Goal: Task Accomplishment & Management: Use online tool/utility

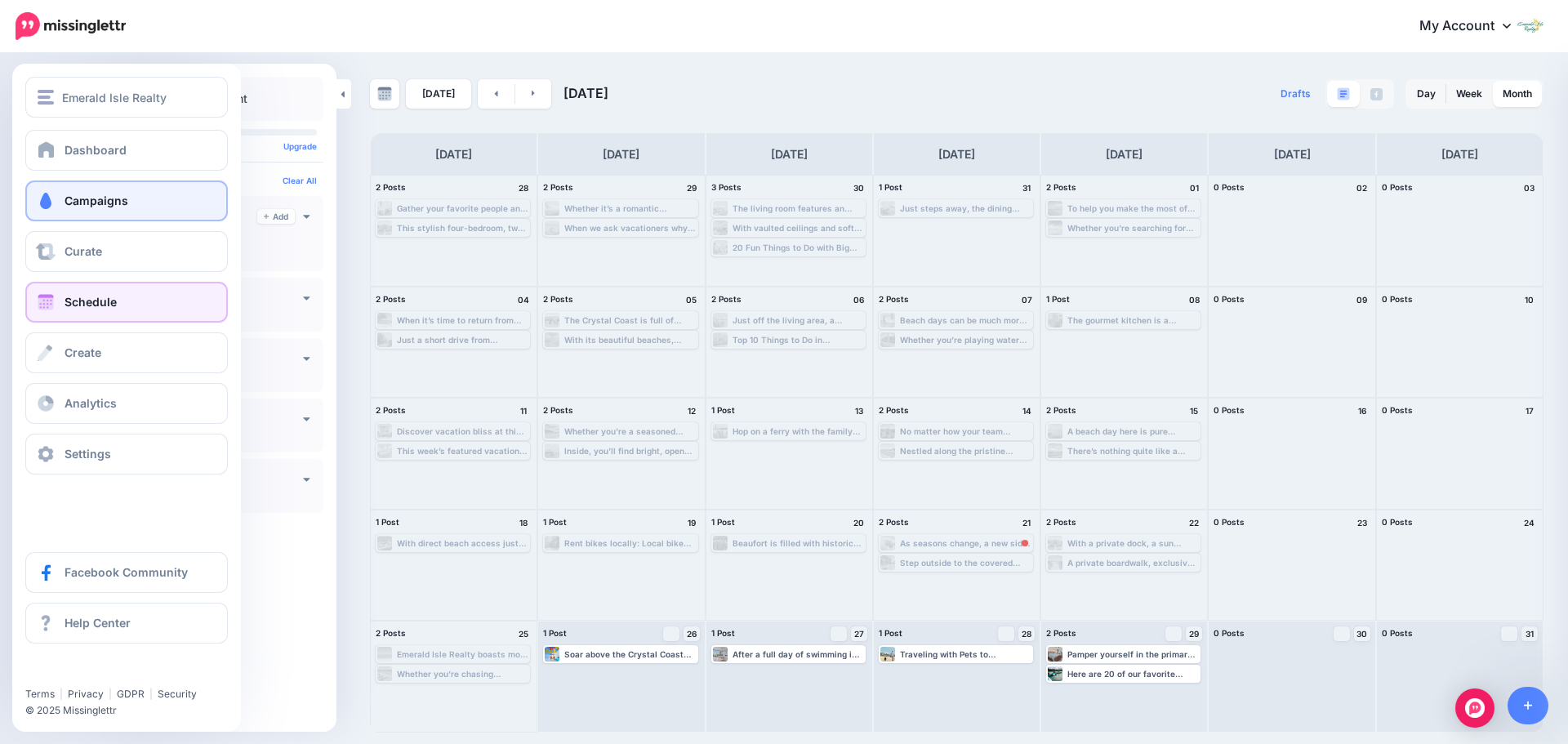
click at [80, 195] on span "Campaigns" at bounding box center [96, 200] width 63 height 14
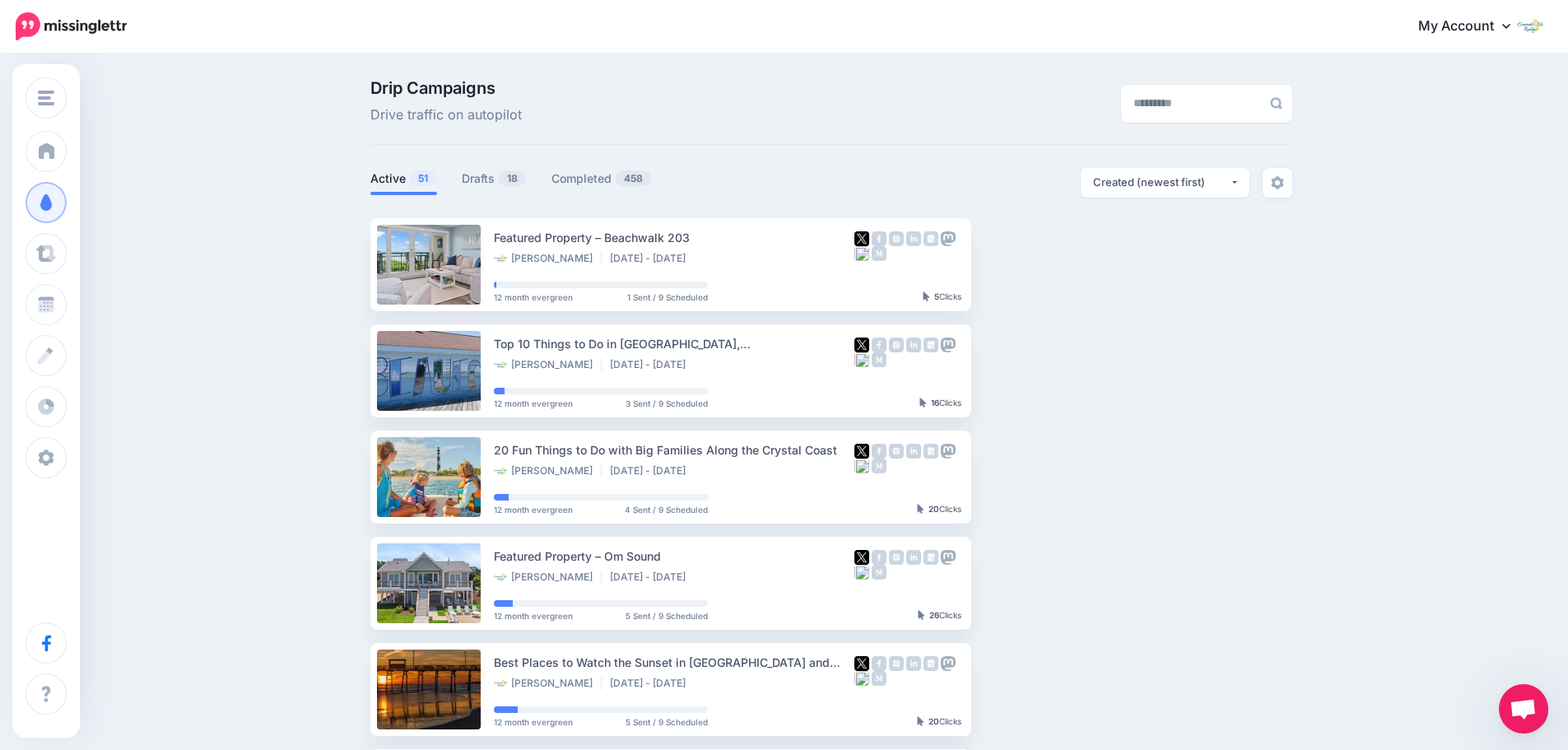
click at [1323, 533] on div "Drip Campaigns Drive traffic on autopilot Active 51 18 458" at bounding box center [784, 719] width 1568 height 1328
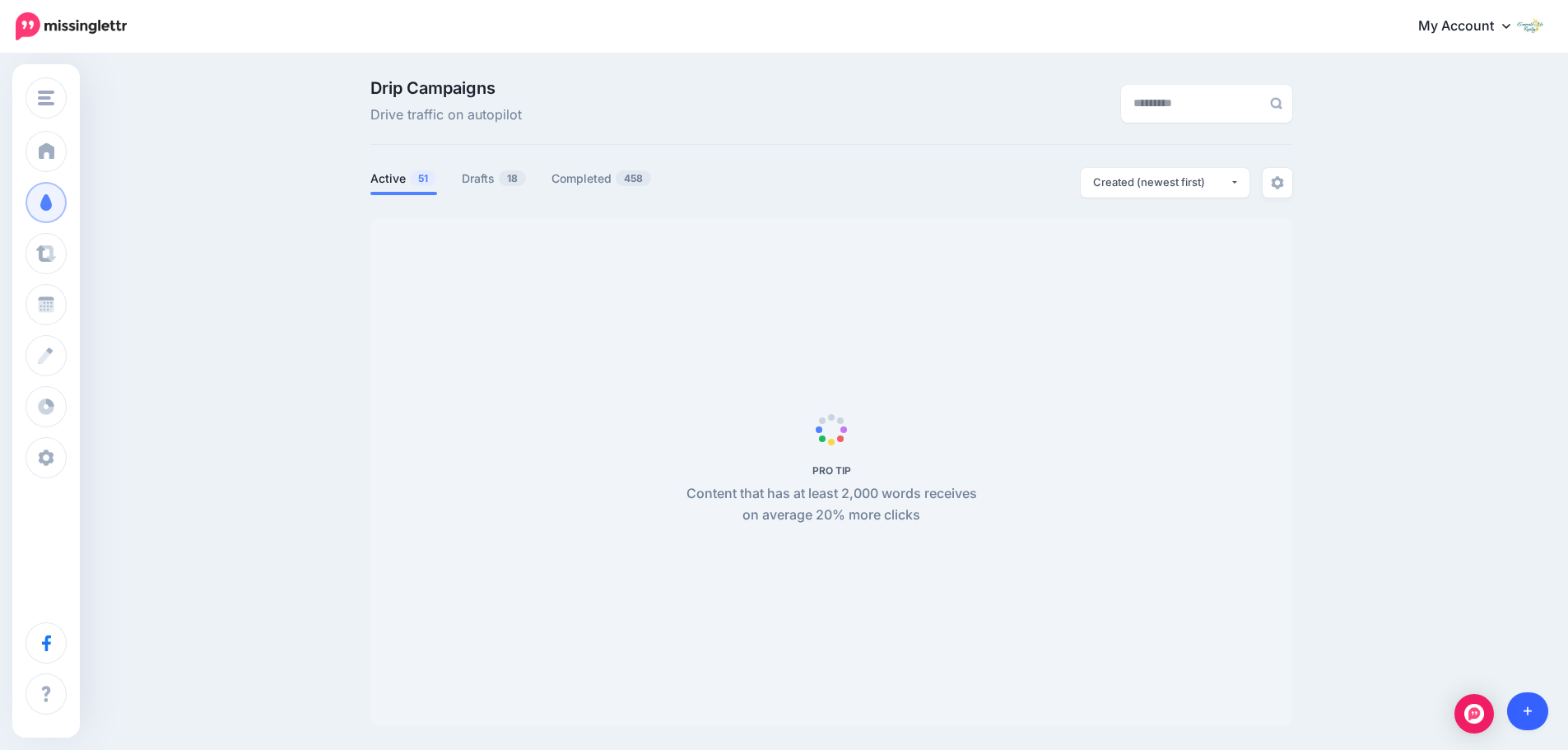
click at [1525, 713] on icon at bounding box center [1528, 711] width 9 height 12
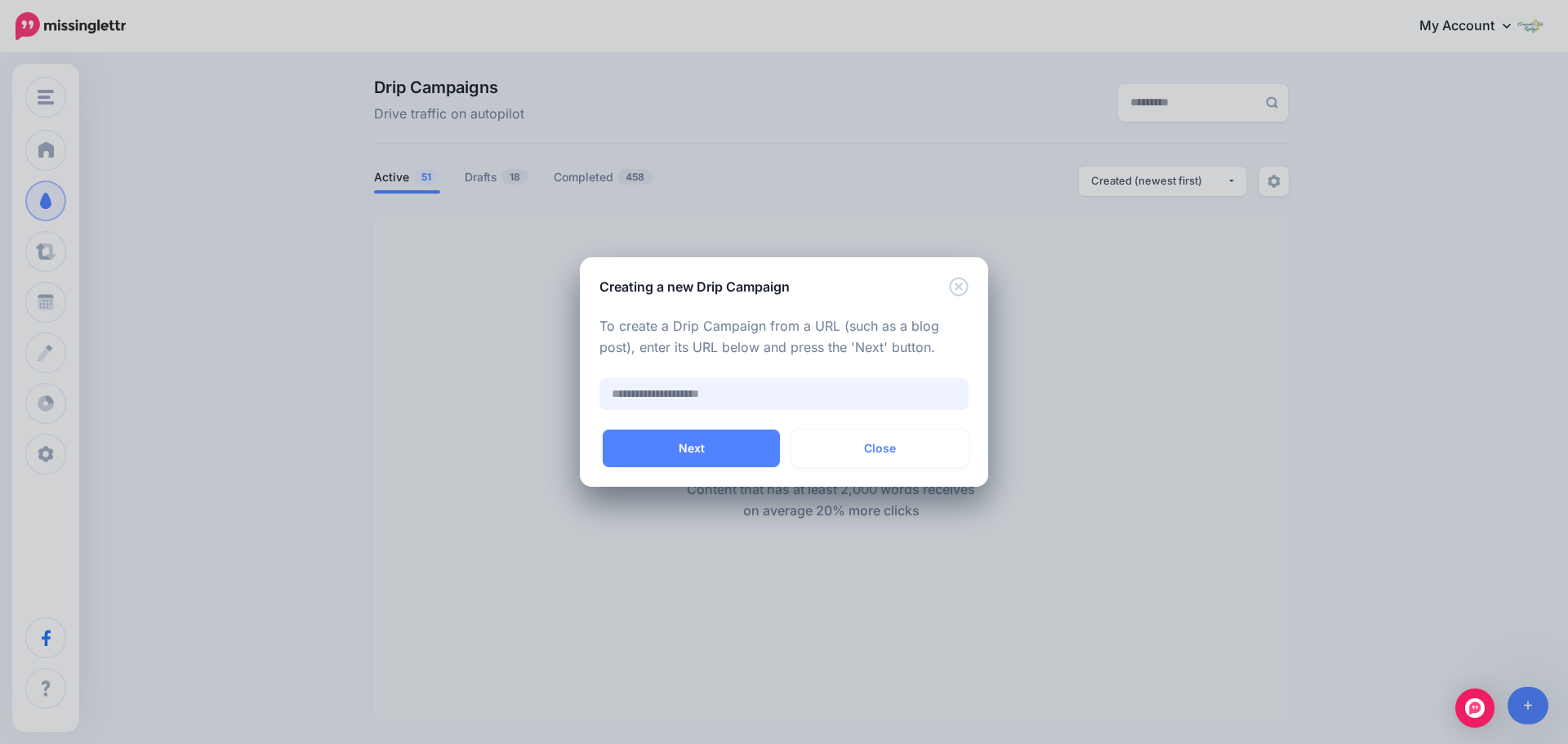
paste input "**********"
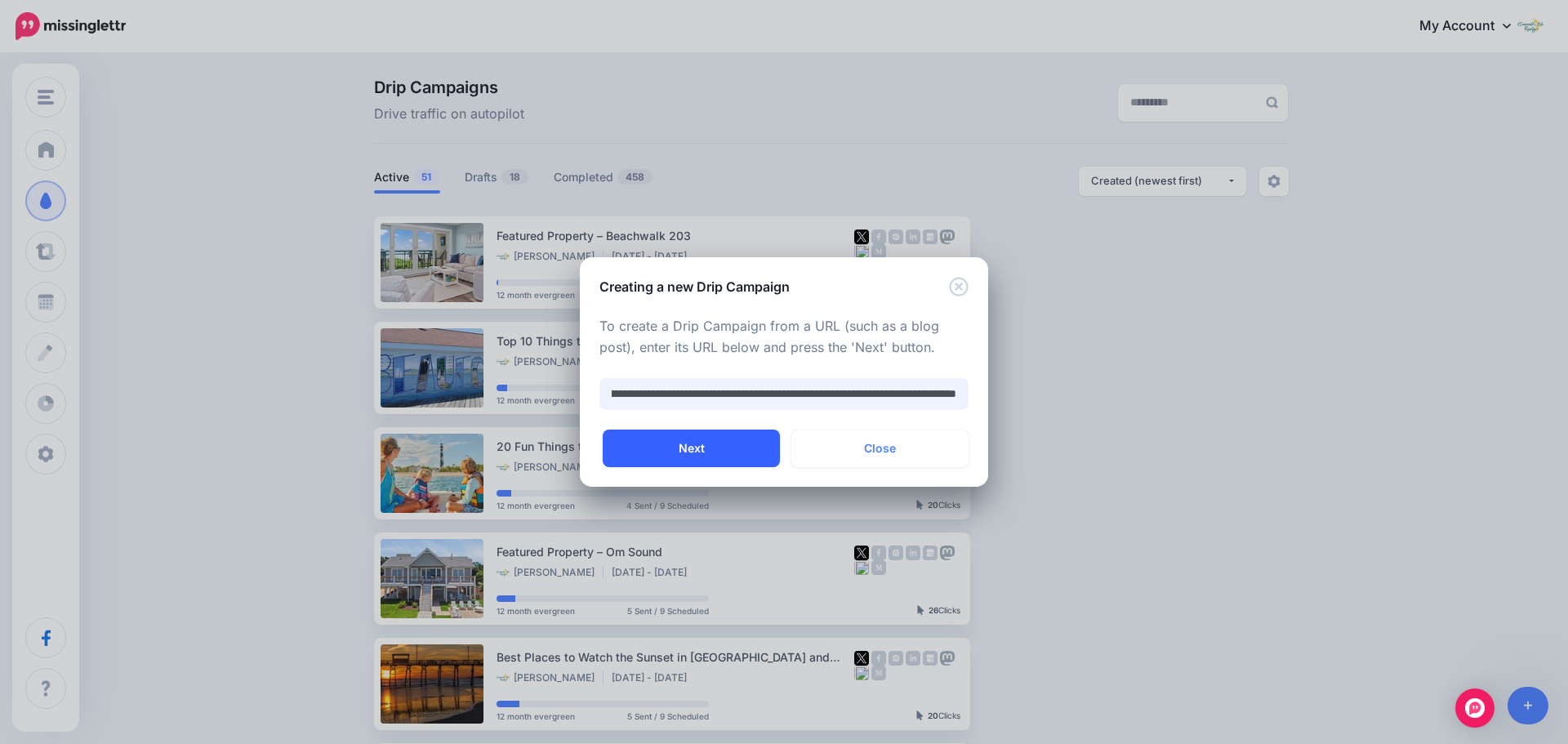
type input "**********"
click at [678, 450] on button "Next" at bounding box center [691, 448] width 178 height 37
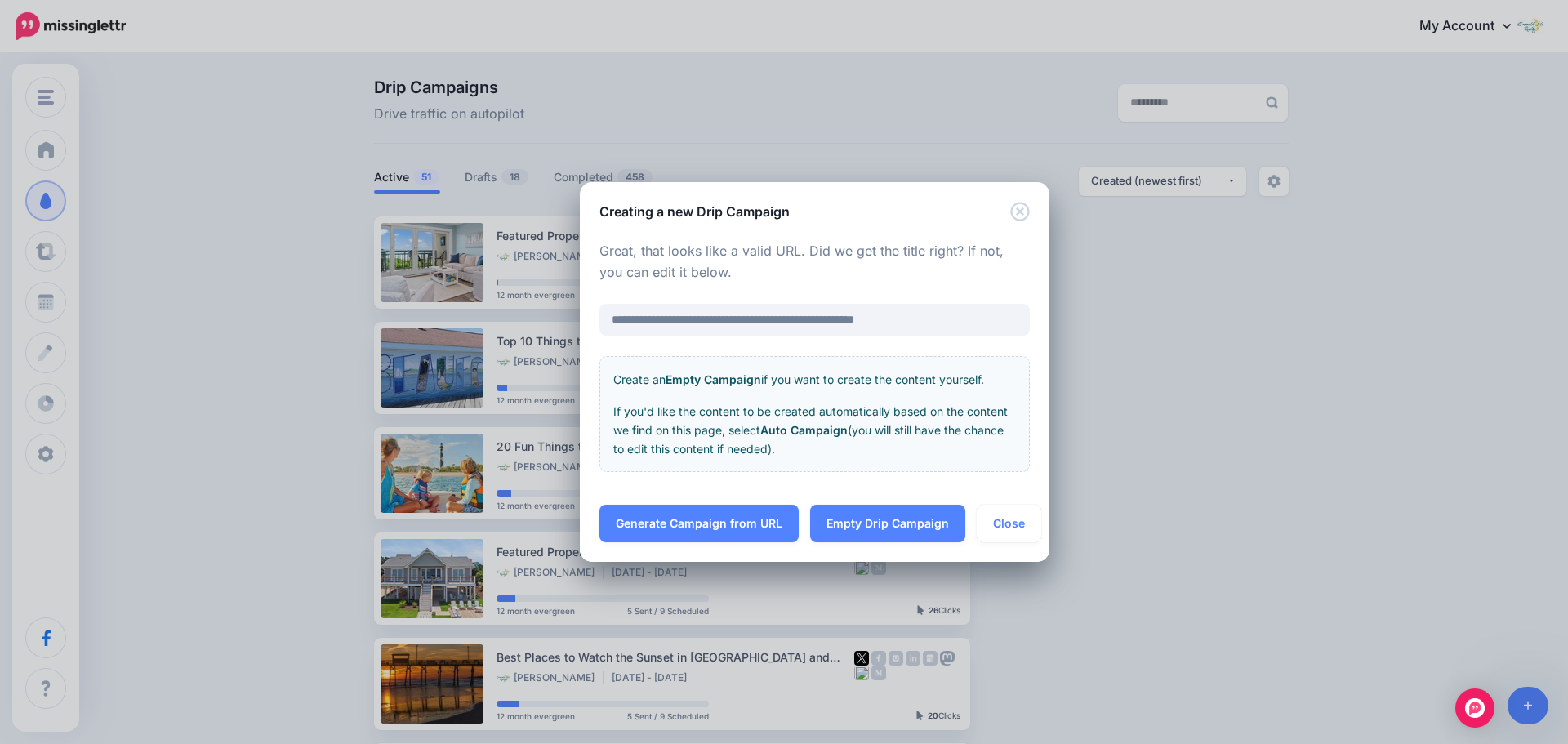
click at [714, 525] on link "Generate Campaign from URL" at bounding box center [699, 523] width 199 height 37
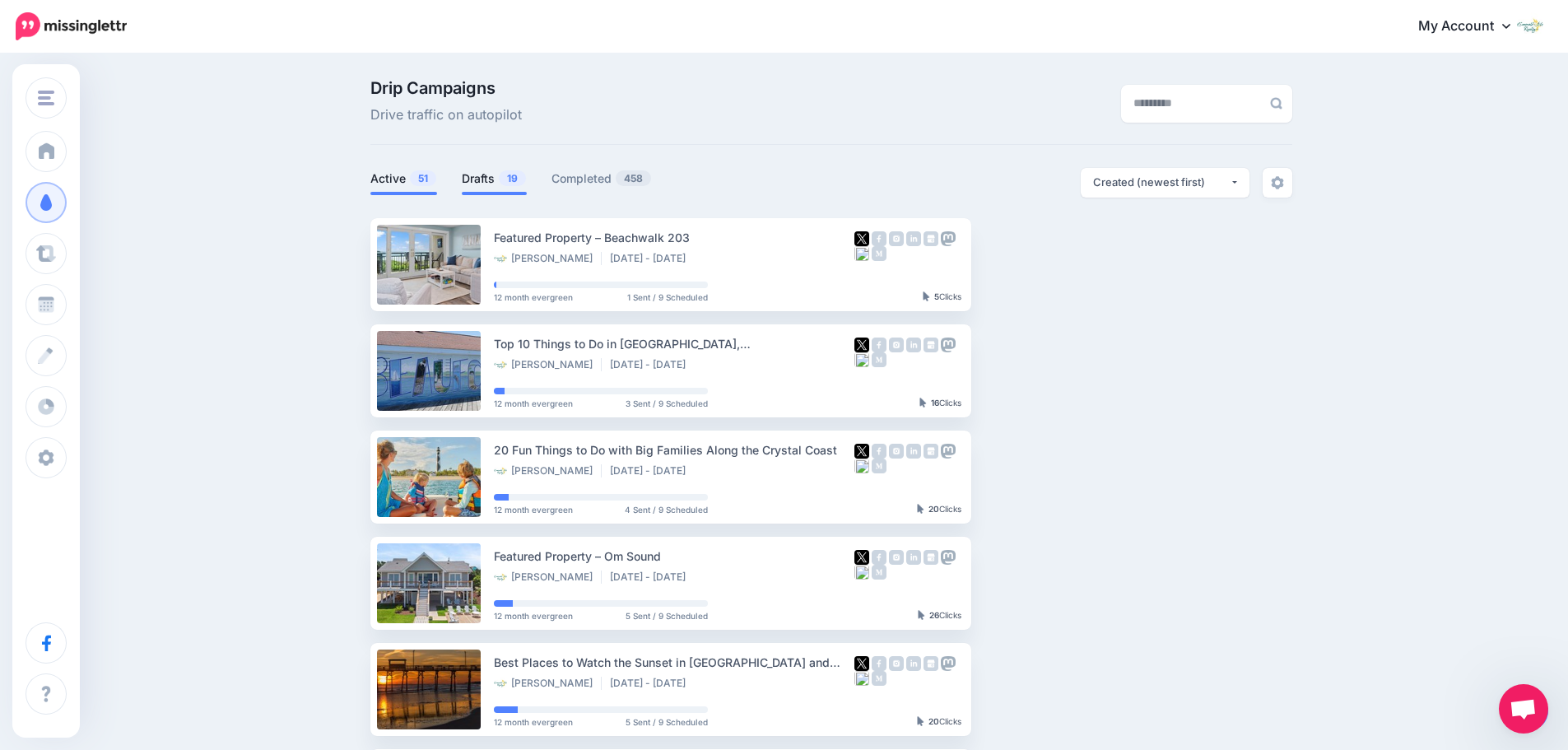
click at [486, 181] on link "Drafts 19" at bounding box center [494, 179] width 65 height 20
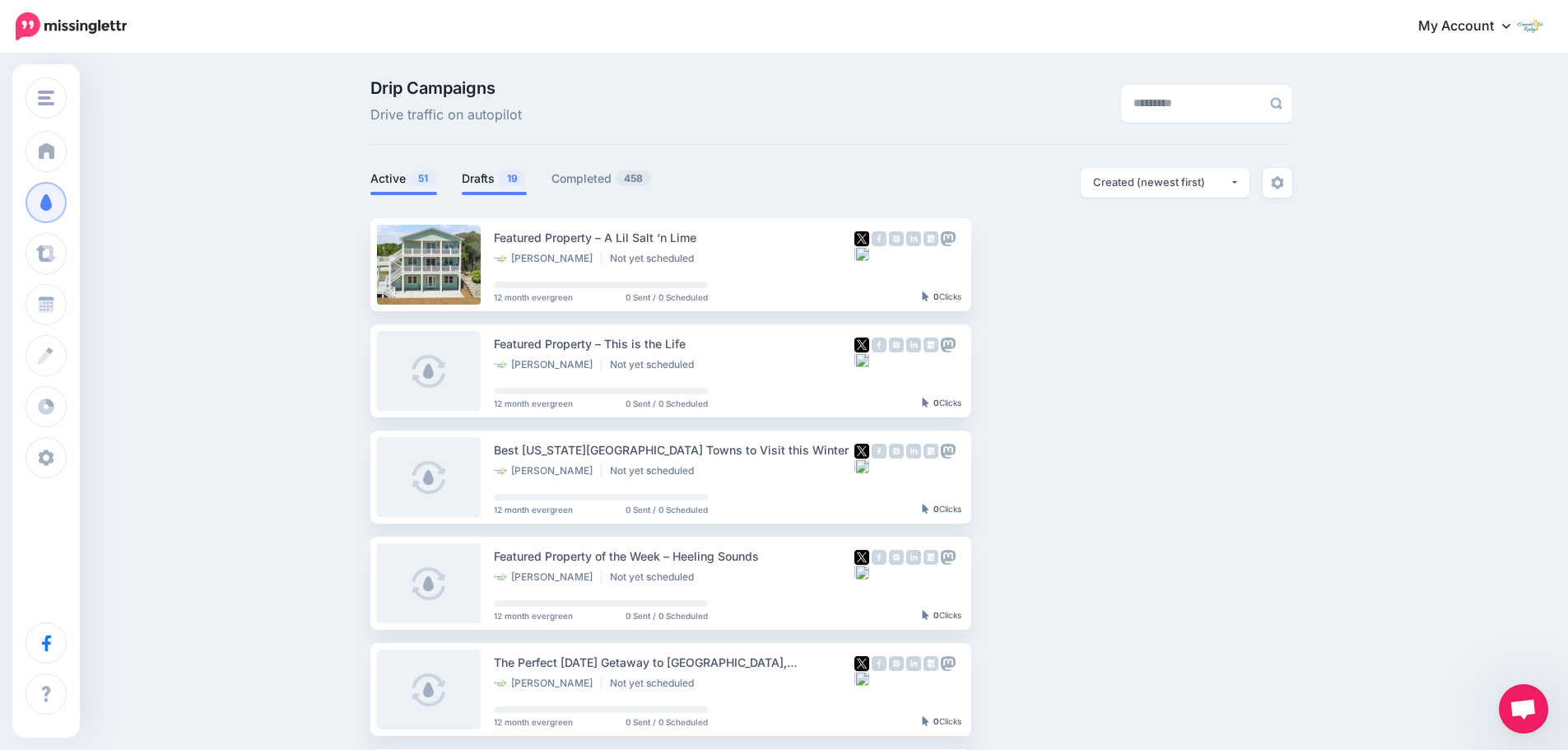
click at [395, 181] on link "Active 51" at bounding box center [404, 179] width 67 height 20
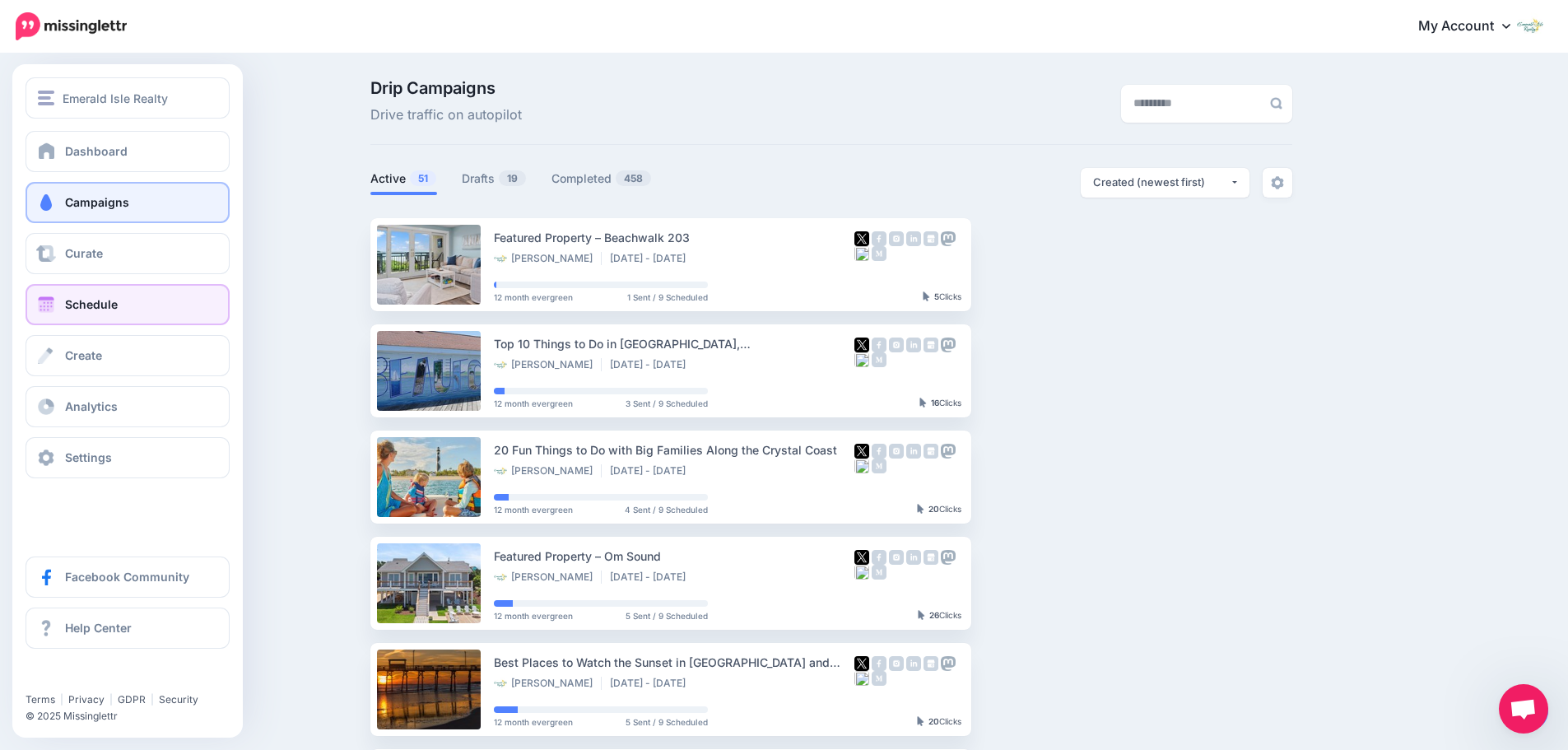
click at [49, 303] on span at bounding box center [46, 304] width 21 height 16
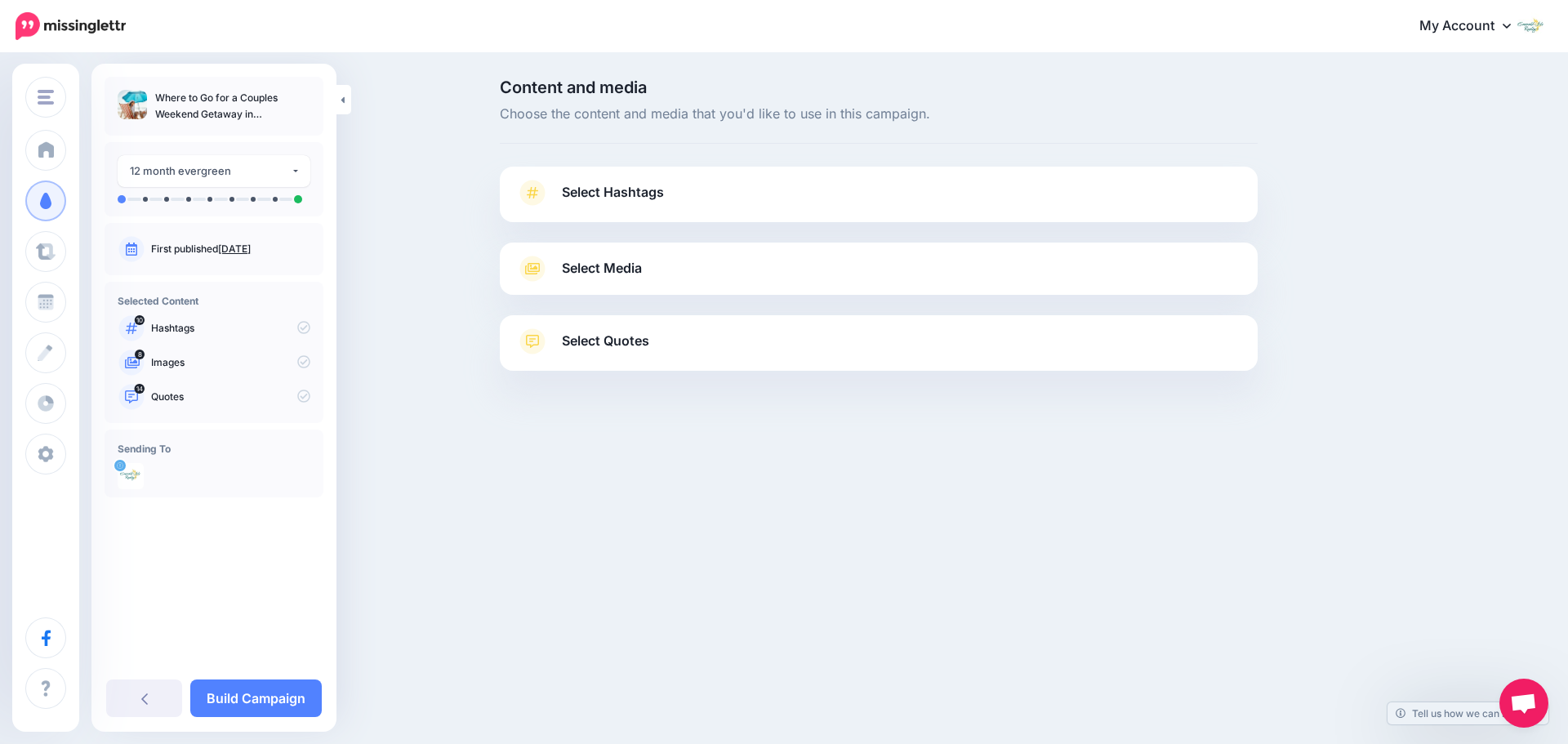
click at [931, 209] on link "Select Hashtags" at bounding box center [879, 200] width 725 height 43
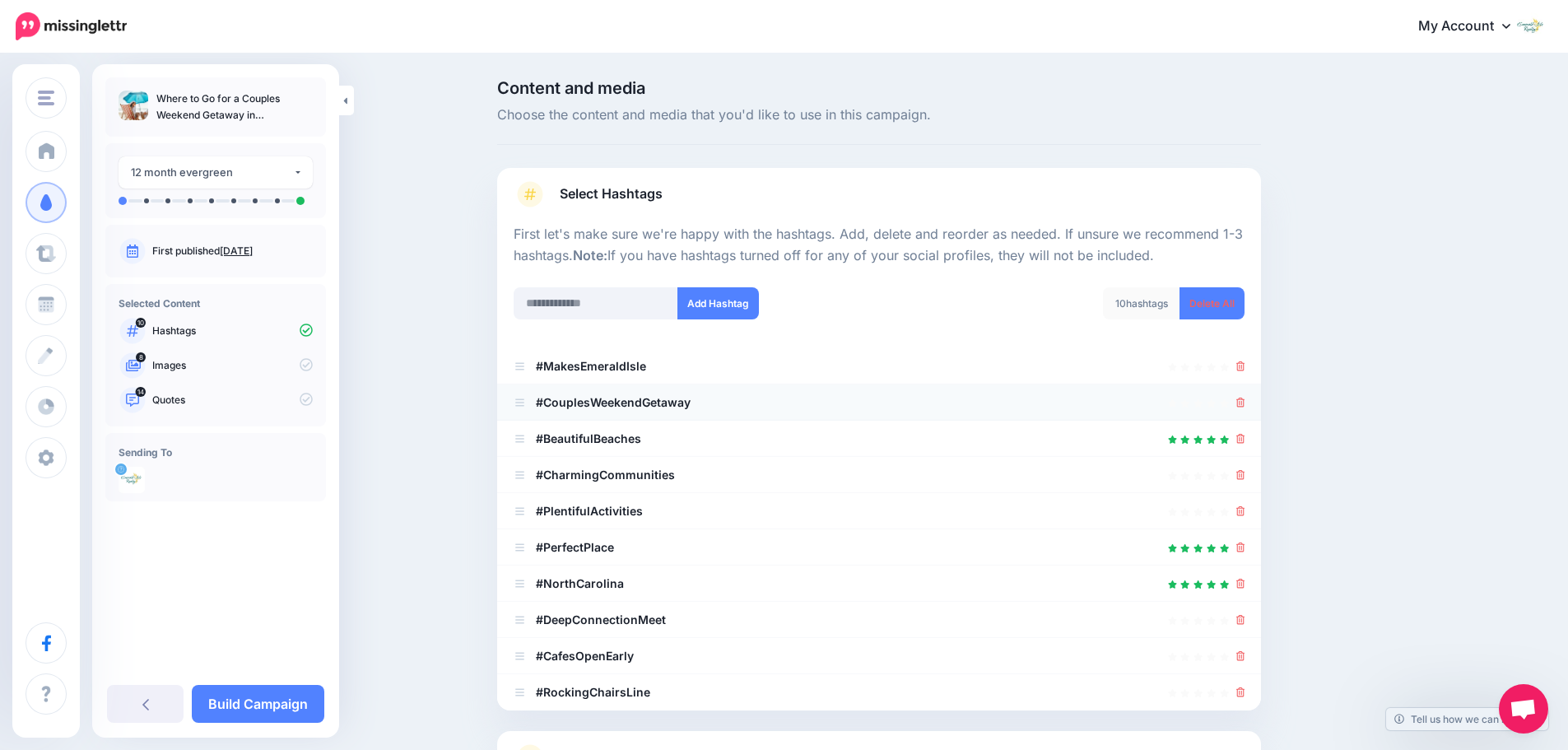
scroll to position [82, 0]
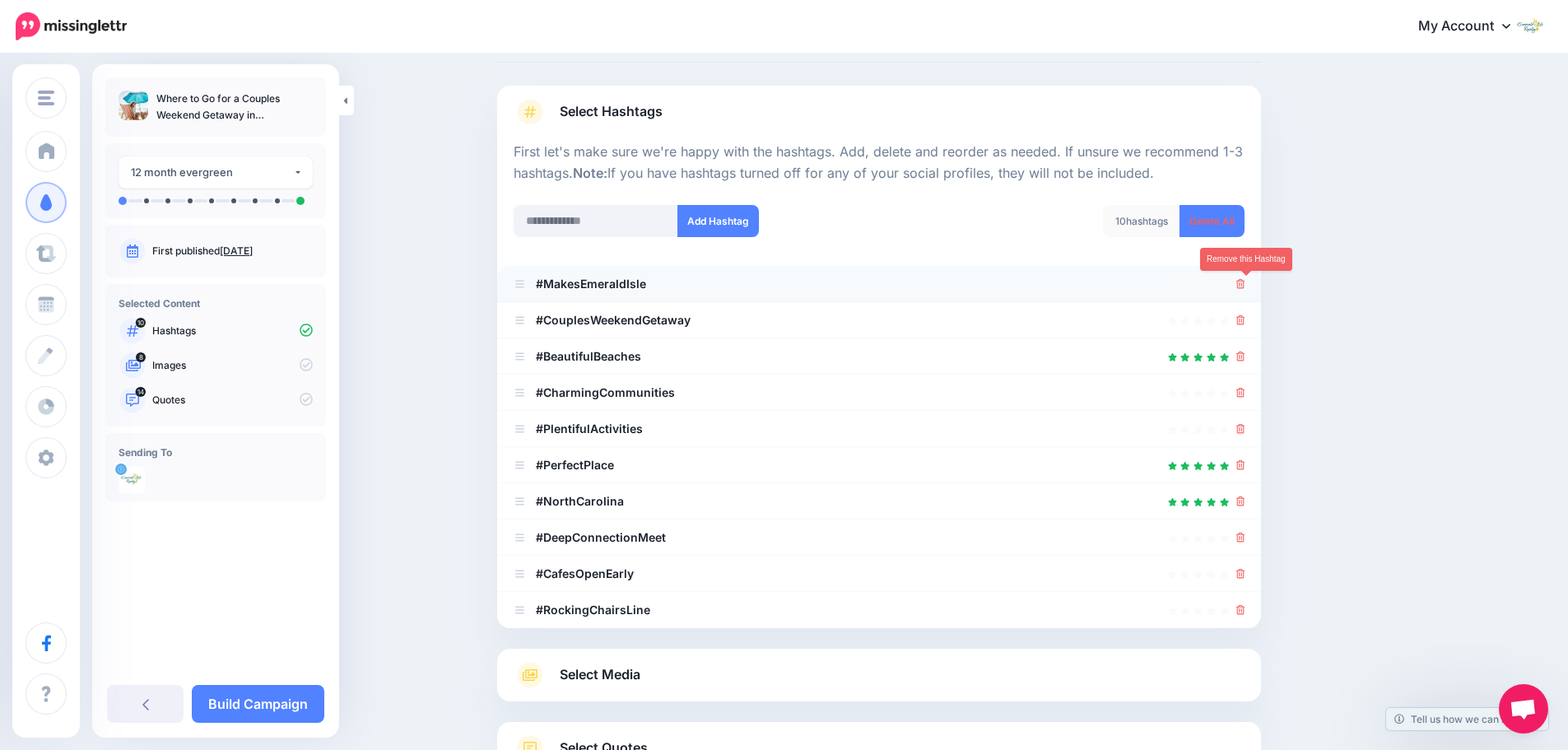
click at [1244, 287] on icon at bounding box center [1241, 284] width 9 height 10
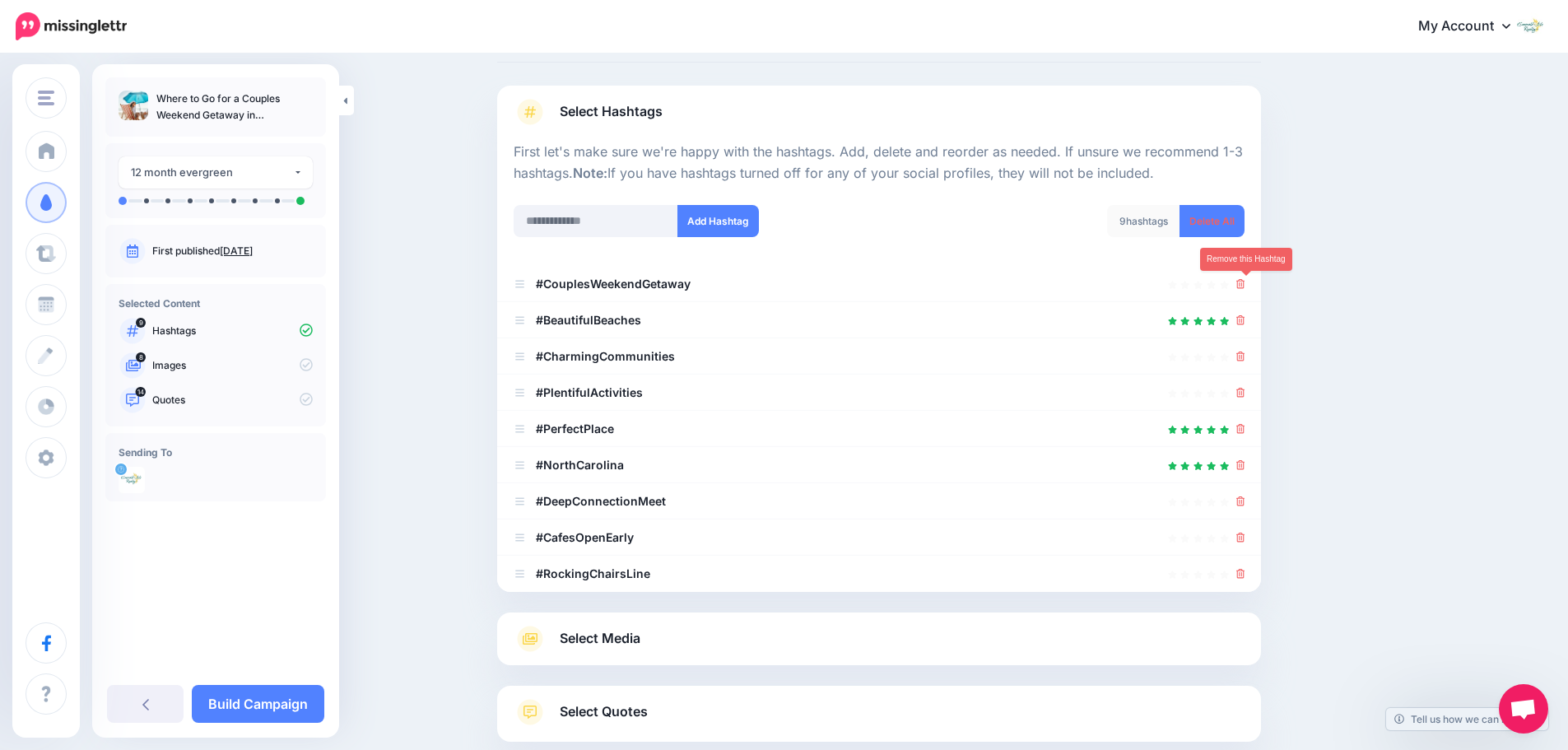
click at [1244, 287] on icon at bounding box center [1241, 284] width 9 height 10
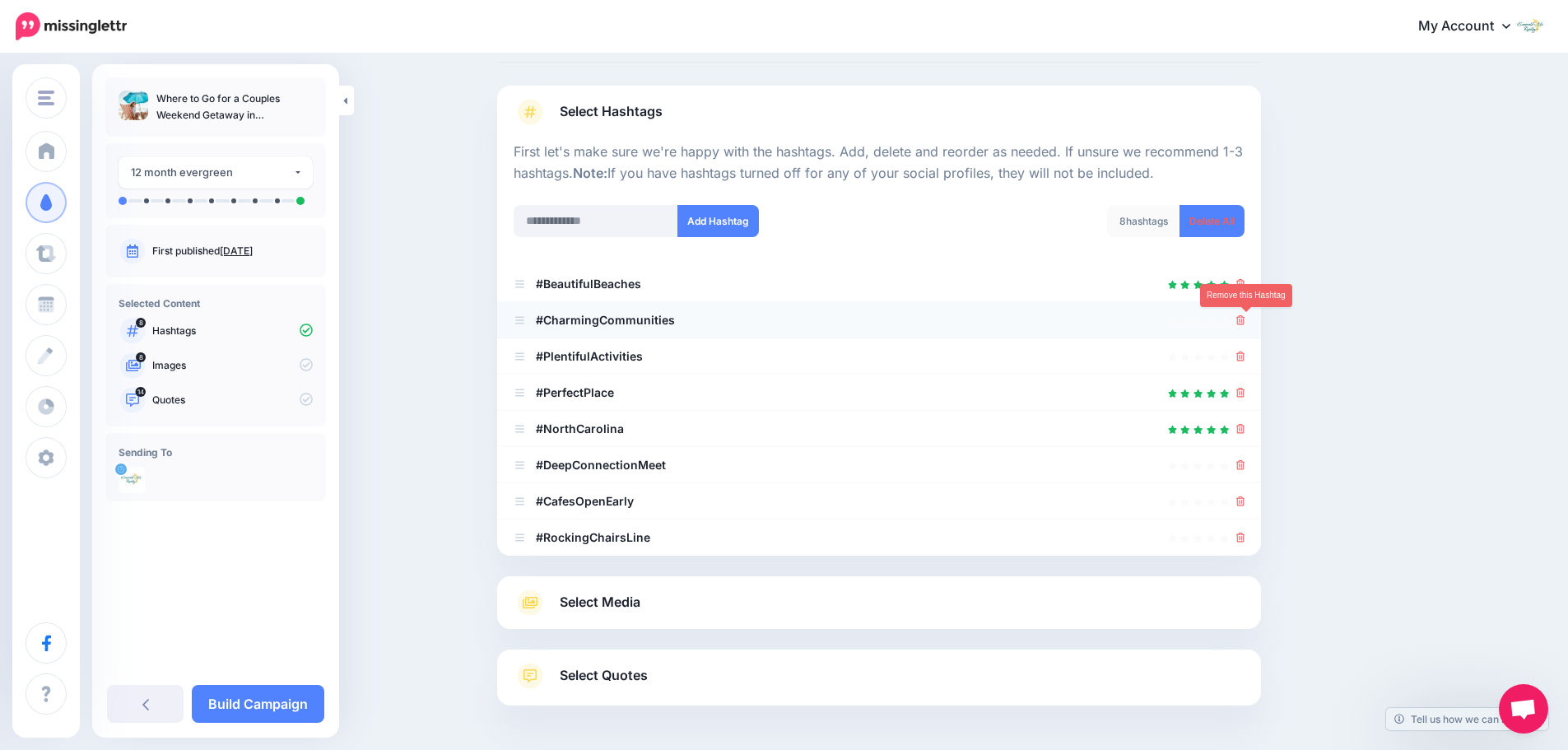
click at [1246, 323] on icon at bounding box center [1241, 320] width 9 height 10
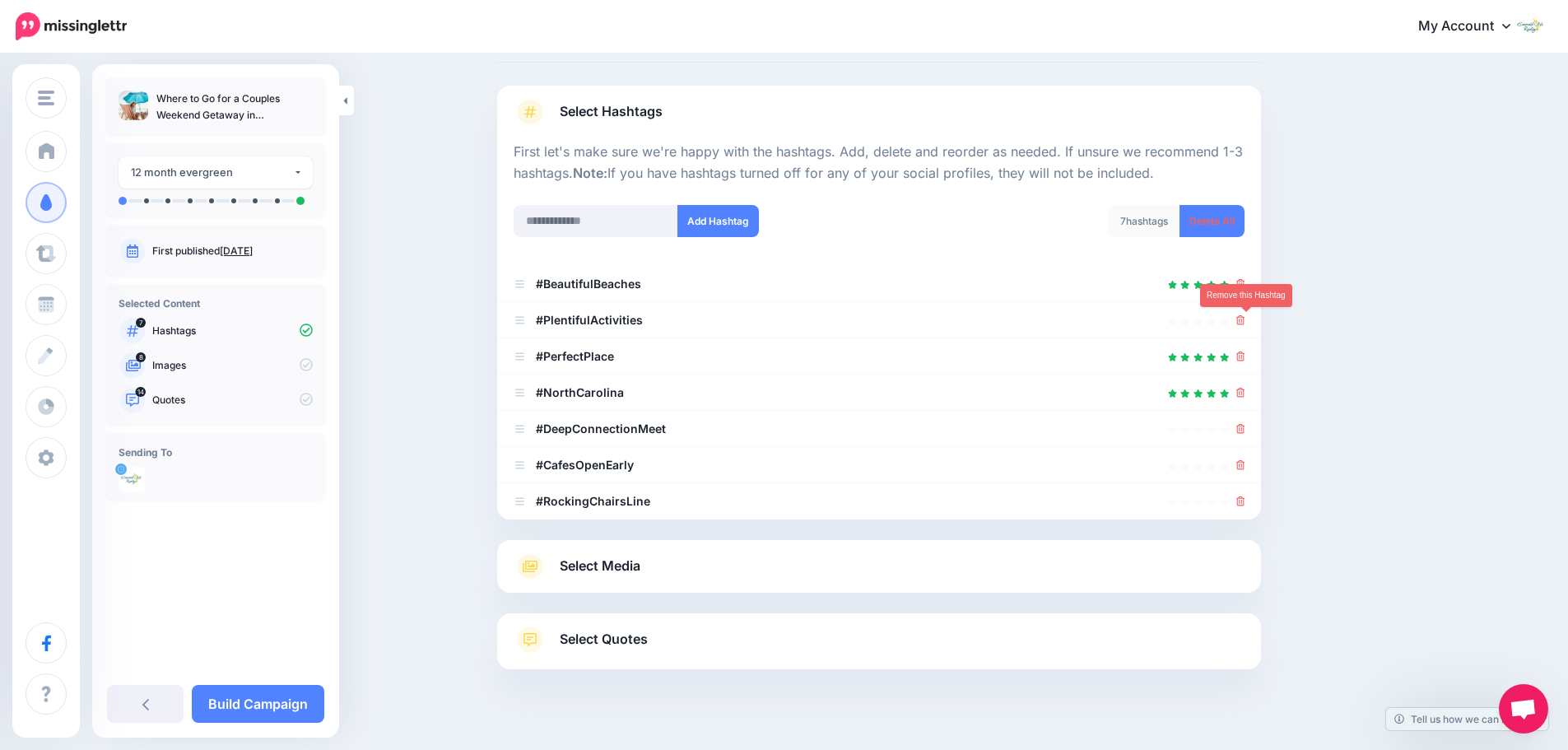
click at [1246, 323] on icon at bounding box center [1241, 320] width 9 height 10
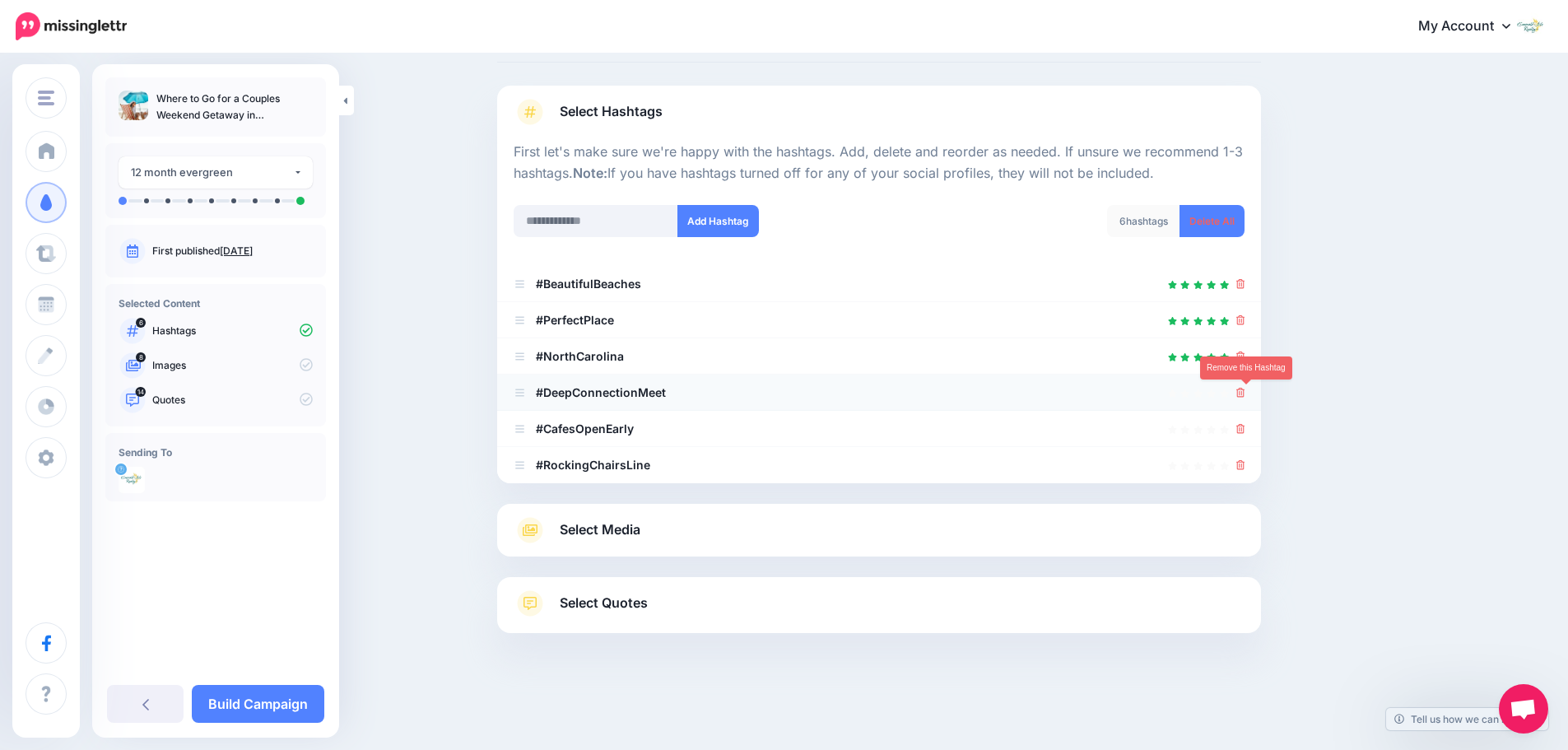
click at [1246, 391] on icon at bounding box center [1241, 393] width 9 height 10
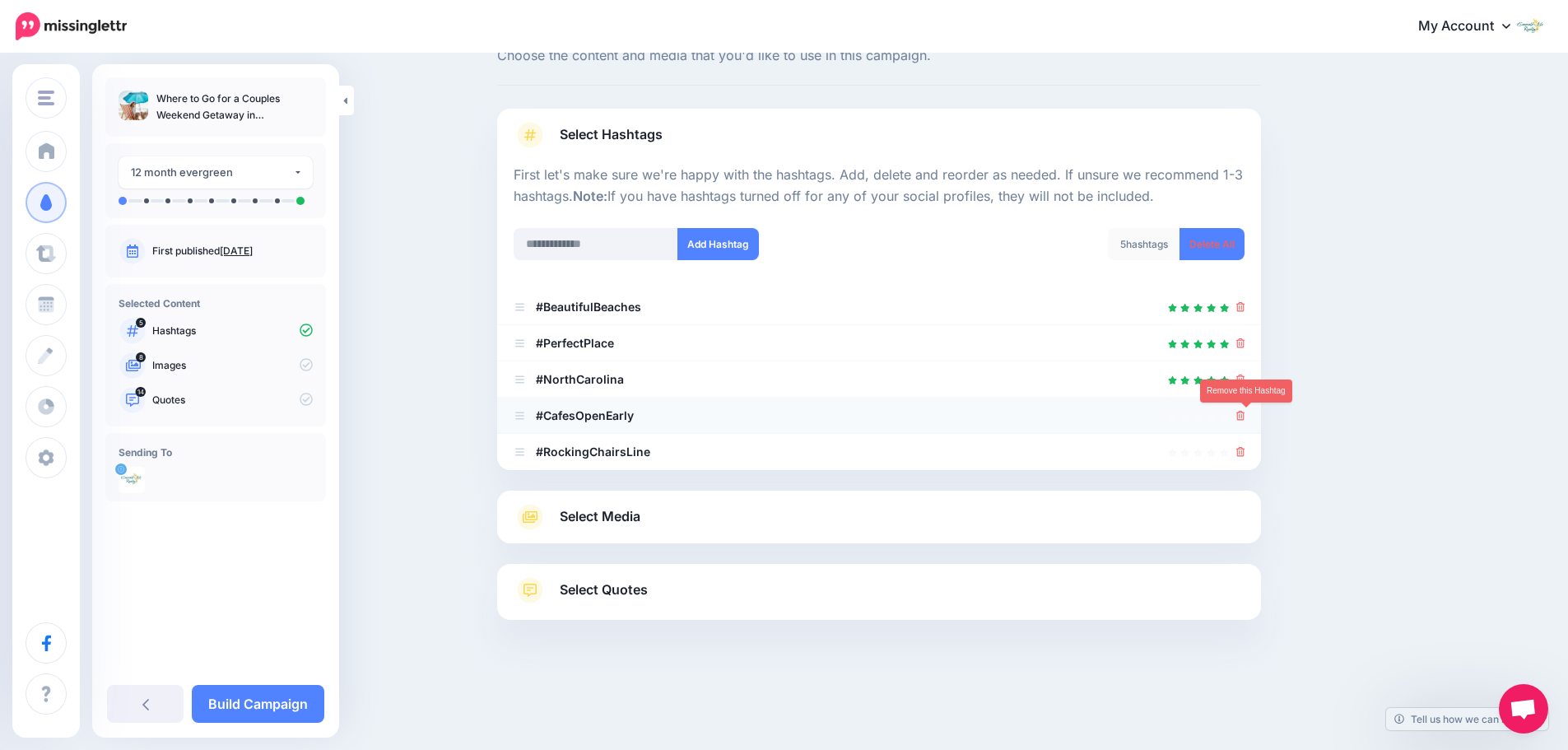
click at [1246, 413] on icon at bounding box center [1241, 416] width 9 height 10
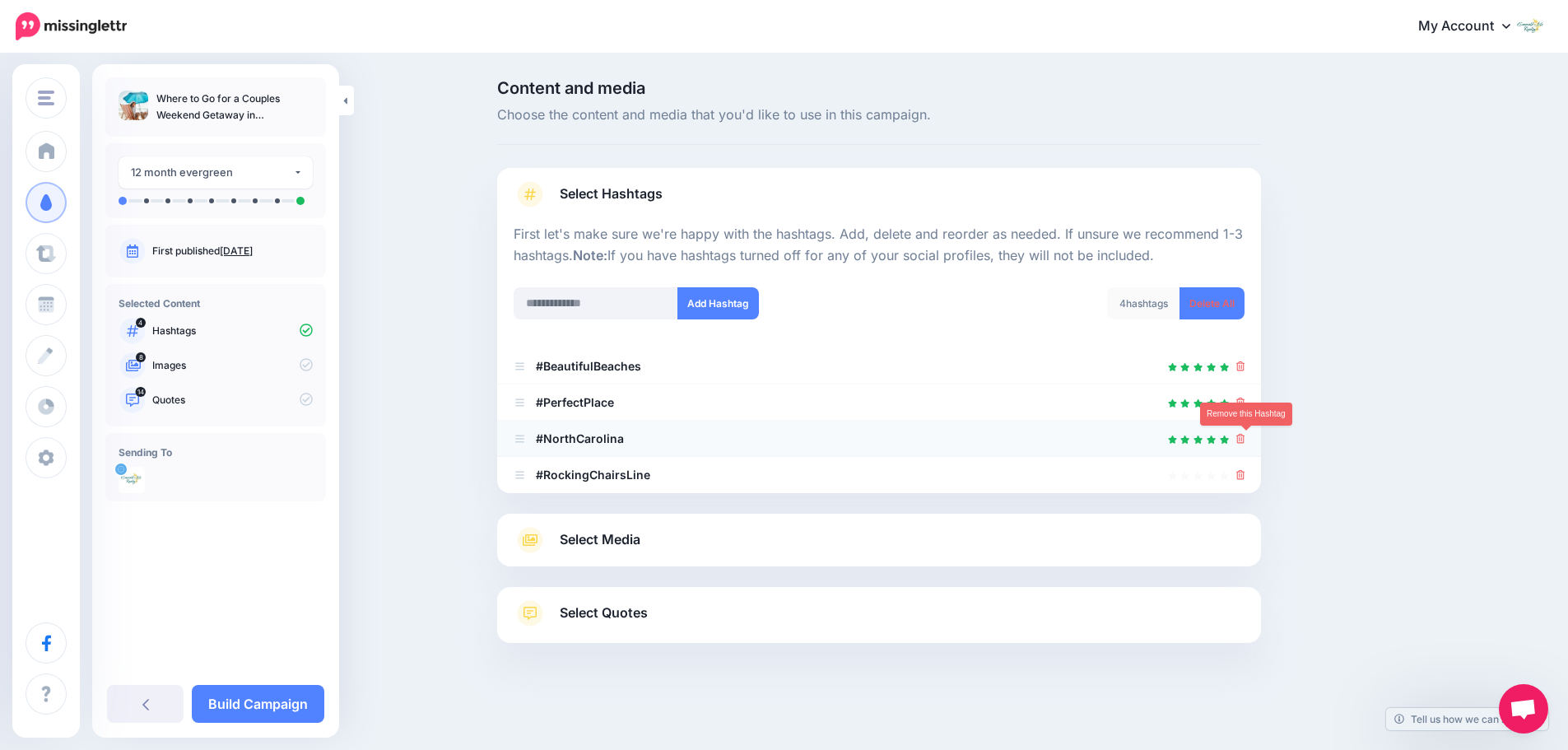
scroll to position [0, 0]
click at [1247, 477] on icon at bounding box center [1247, 475] width 9 height 10
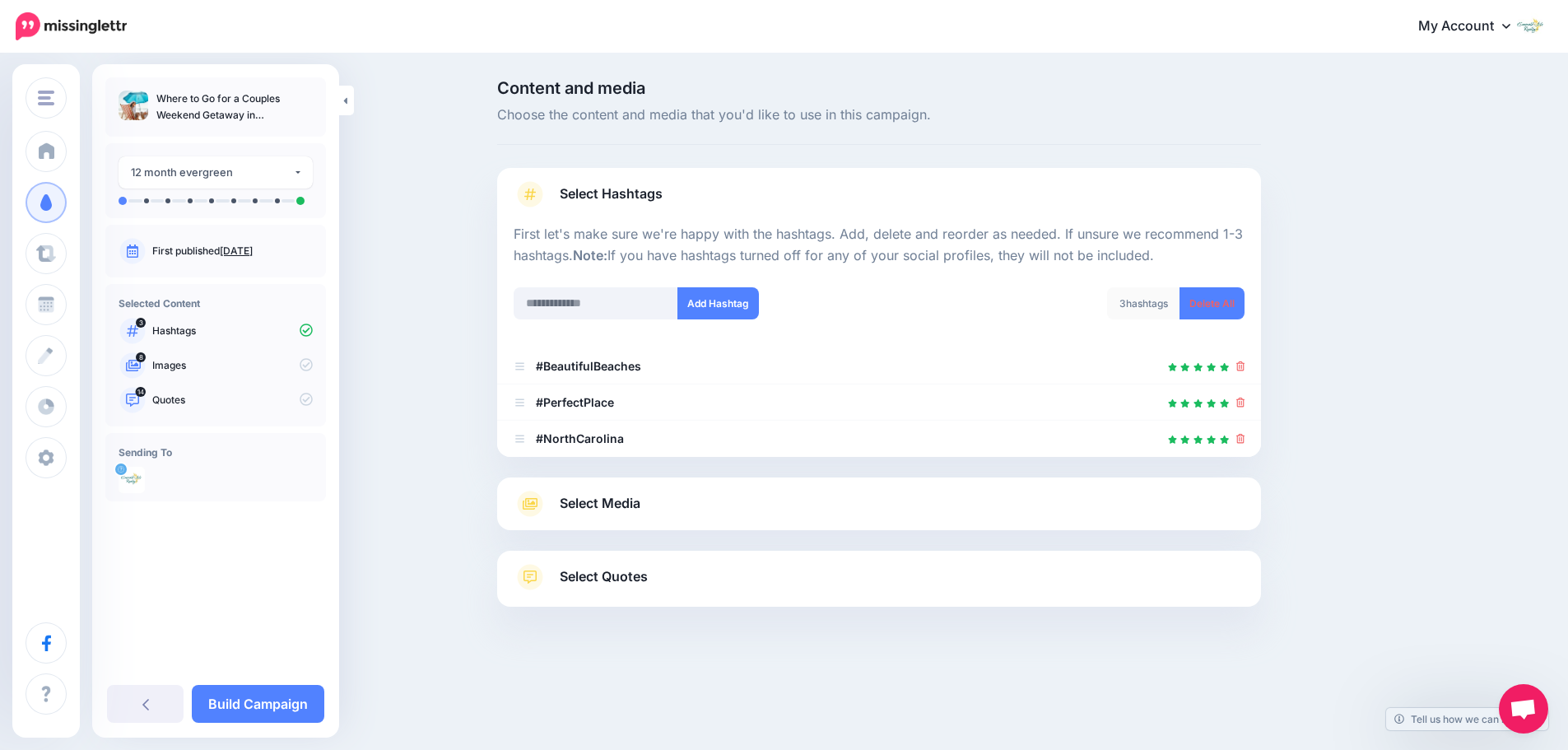
click at [900, 509] on link "Select Media" at bounding box center [879, 503] width 731 height 26
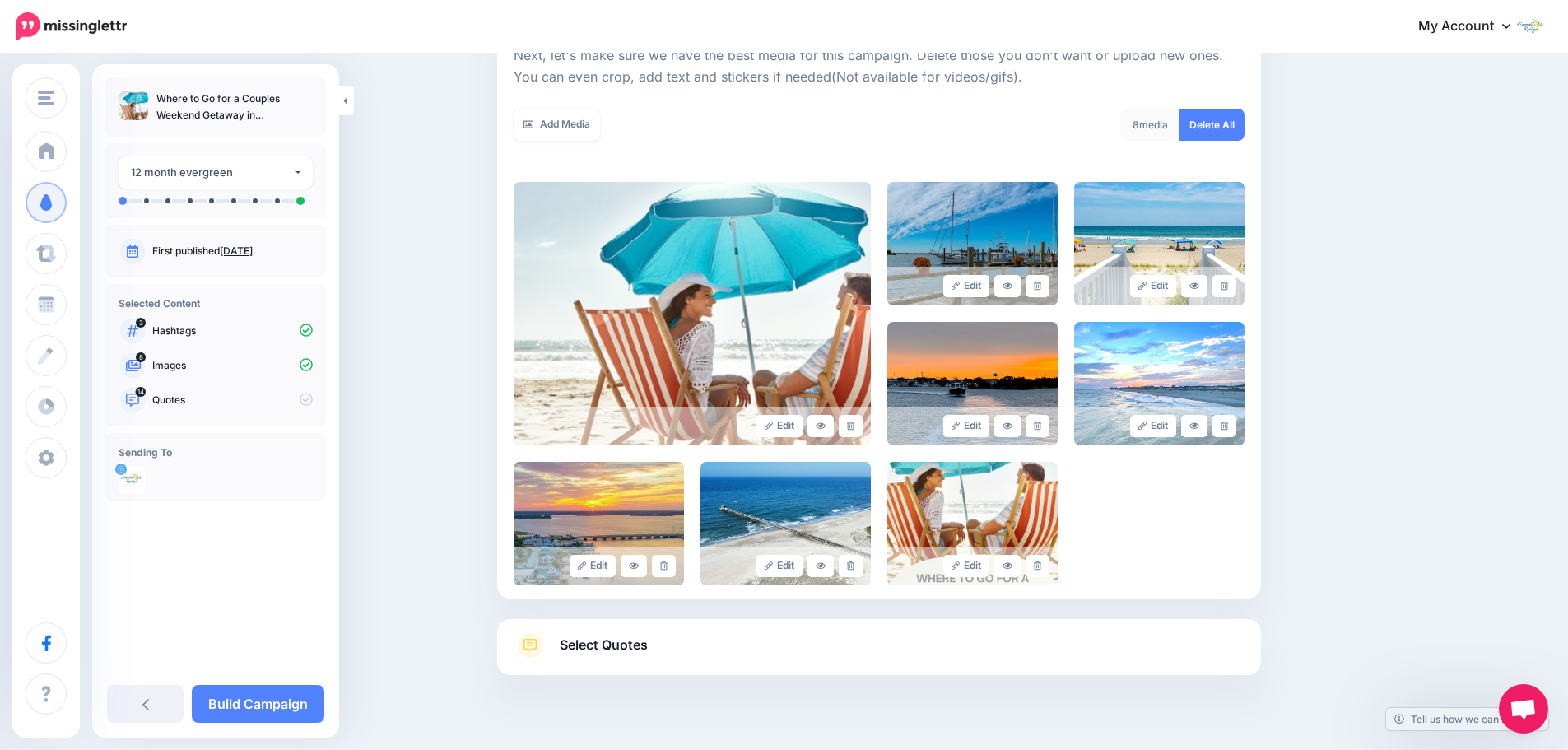
scroll to position [302, 0]
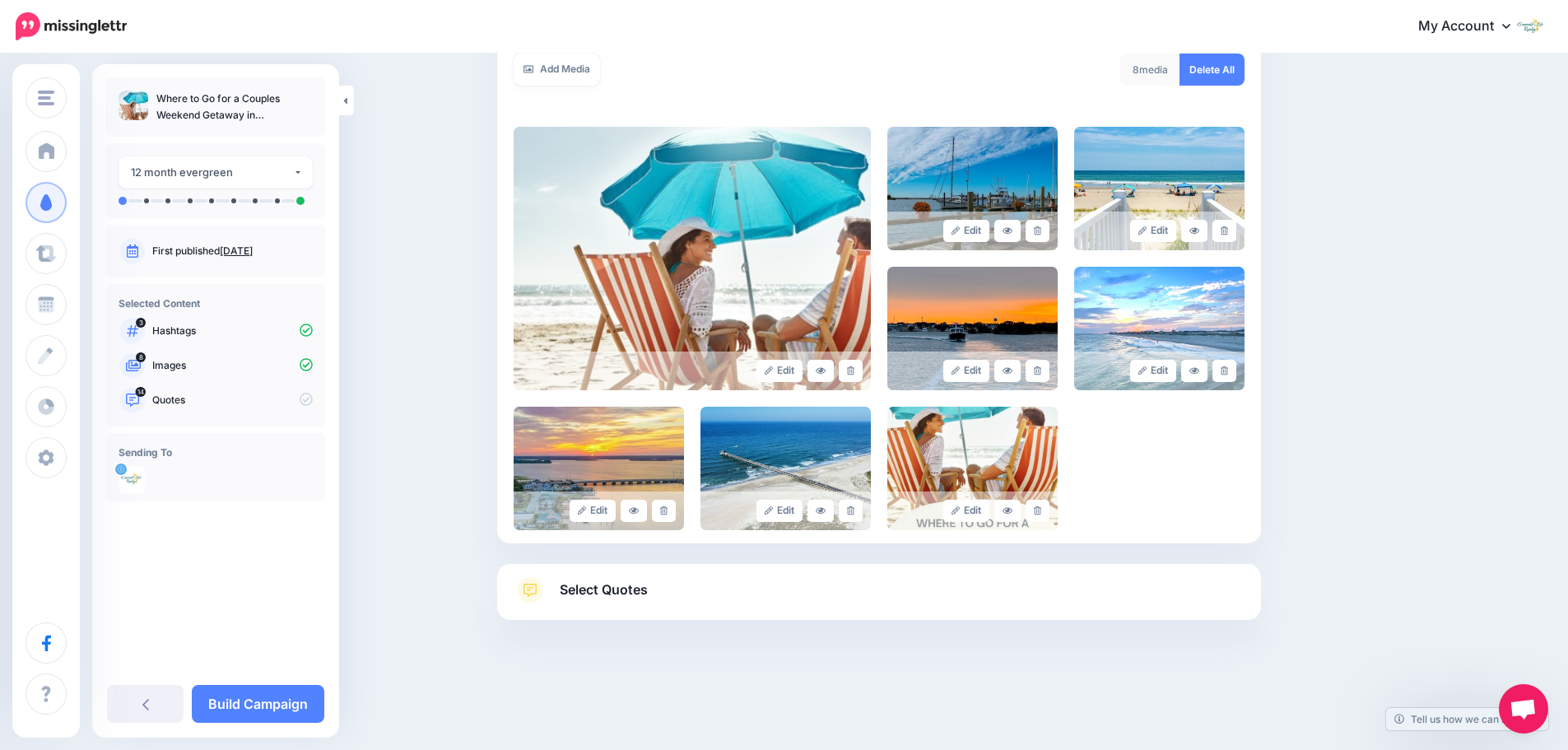
click at [610, 586] on span "Select Quotes" at bounding box center [604, 590] width 88 height 22
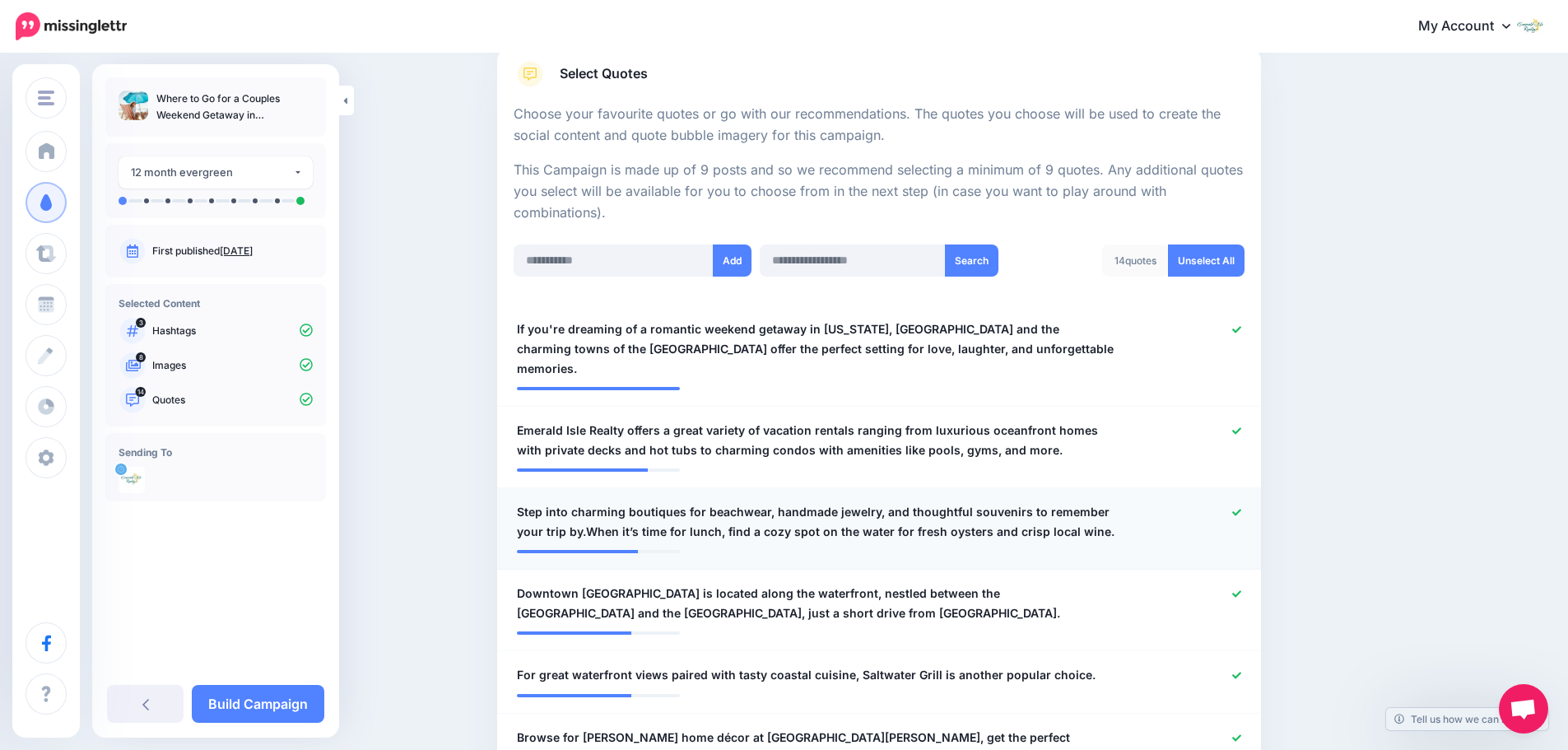
scroll to position [353, 0]
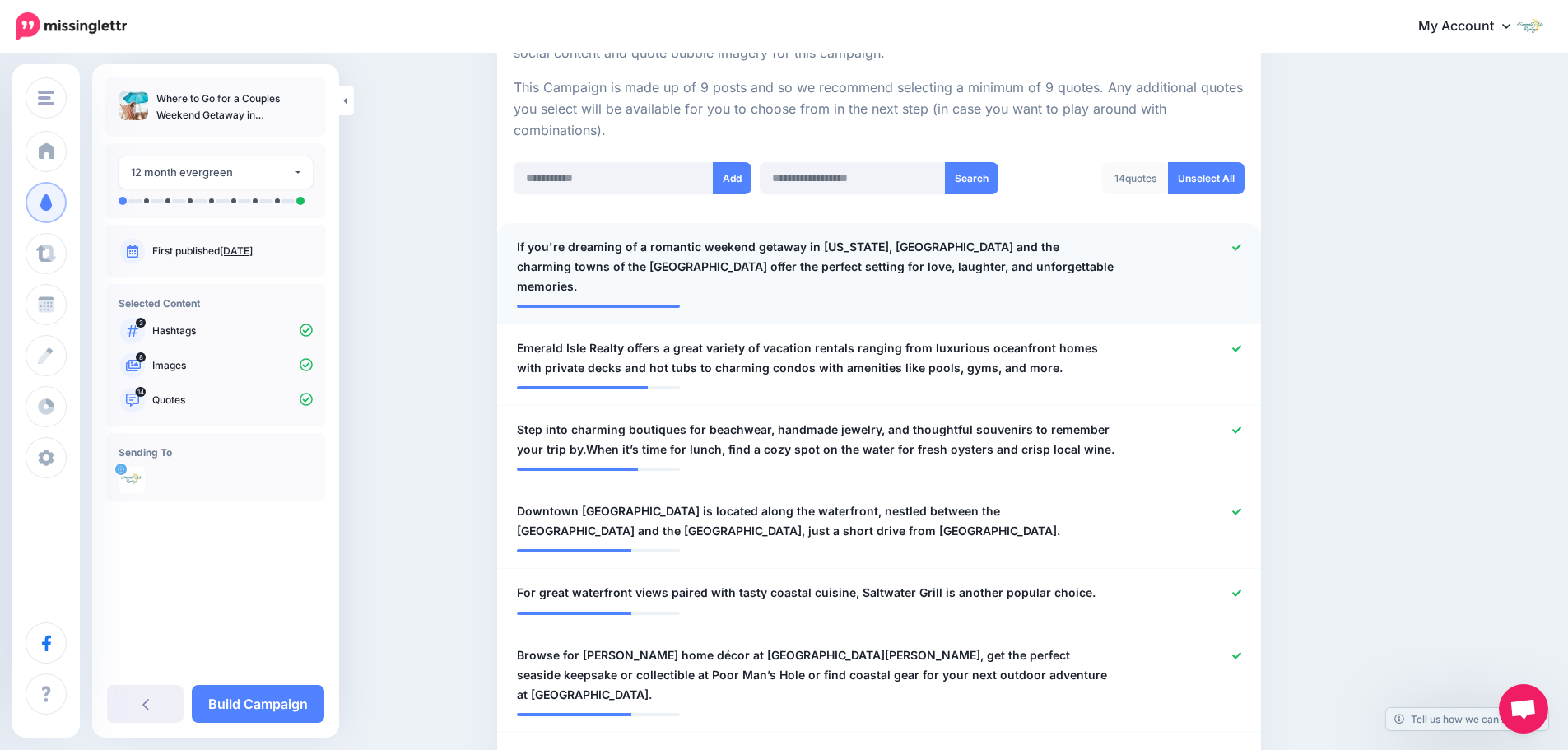
click at [1239, 248] on icon at bounding box center [1237, 248] width 9 height 9
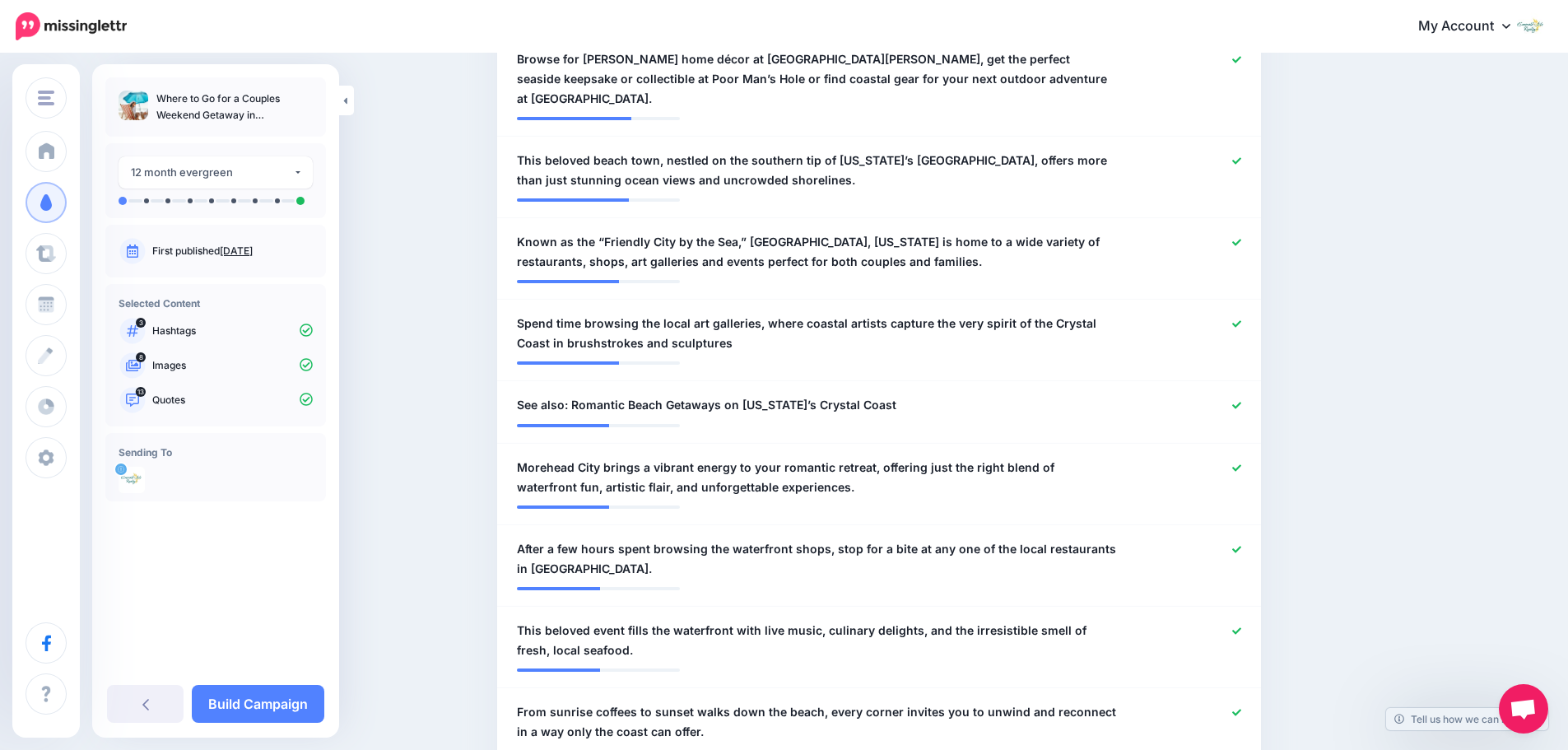
scroll to position [1011, 0]
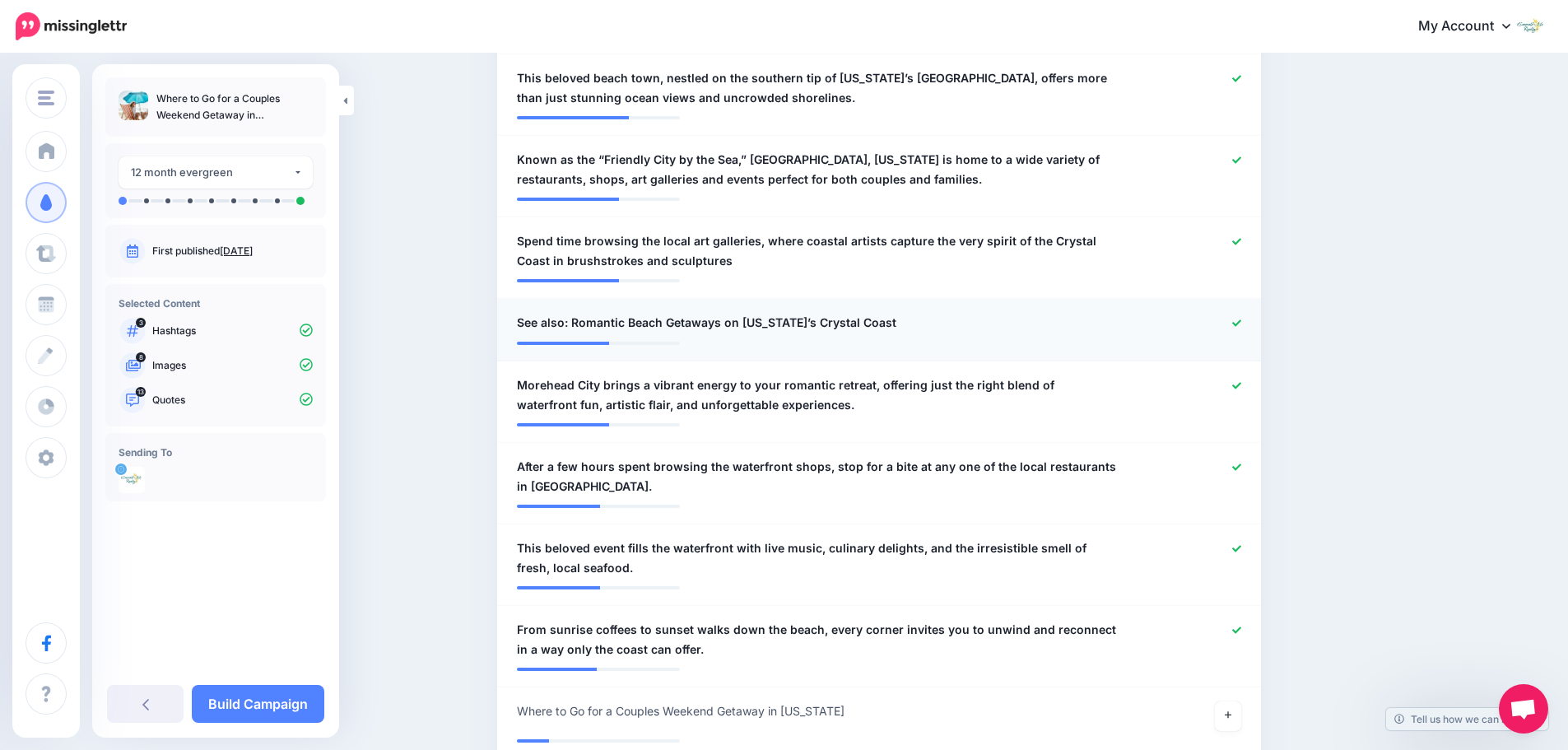
click at [1241, 319] on icon at bounding box center [1237, 323] width 9 height 9
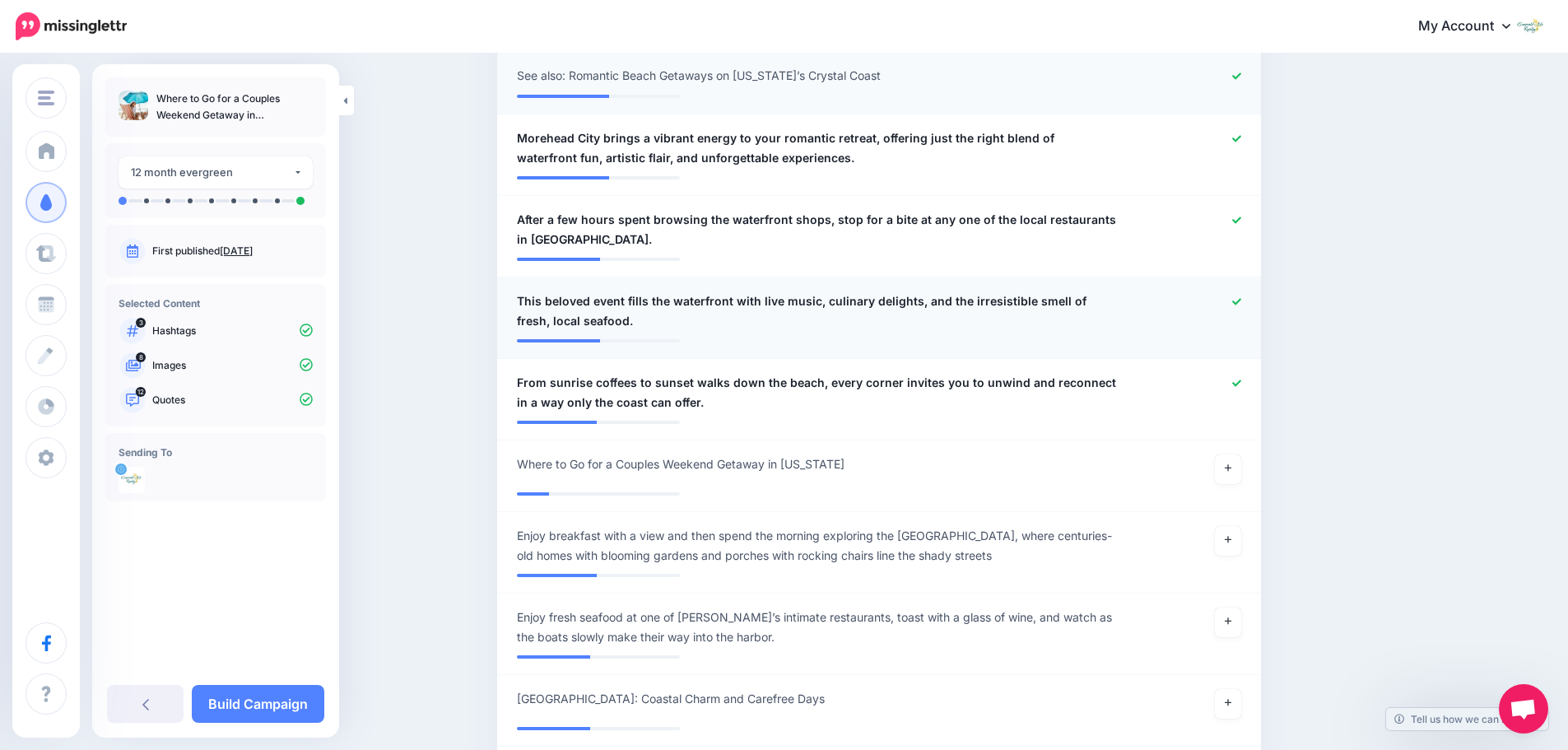
scroll to position [1340, 0]
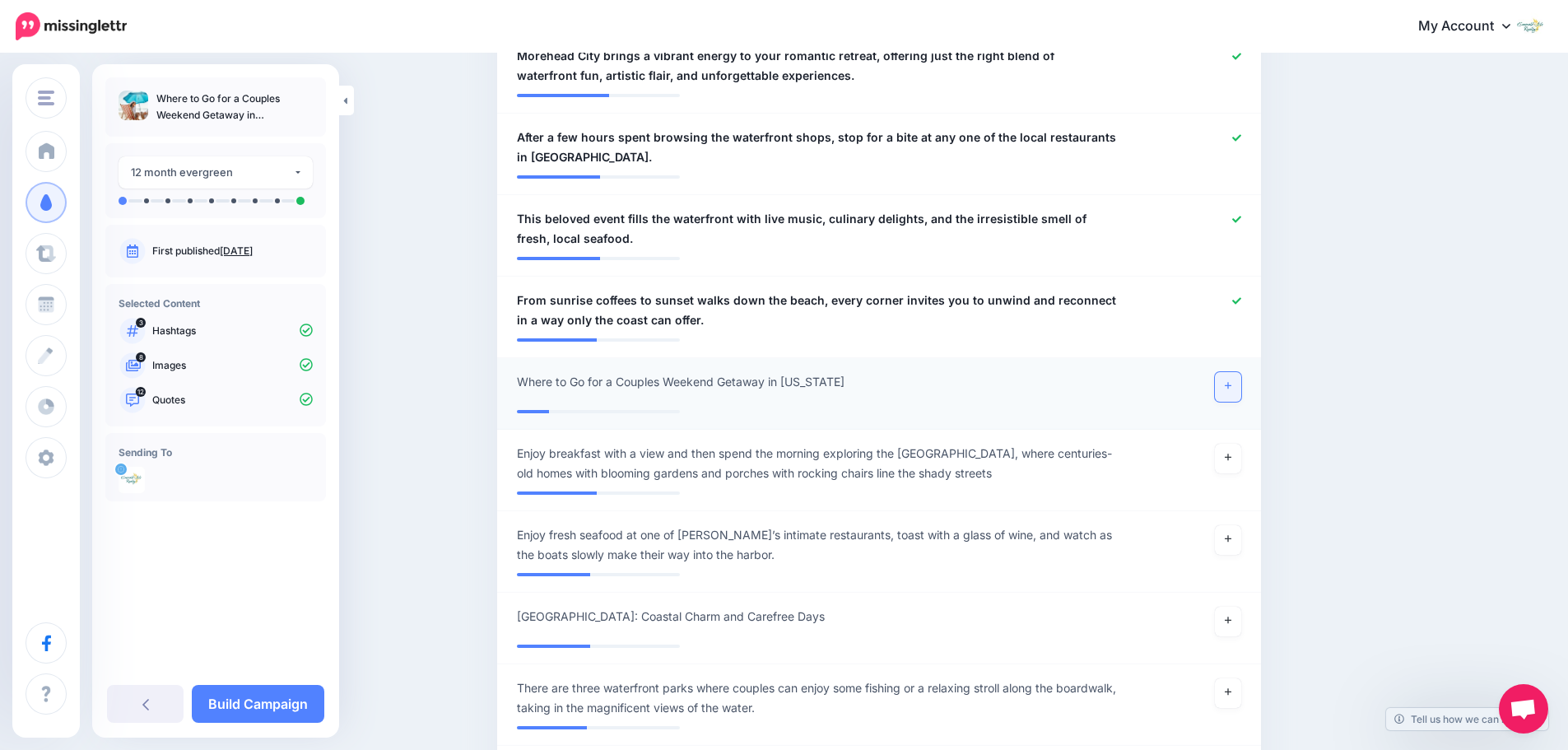
click at [1231, 381] on icon at bounding box center [1227, 386] width 6 height 9
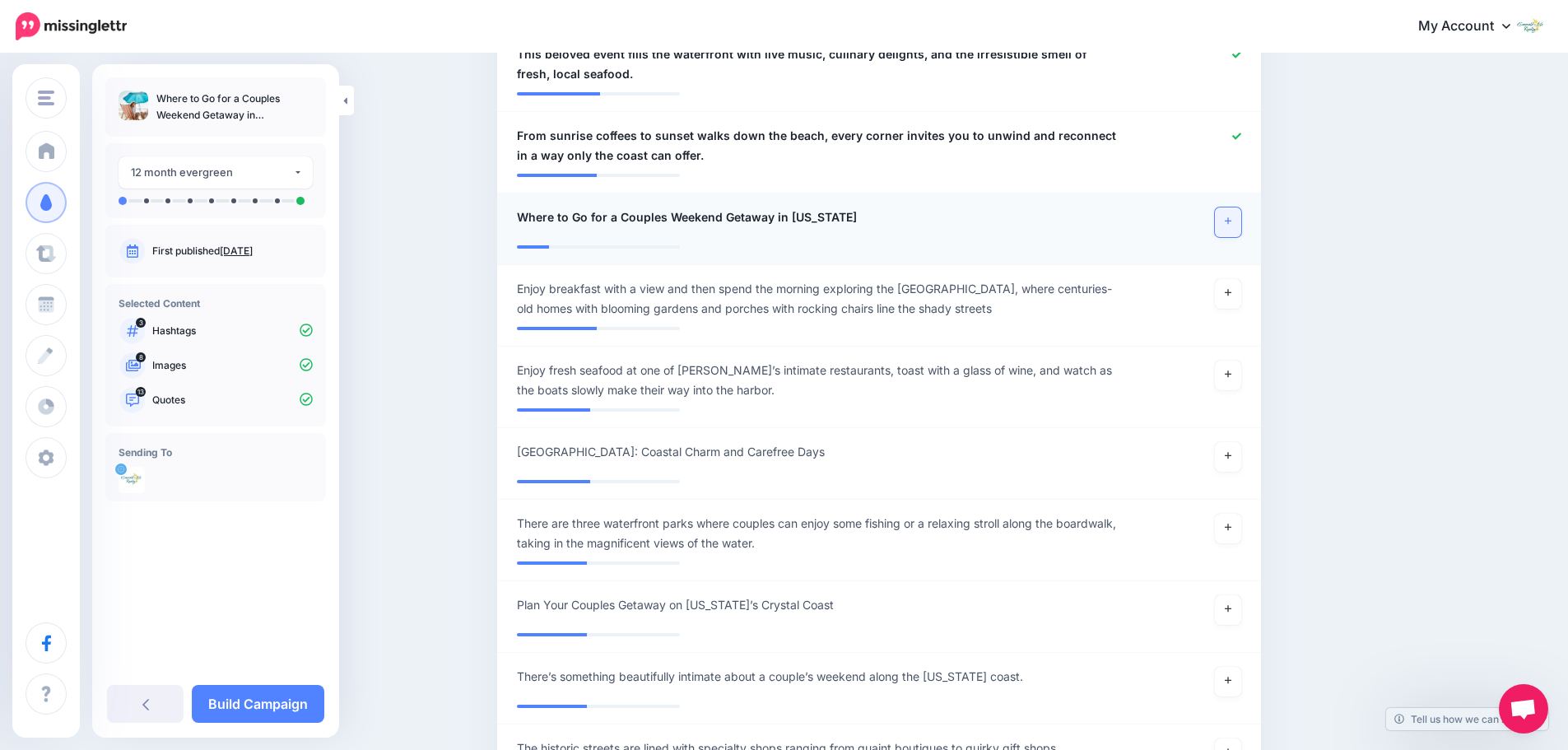
scroll to position [1588, 0]
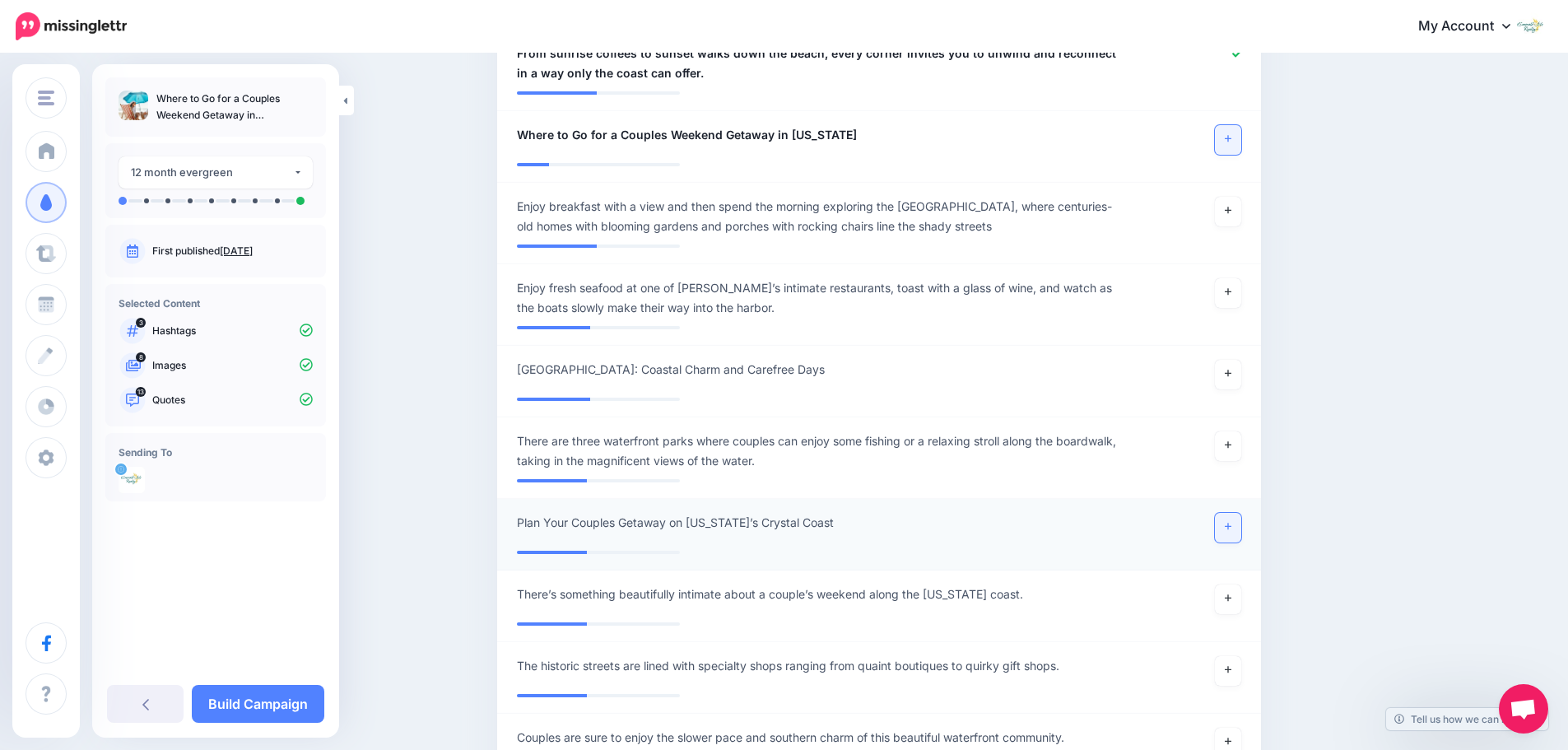
click at [1231, 523] on icon at bounding box center [1227, 526] width 6 height 6
click at [291, 706] on link "Build Campaign" at bounding box center [258, 703] width 132 height 37
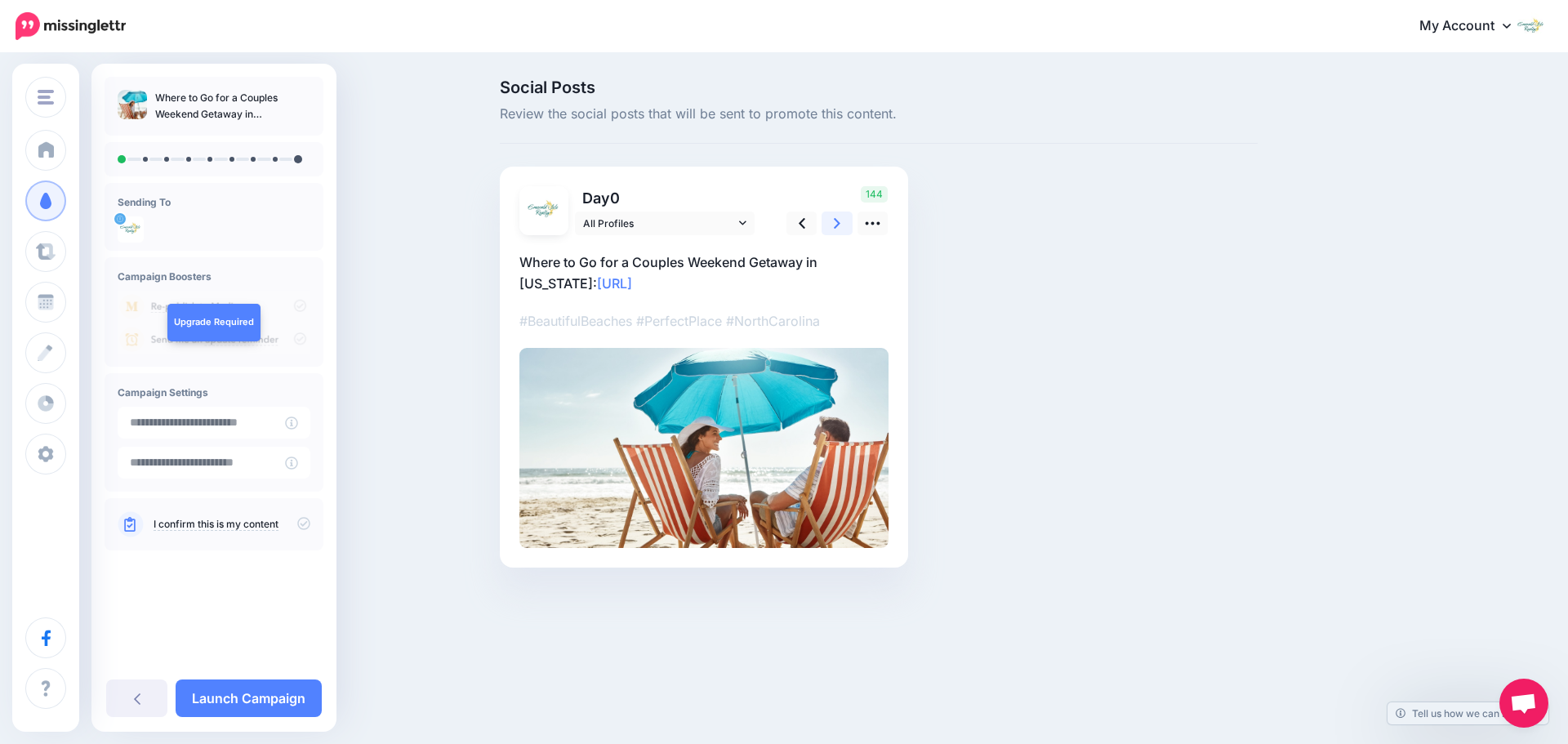
click at [834, 227] on icon at bounding box center [836, 224] width 6 height 11
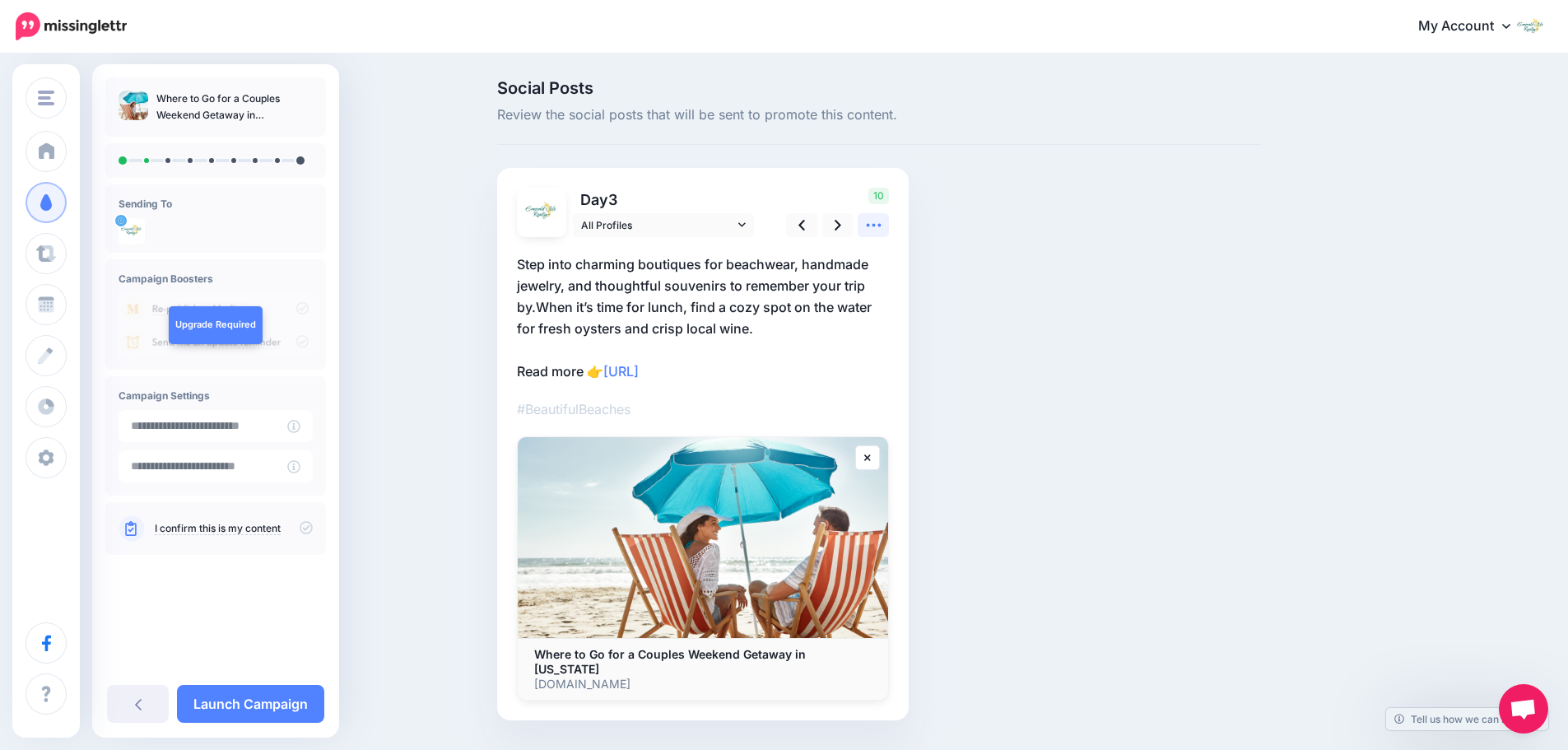
click at [877, 228] on icon at bounding box center [873, 225] width 17 height 17
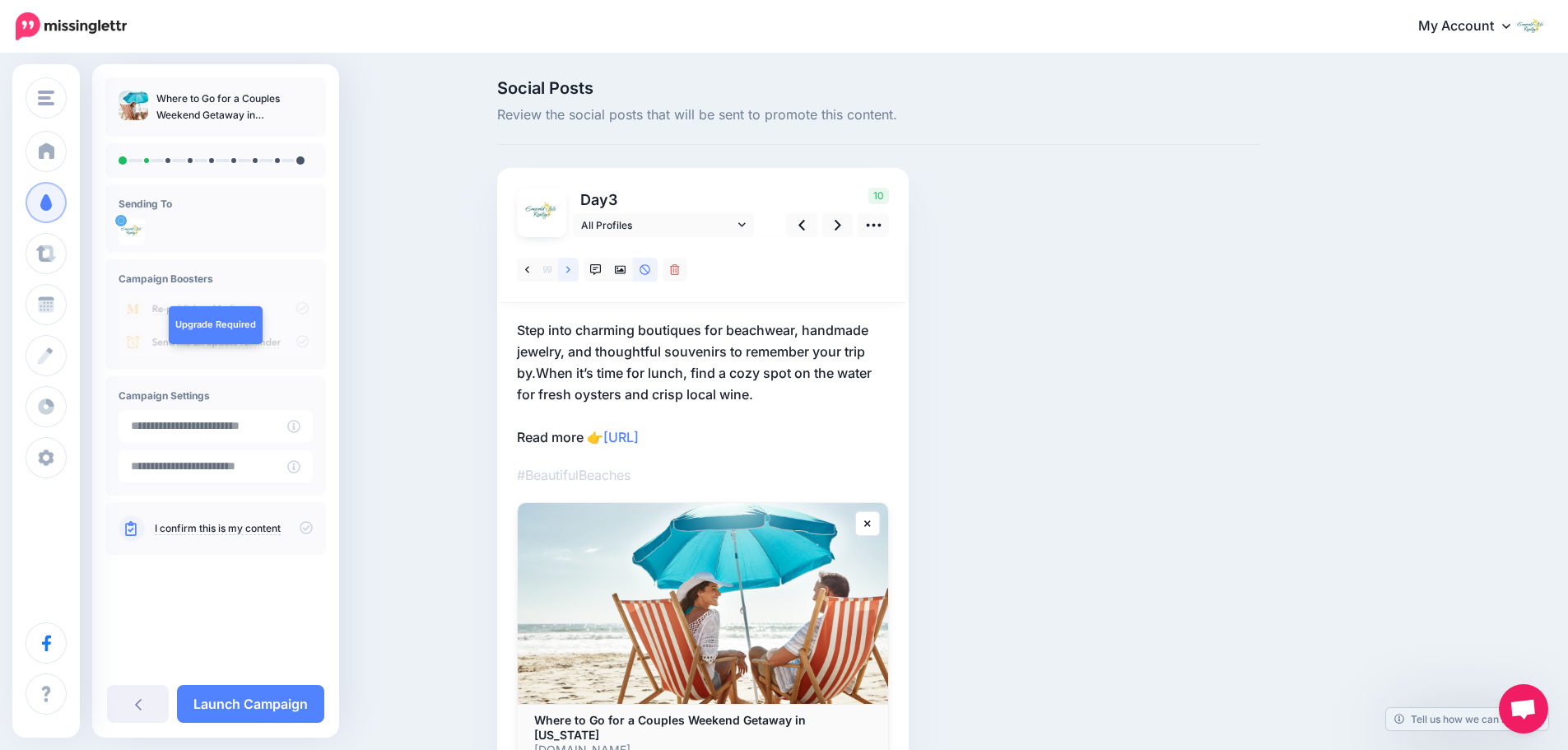
click at [569, 275] on link at bounding box center [568, 269] width 21 height 24
click at [624, 272] on icon at bounding box center [620, 269] width 12 height 12
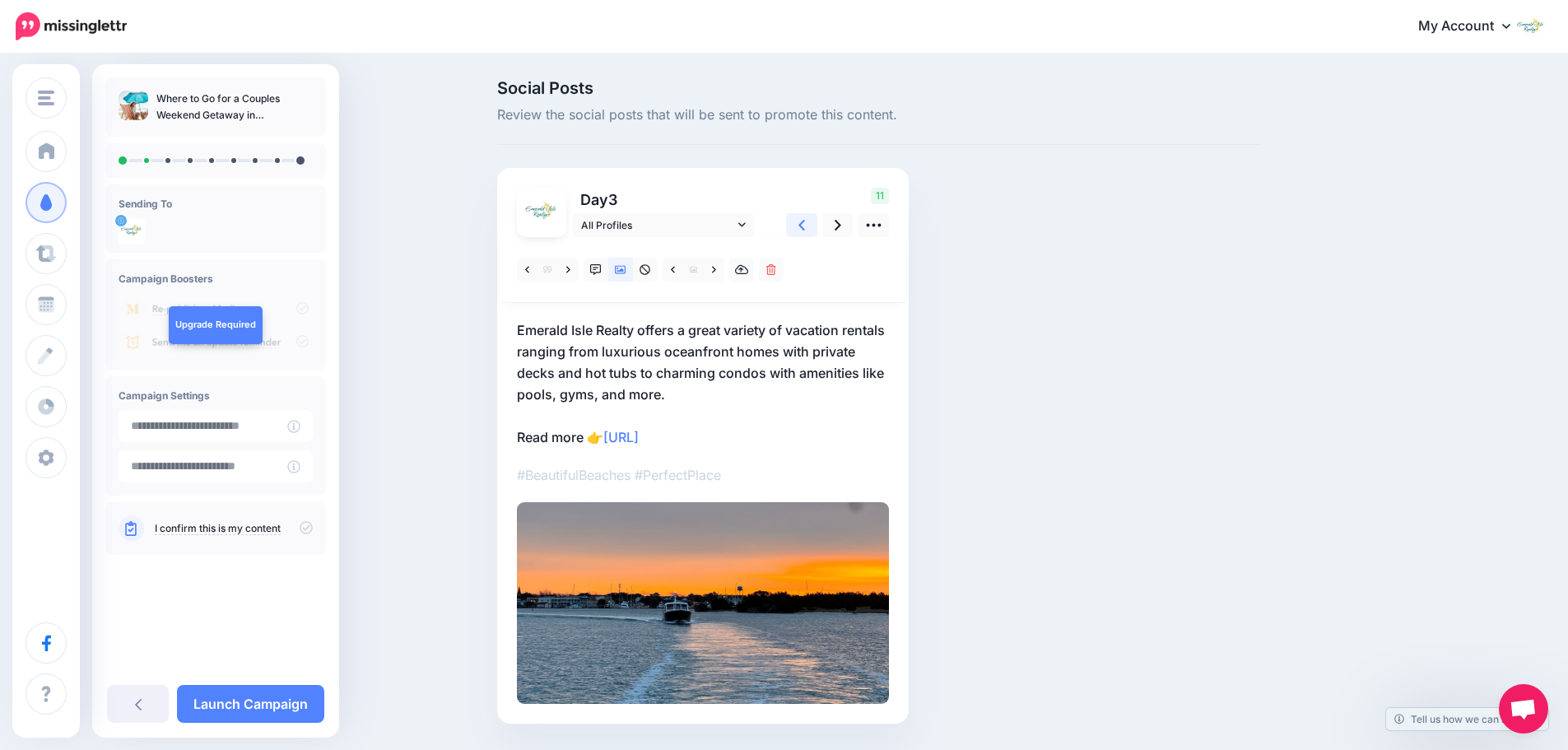
click at [805, 222] on icon at bounding box center [801, 225] width 6 height 17
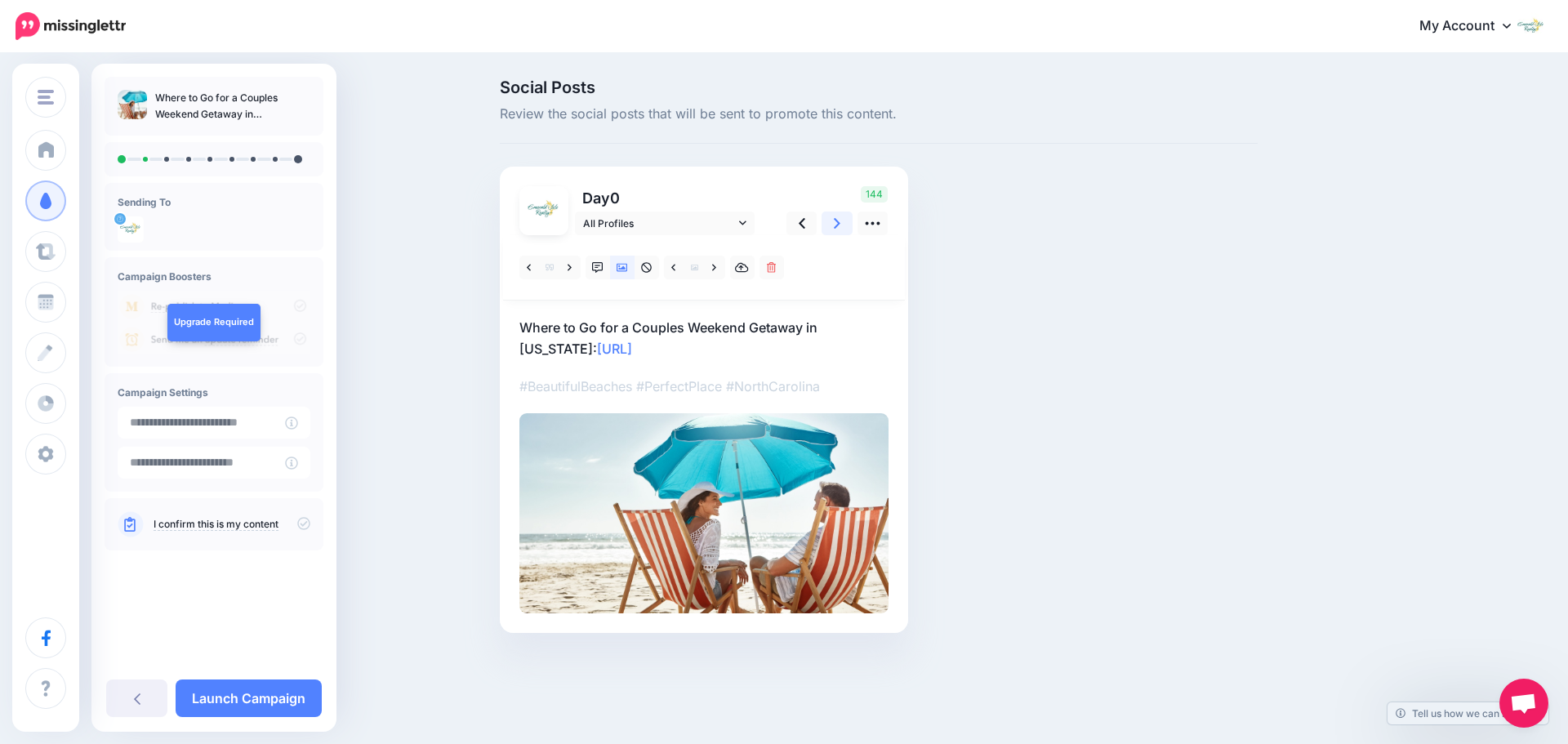
click at [840, 226] on icon at bounding box center [836, 223] width 6 height 17
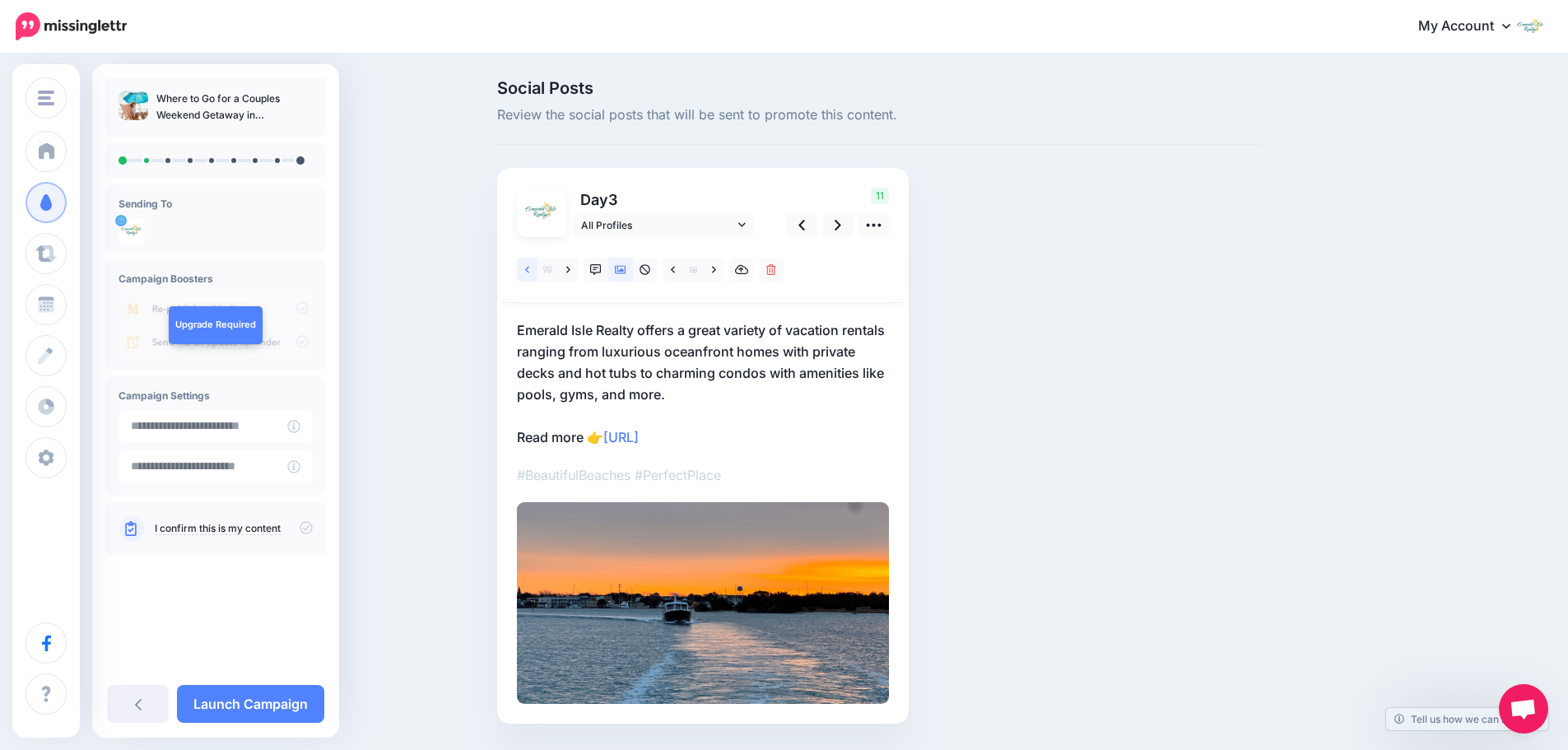
click at [533, 277] on link at bounding box center [527, 269] width 21 height 24
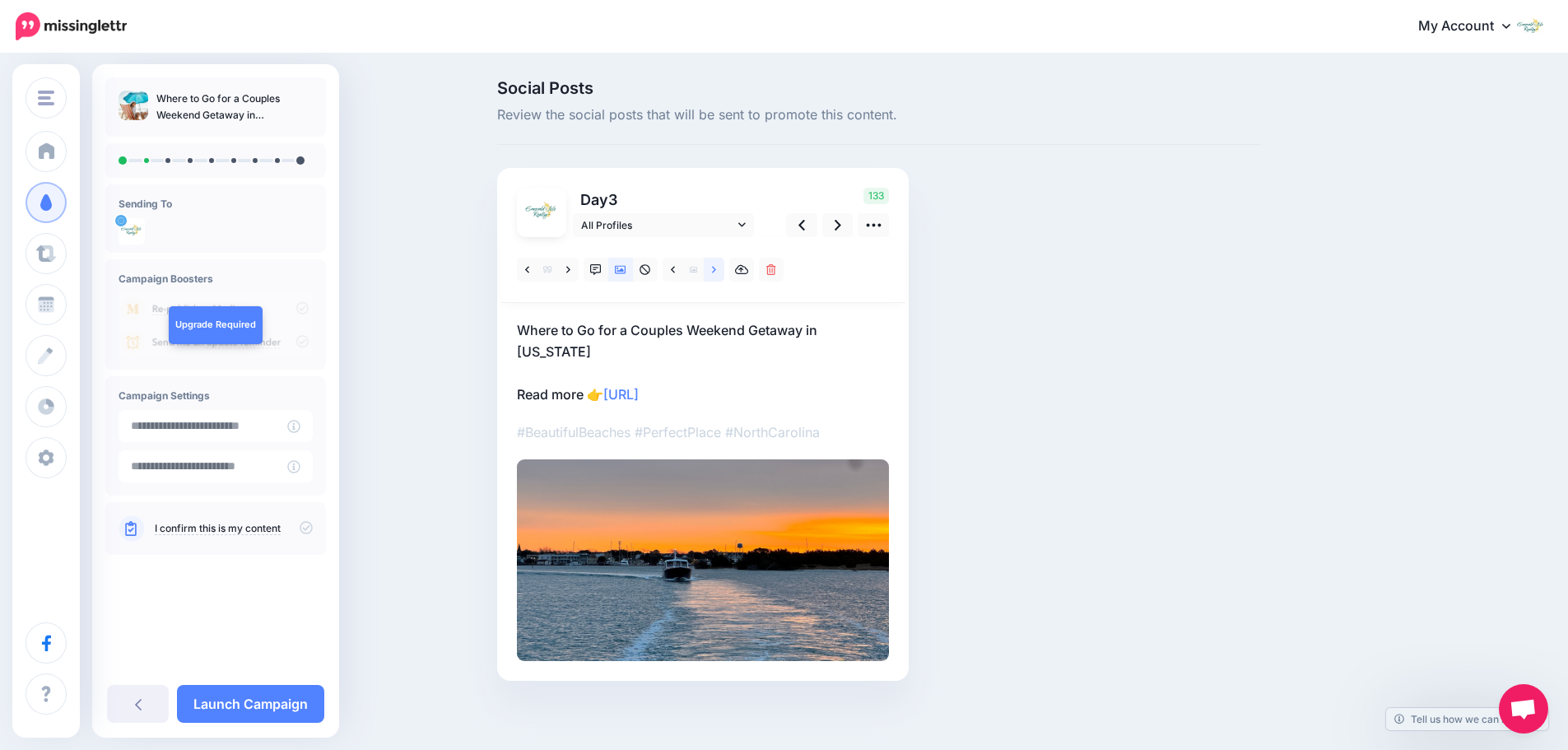
click at [716, 270] on icon at bounding box center [714, 269] width 5 height 12
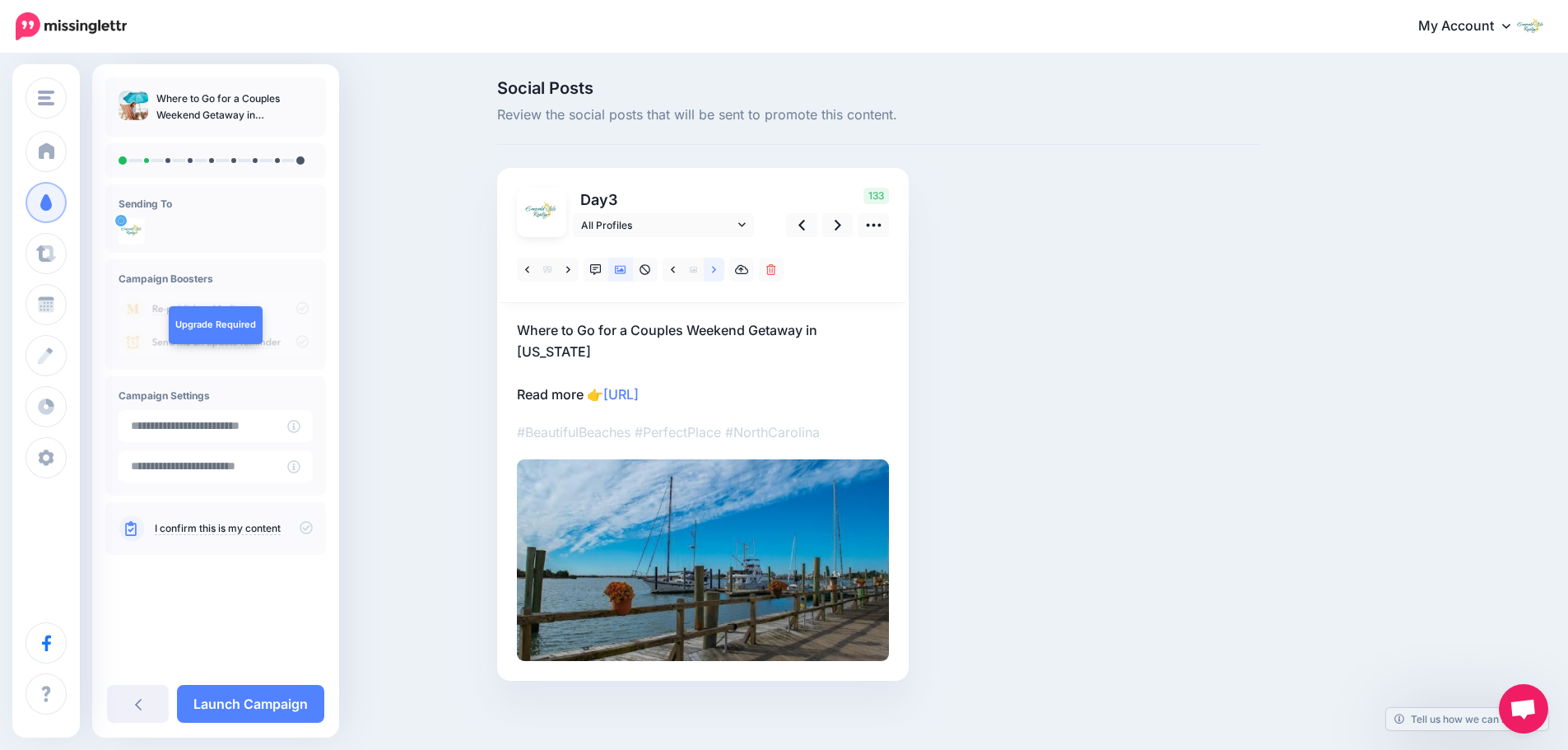
click at [716, 270] on icon at bounding box center [714, 269] width 5 height 12
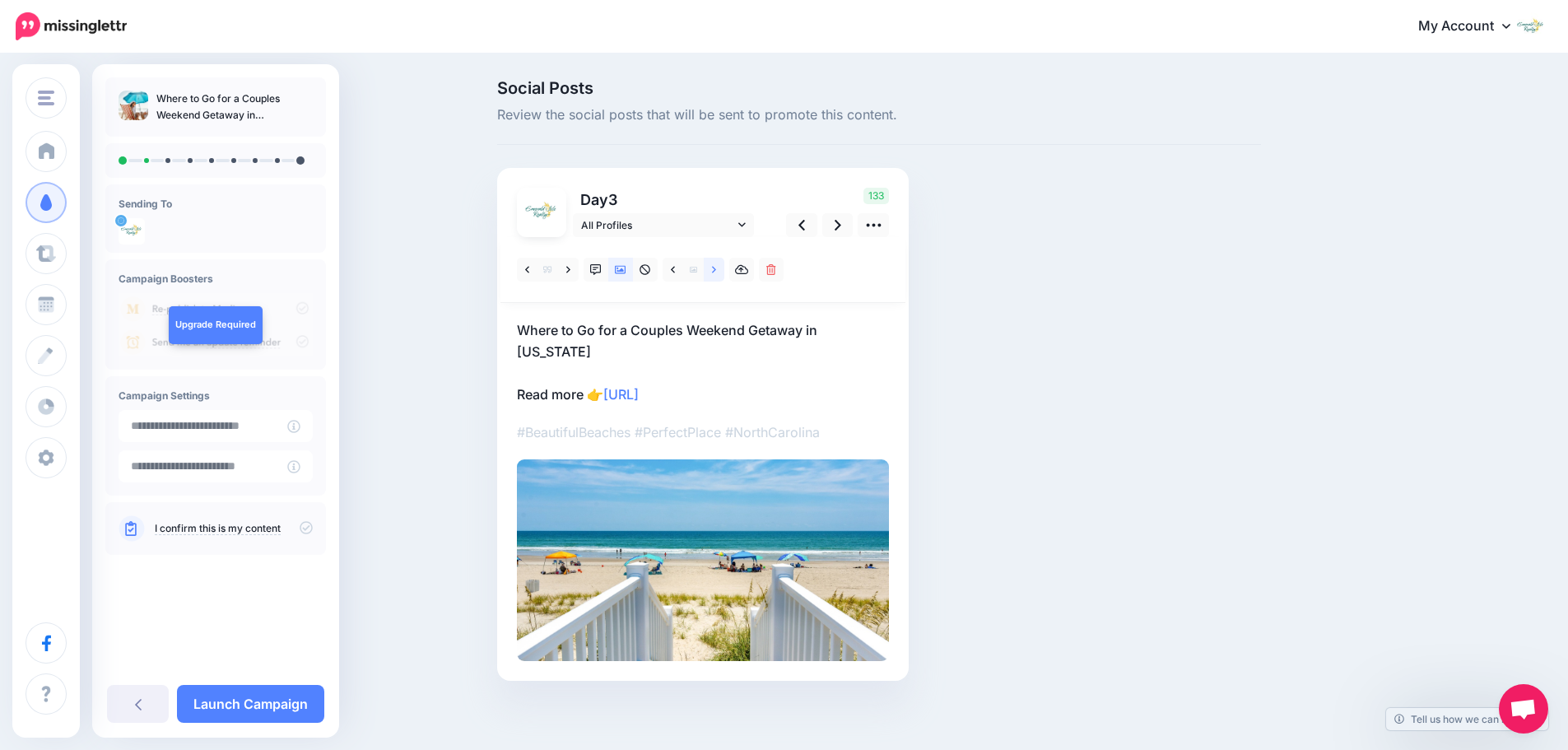
click at [716, 270] on icon at bounding box center [714, 269] width 5 height 12
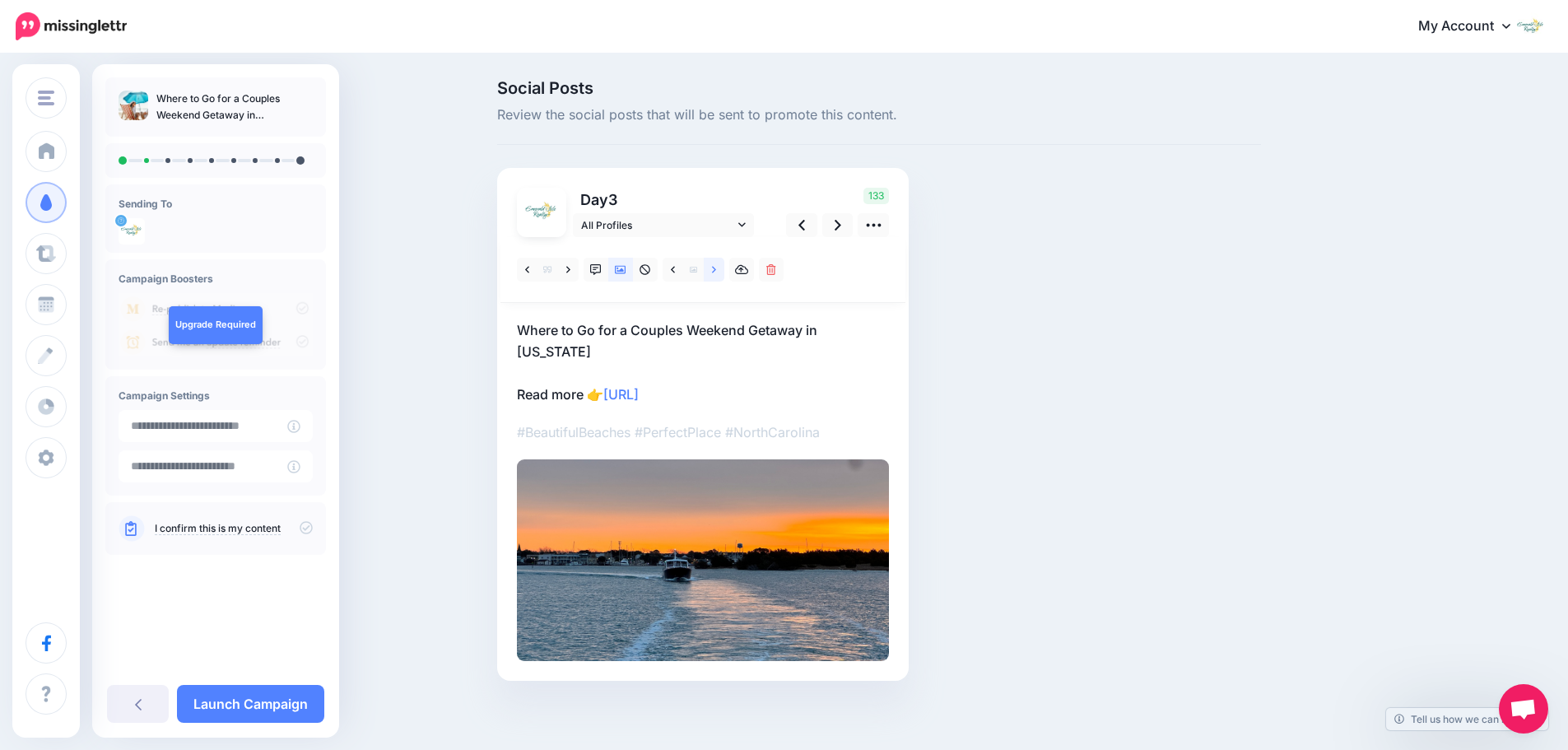
click at [716, 270] on icon at bounding box center [714, 269] width 5 height 12
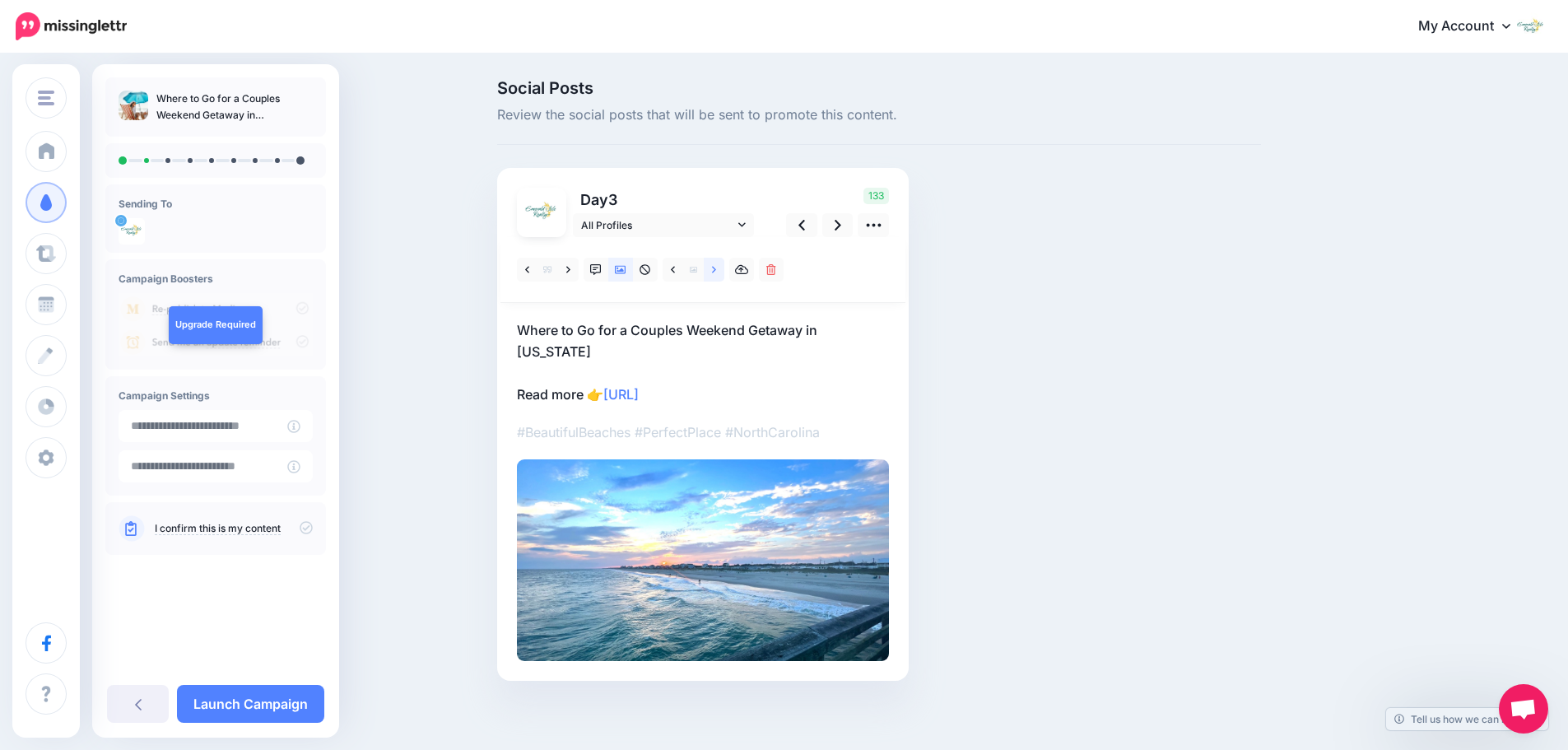
click at [716, 270] on icon at bounding box center [714, 269] width 5 height 12
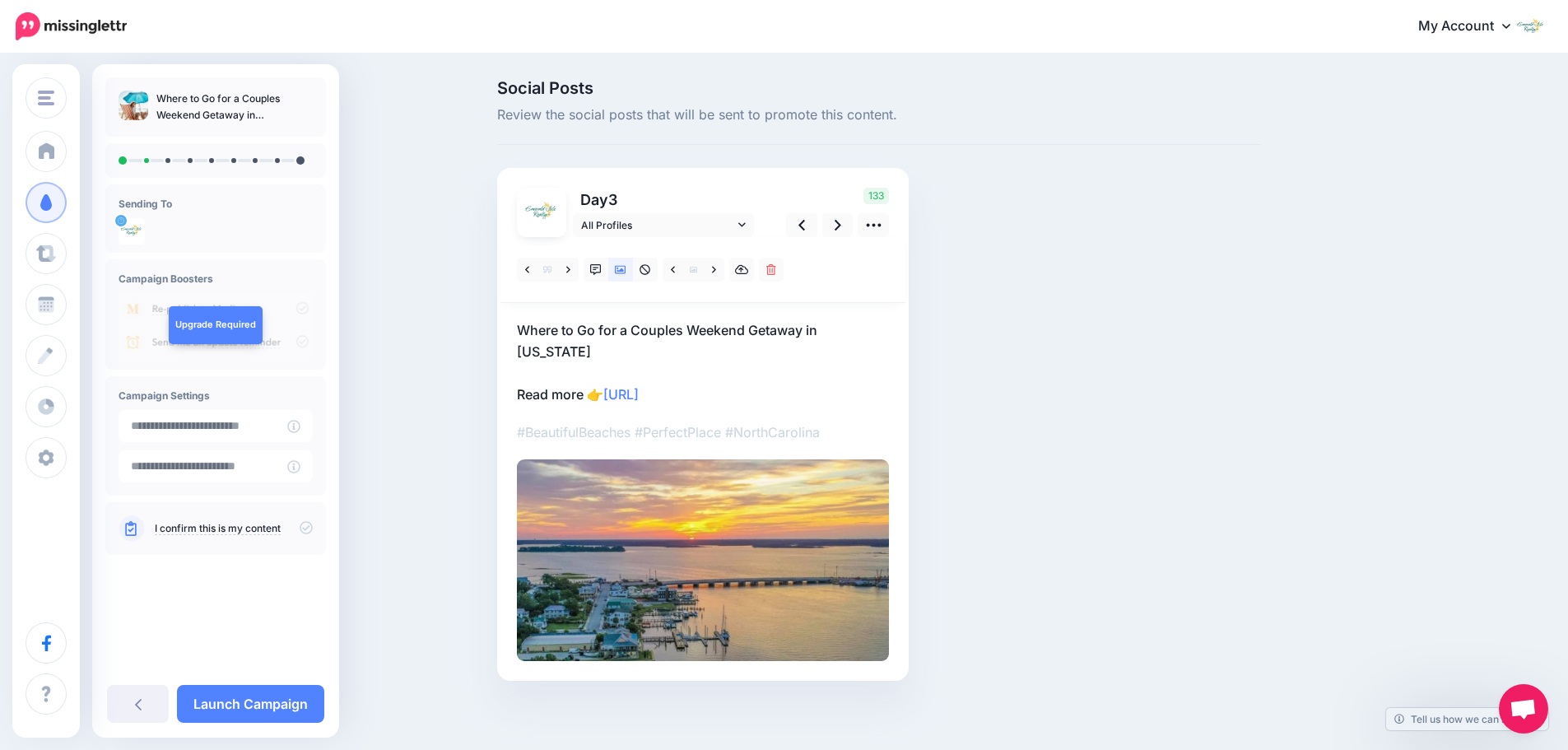
click at [1104, 346] on div "Social Posts Review the social posts that will be sent to promote this content.…" at bounding box center [879, 405] width 788 height 650
click at [837, 227] on link at bounding box center [837, 225] width 31 height 24
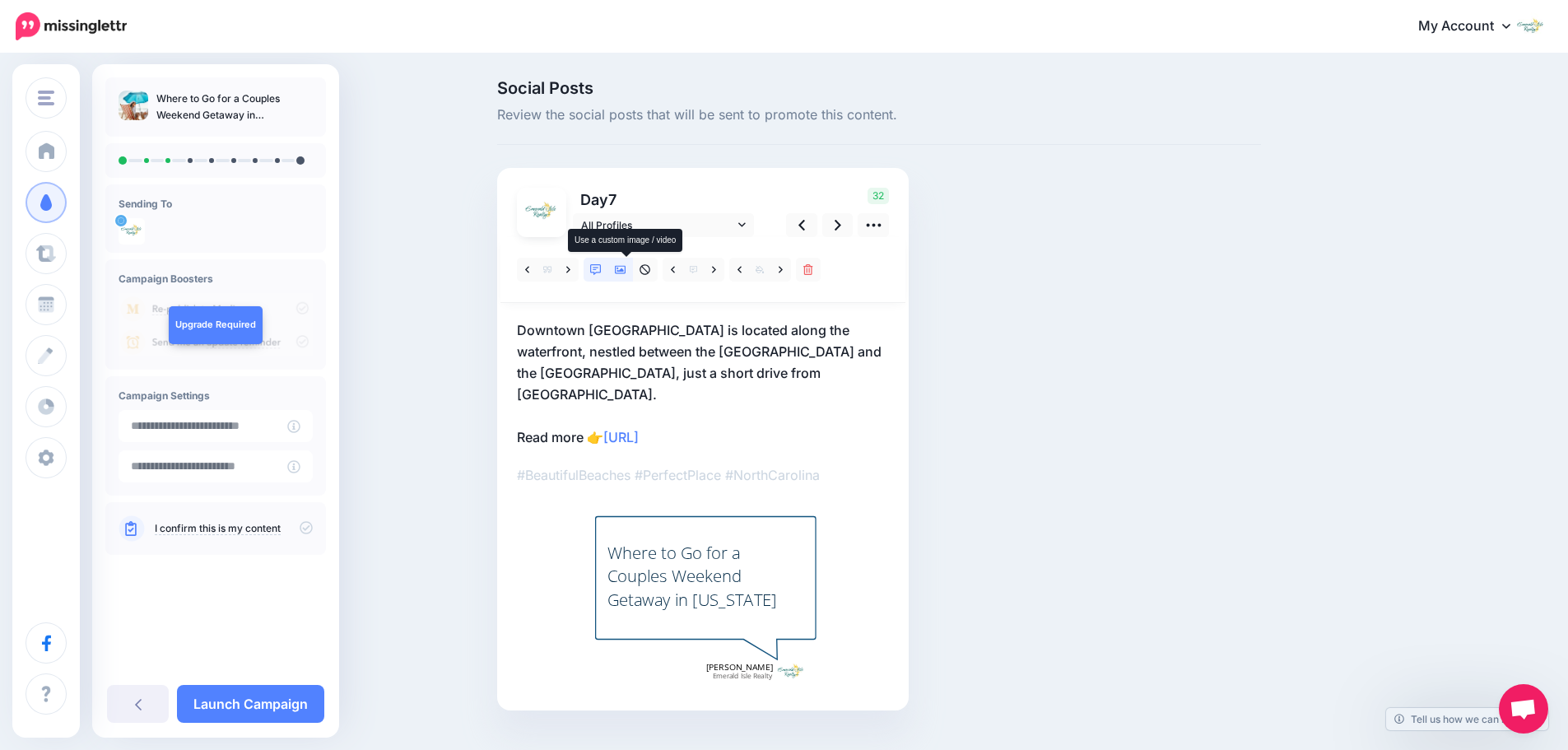
click at [622, 269] on icon at bounding box center [620, 269] width 12 height 8
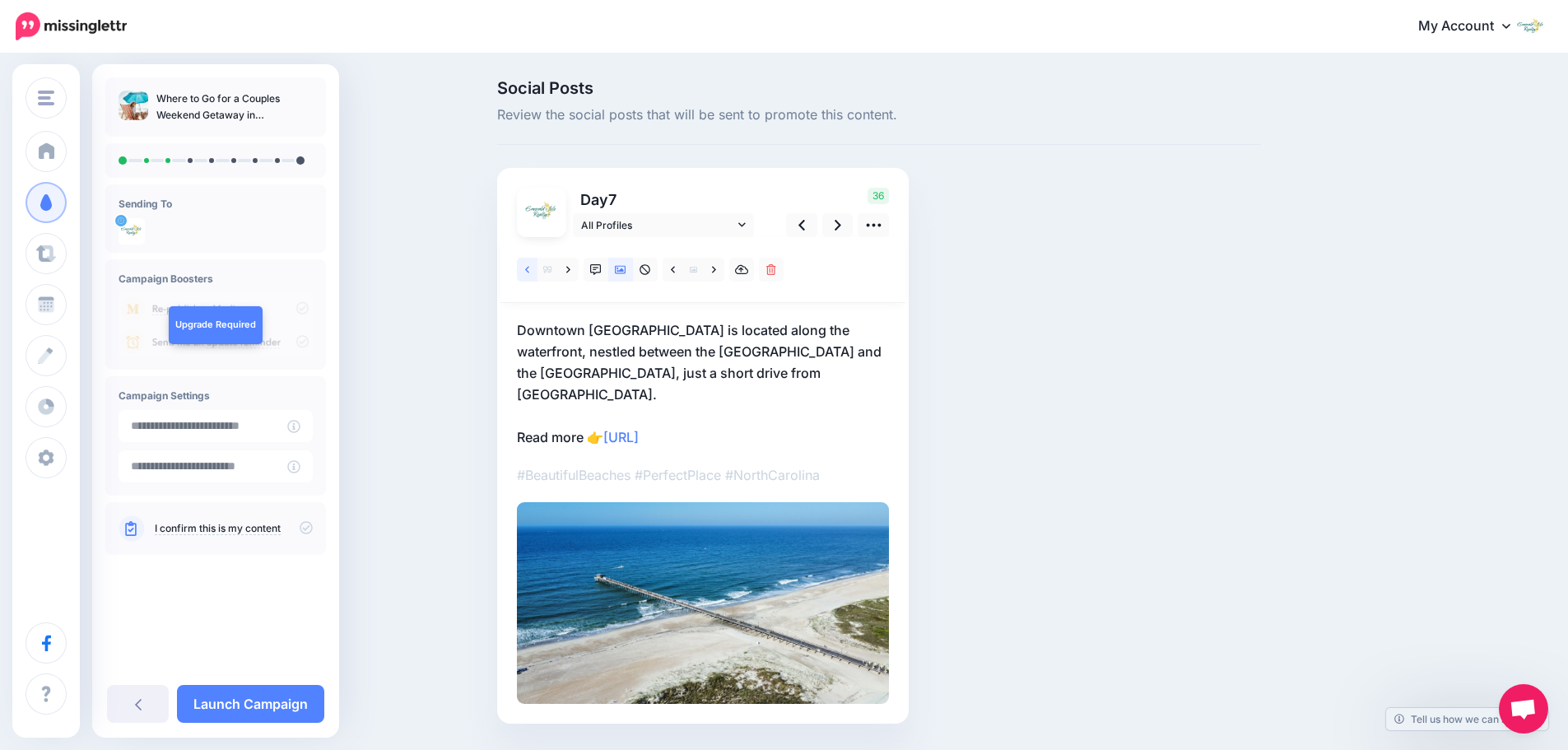
click at [530, 270] on icon at bounding box center [527, 269] width 5 height 6
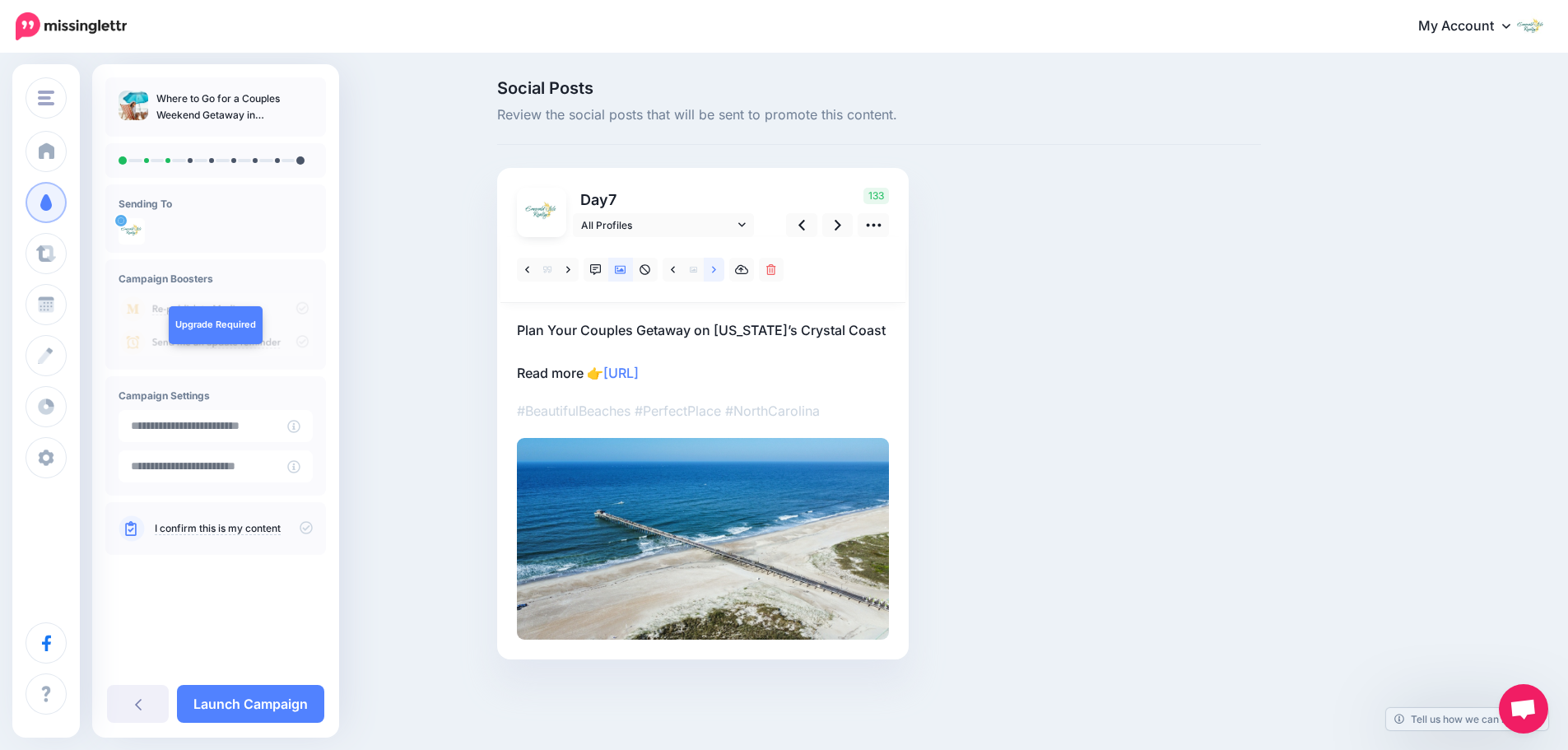
click at [716, 272] on icon at bounding box center [714, 269] width 5 height 6
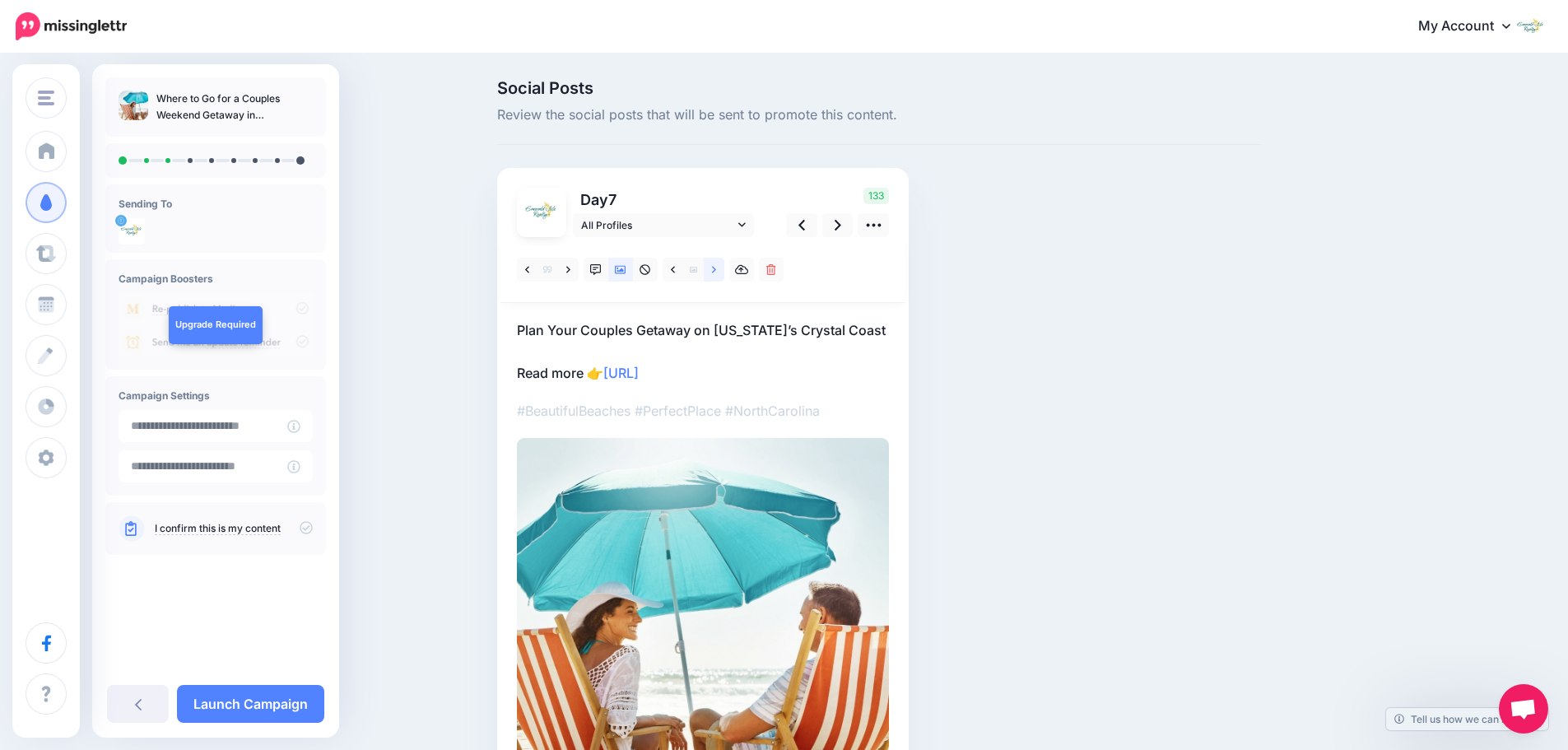
click at [716, 271] on icon at bounding box center [714, 269] width 5 height 12
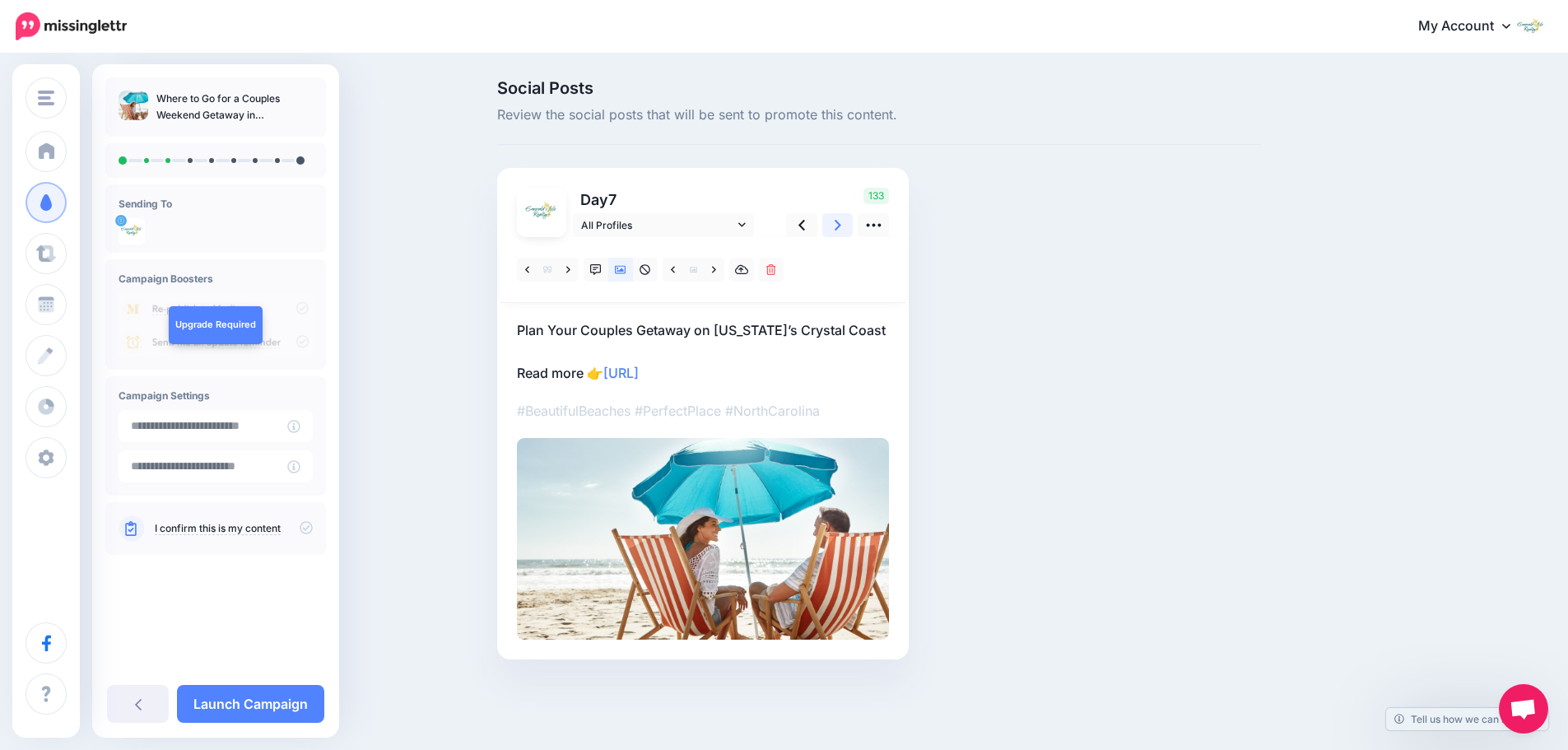
click at [841, 229] on icon at bounding box center [837, 226] width 6 height 11
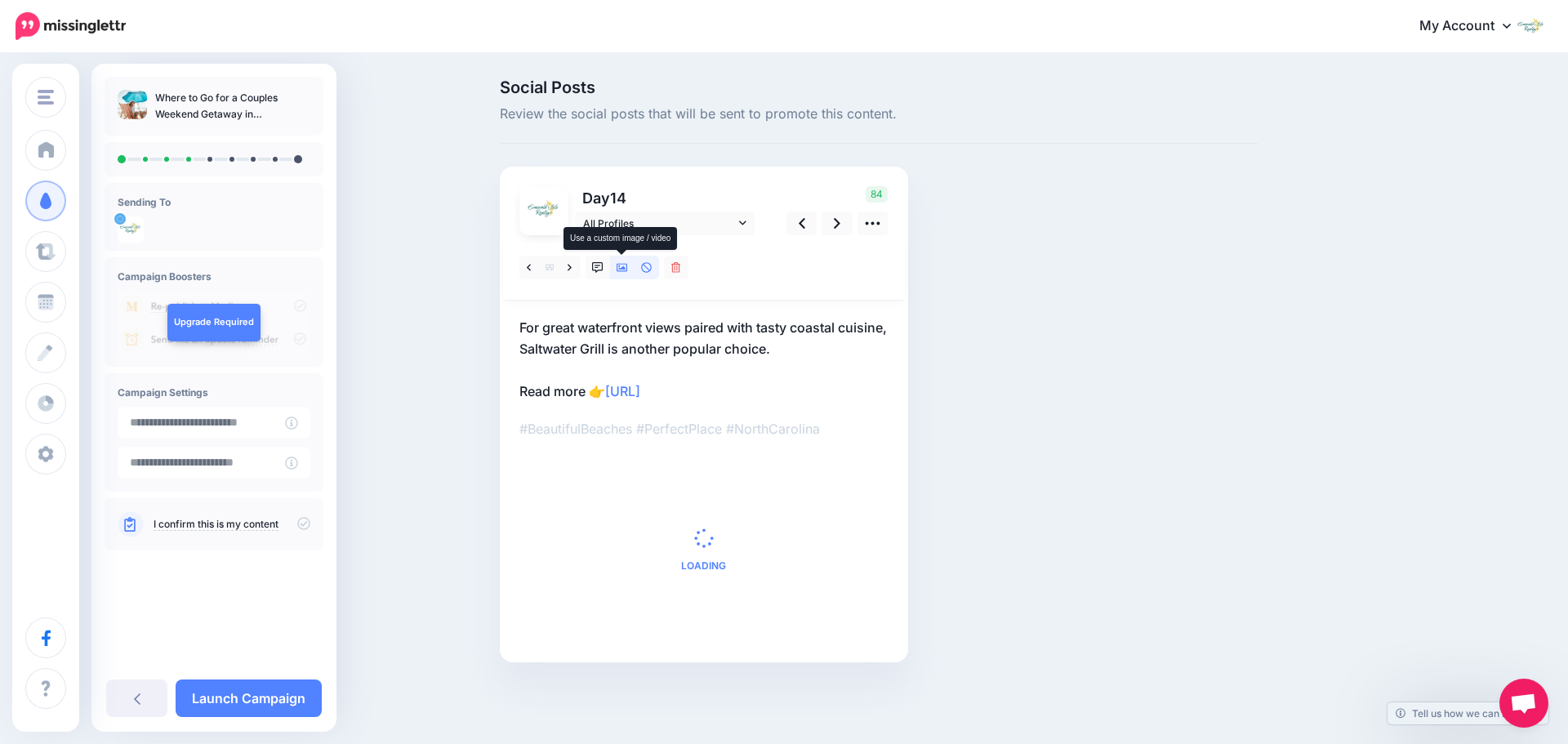
click at [620, 262] on icon at bounding box center [622, 267] width 12 height 12
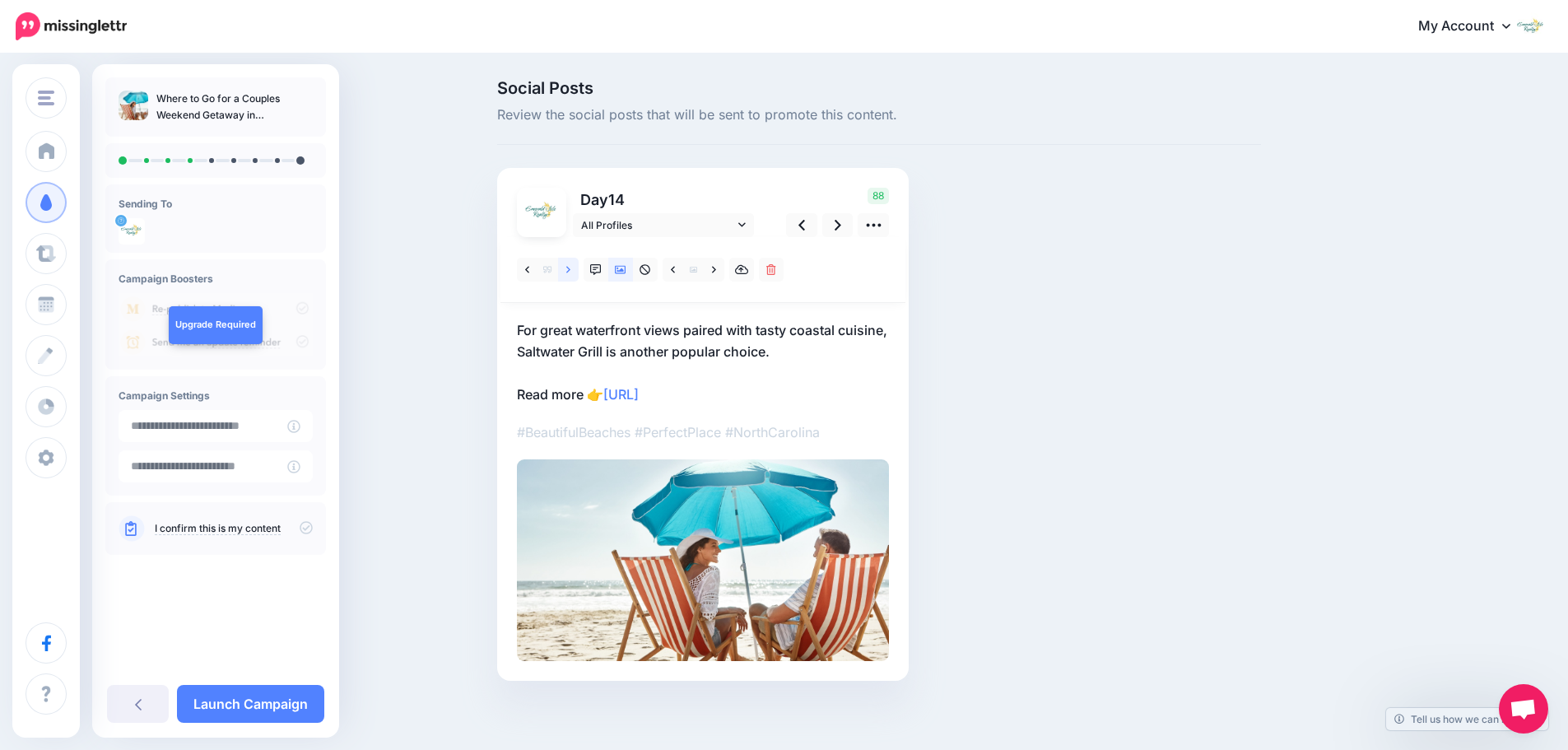
click at [571, 271] on link at bounding box center [568, 269] width 21 height 24
click at [714, 268] on link at bounding box center [714, 269] width 21 height 24
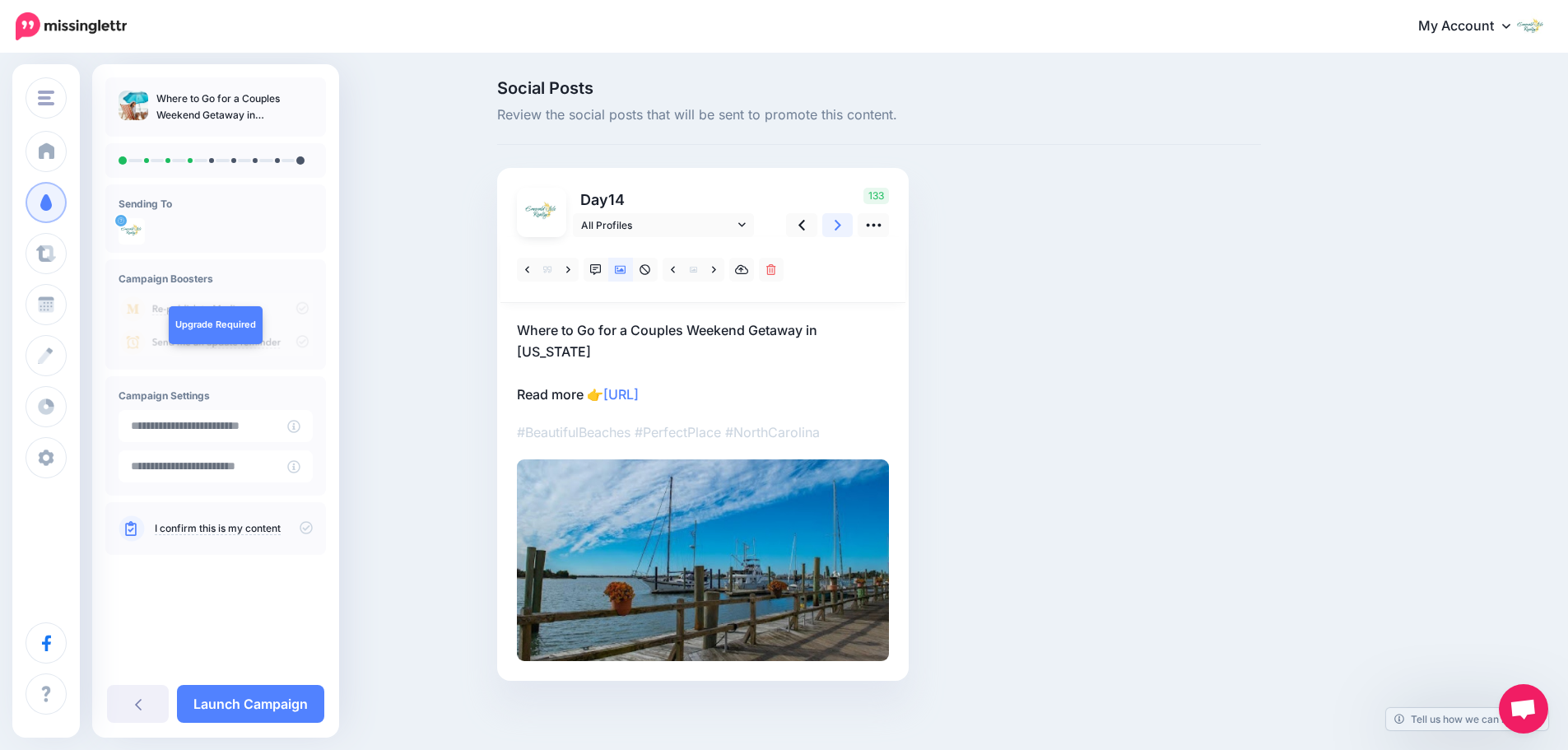
click at [841, 226] on icon at bounding box center [837, 225] width 6 height 17
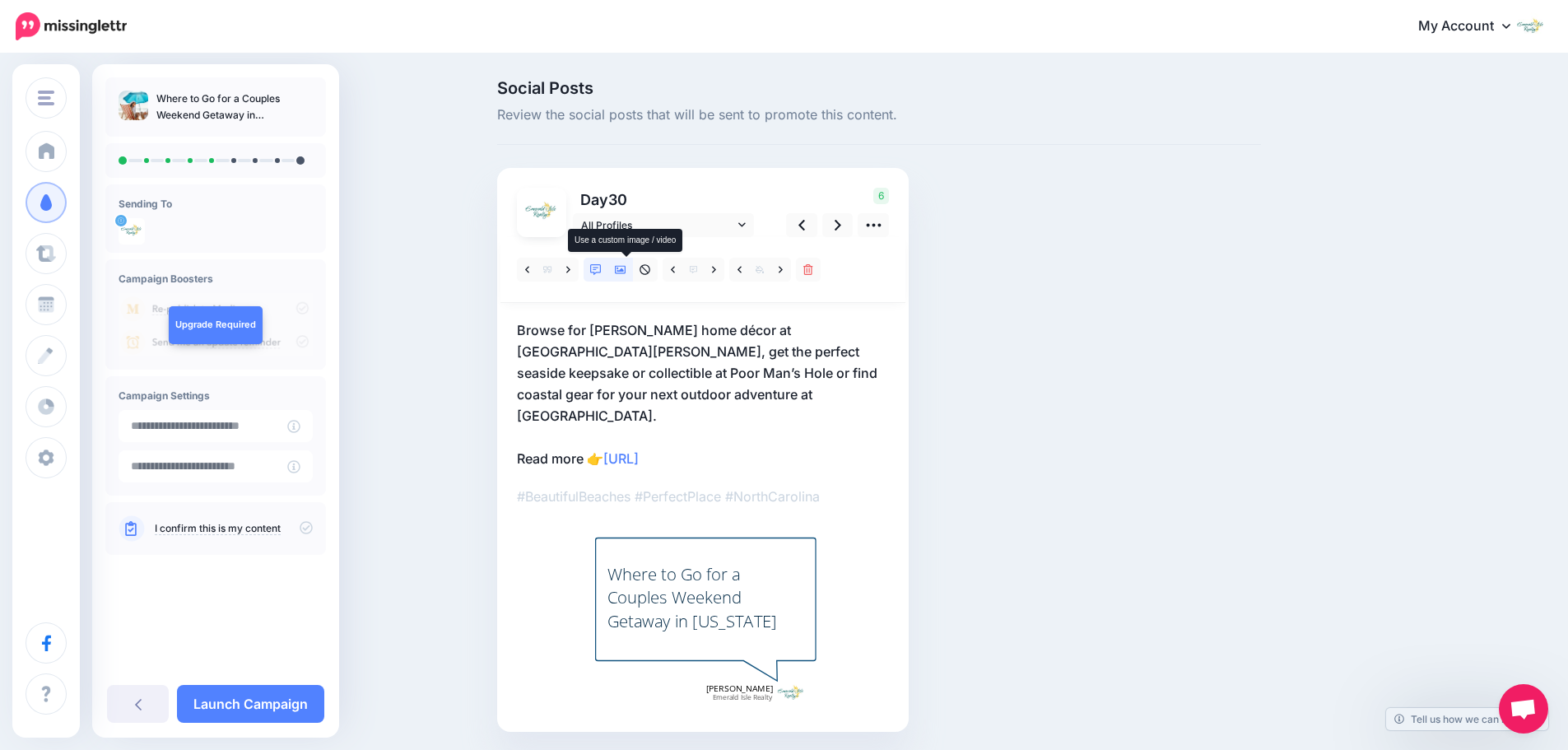
click at [625, 269] on icon at bounding box center [620, 269] width 12 height 12
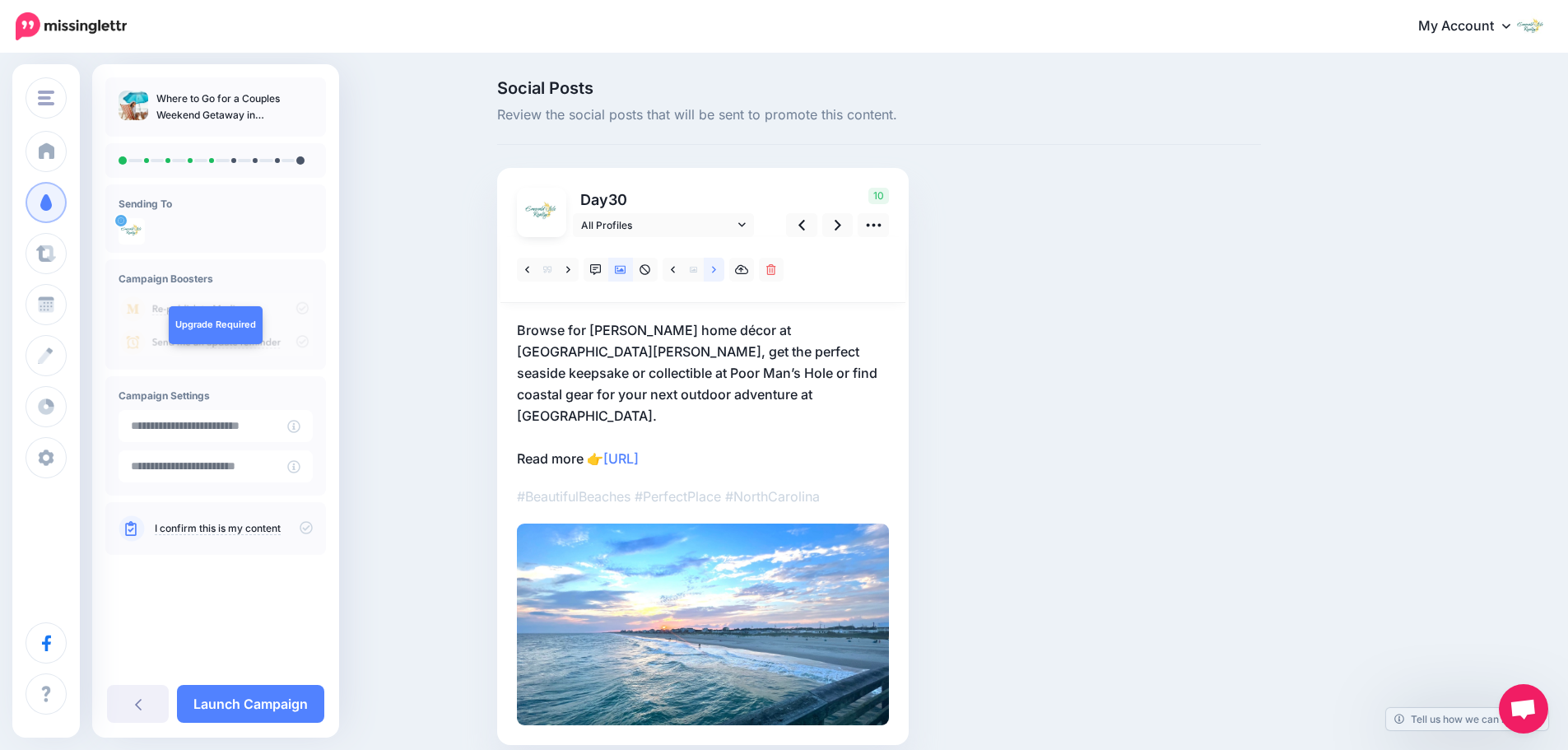
click at [716, 268] on icon at bounding box center [714, 269] width 5 height 6
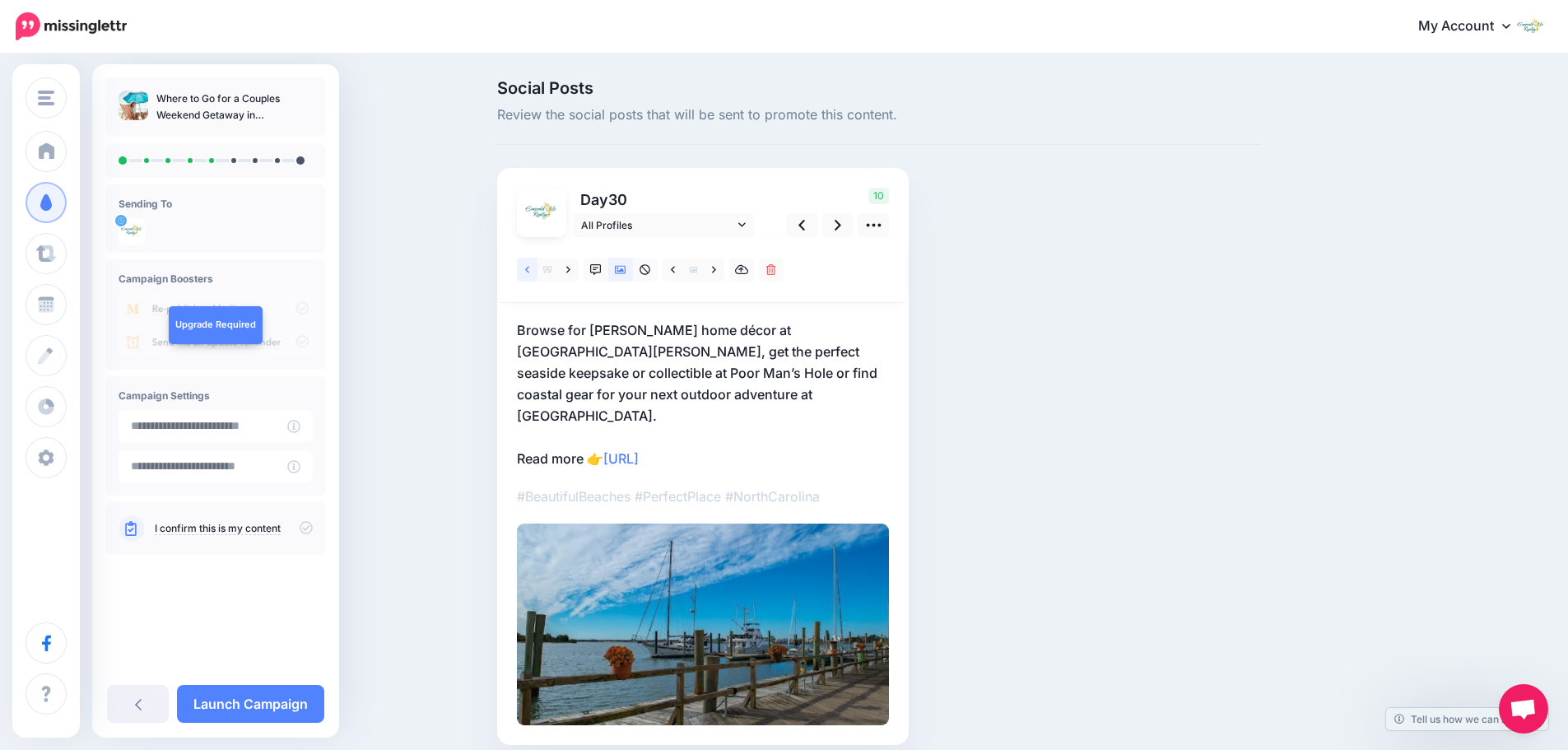
click at [530, 268] on link at bounding box center [527, 269] width 21 height 24
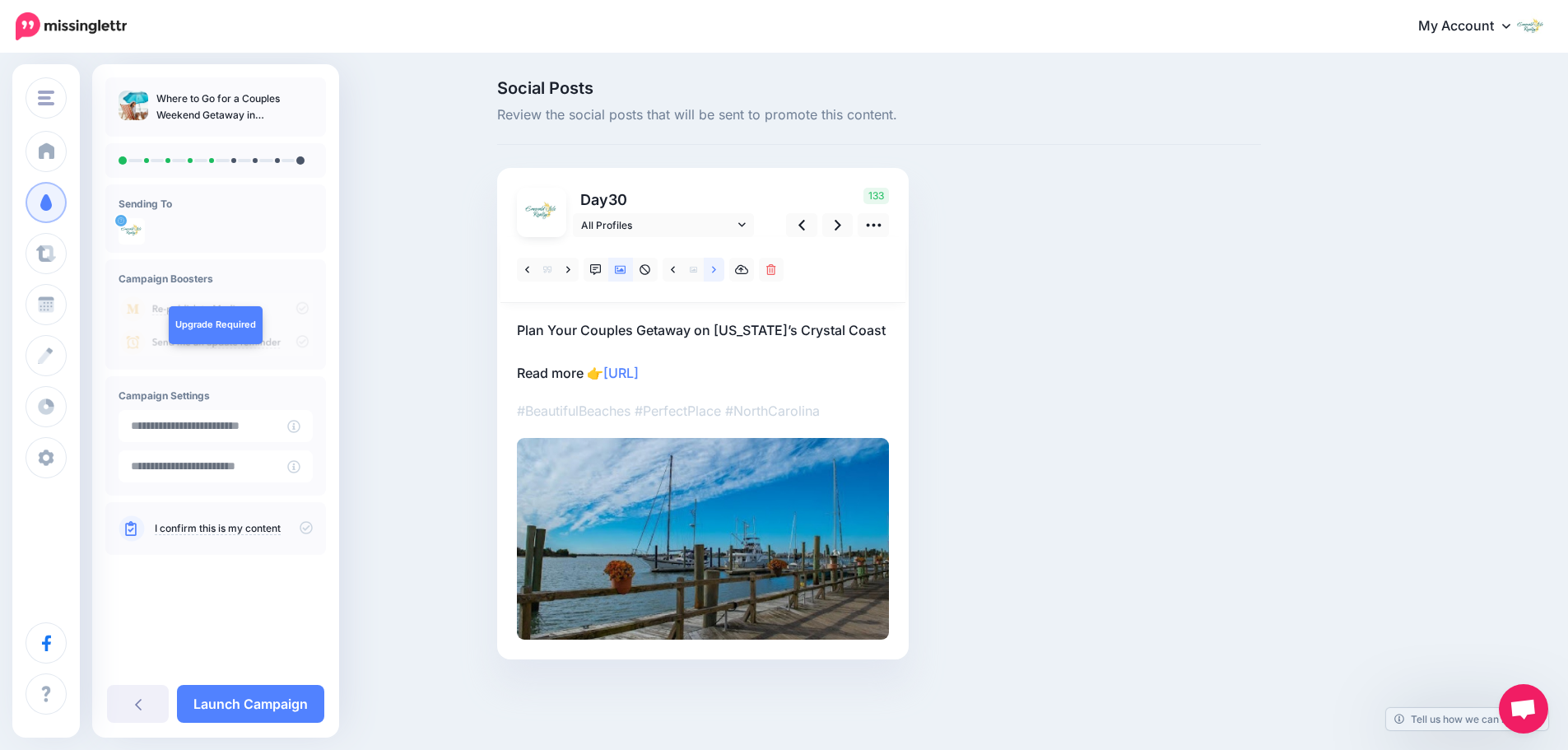
click at [716, 271] on icon at bounding box center [714, 269] width 5 height 12
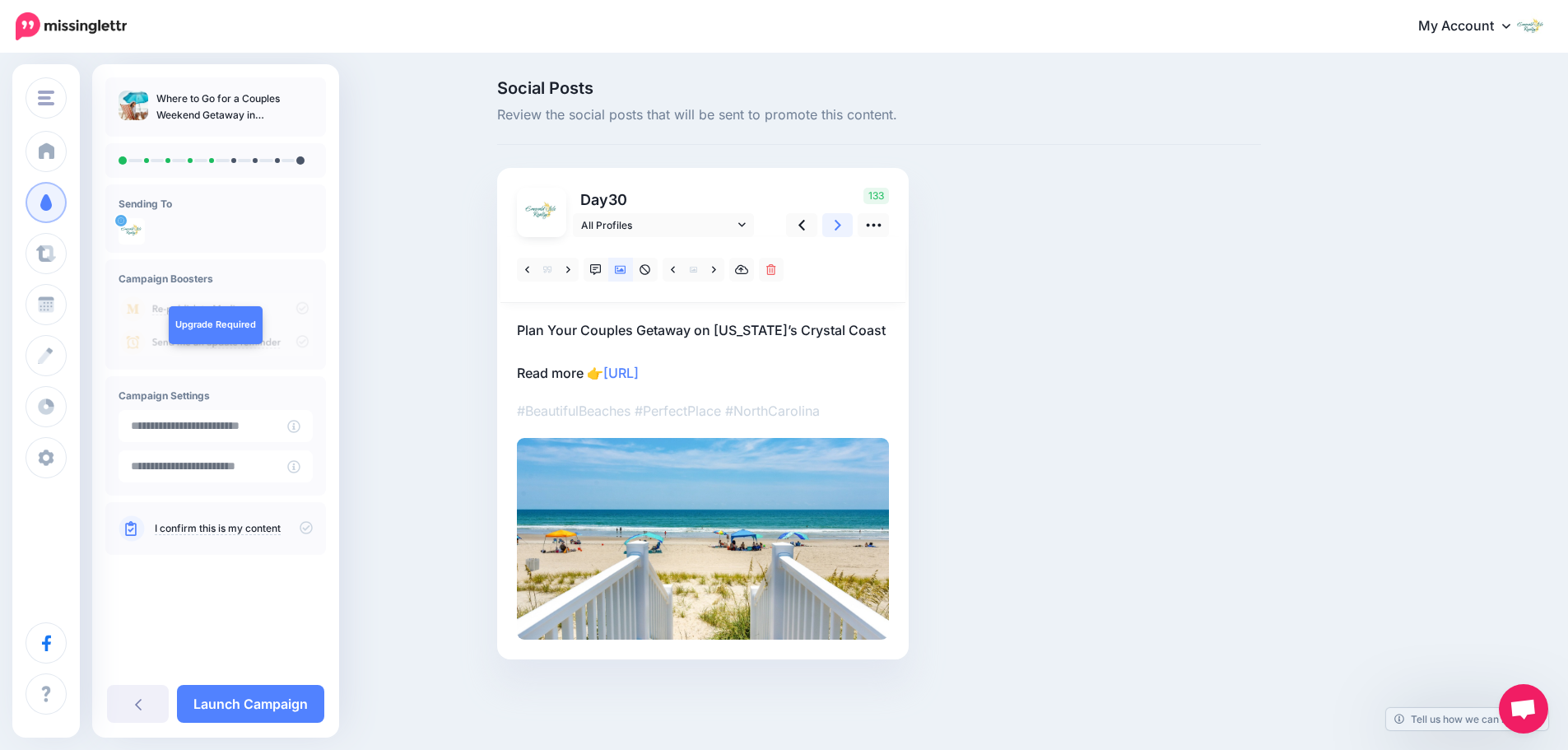
click at [841, 233] on icon at bounding box center [837, 225] width 6 height 17
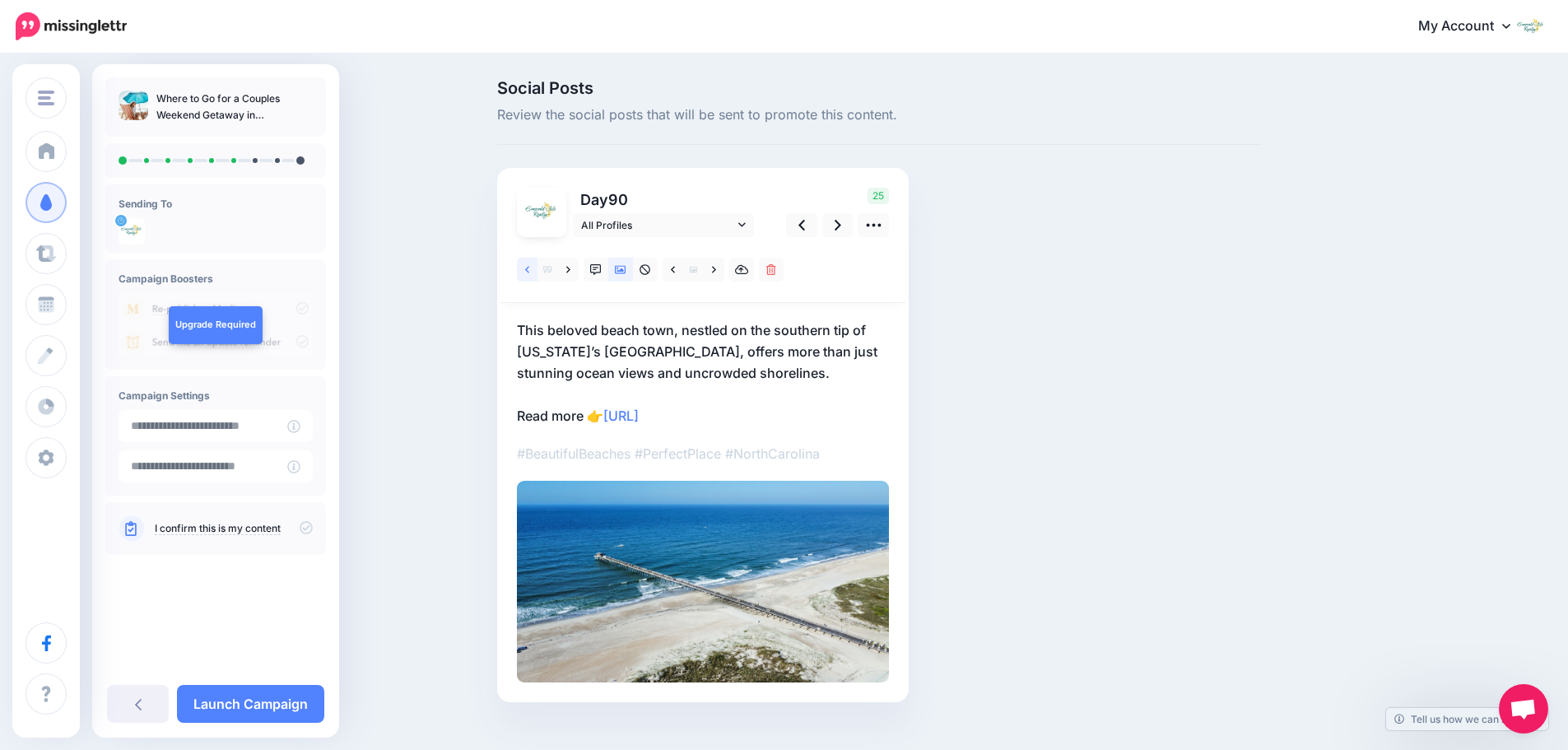
click at [530, 271] on icon at bounding box center [527, 269] width 5 height 12
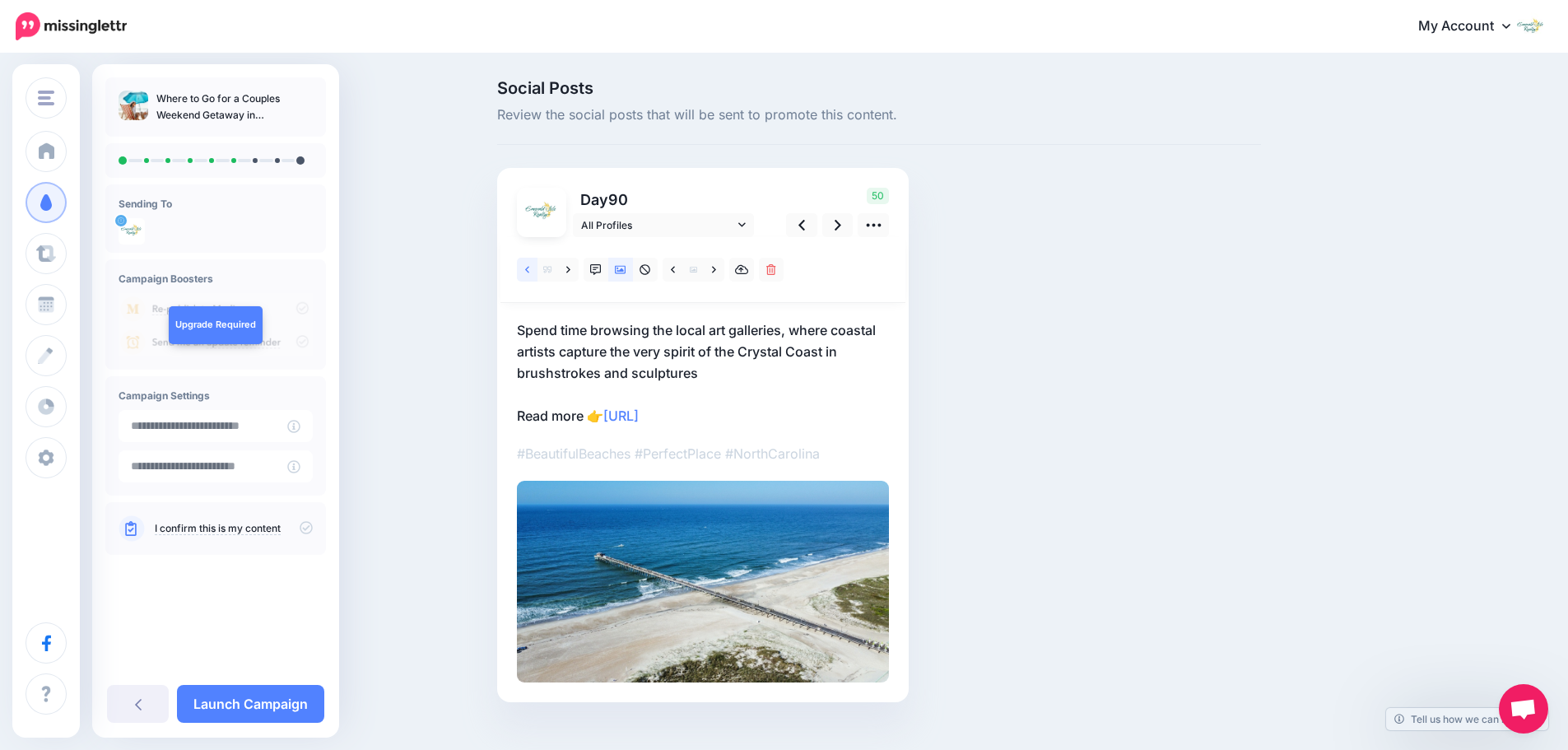
click at [530, 271] on icon at bounding box center [527, 269] width 5 height 12
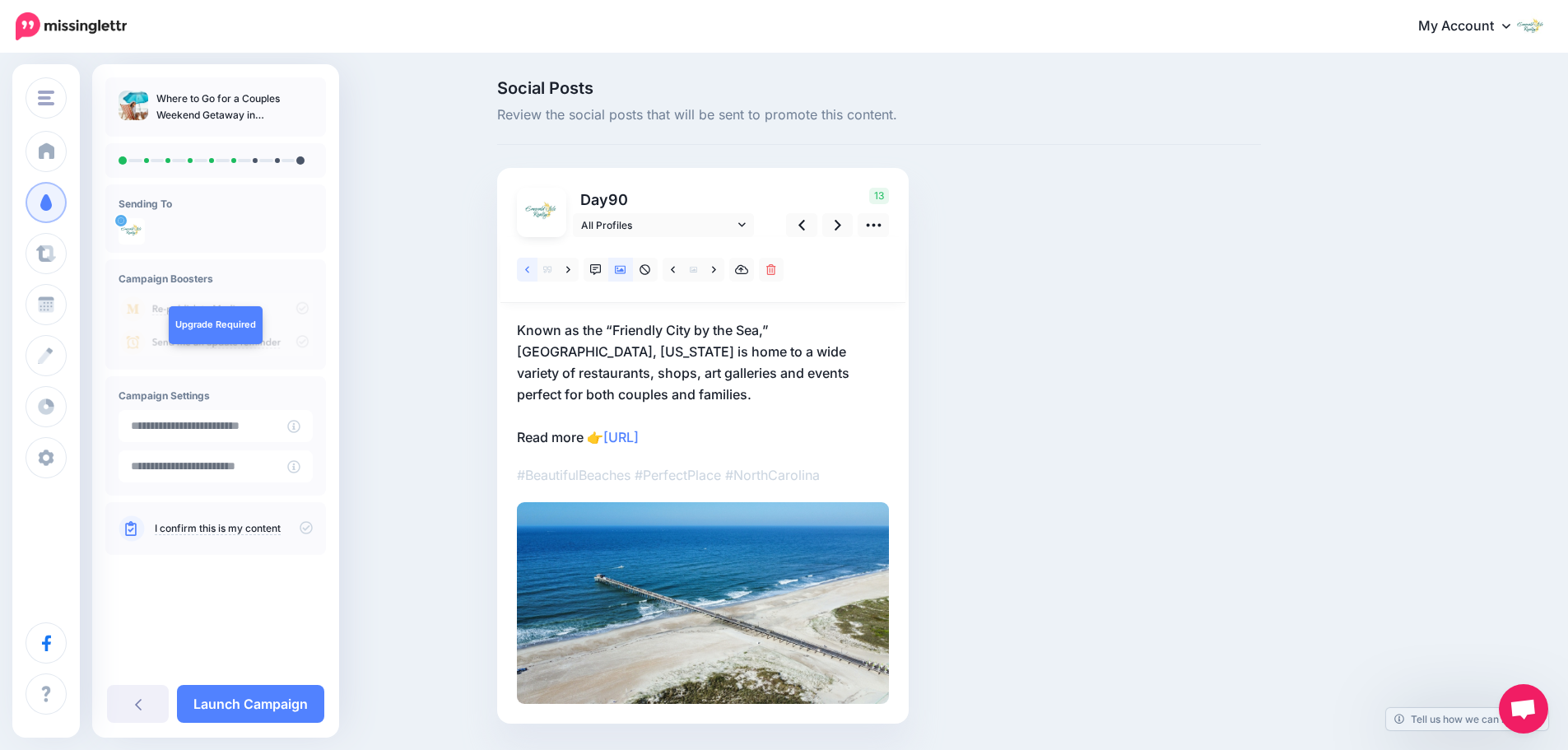
click at [530, 271] on icon at bounding box center [527, 269] width 5 height 12
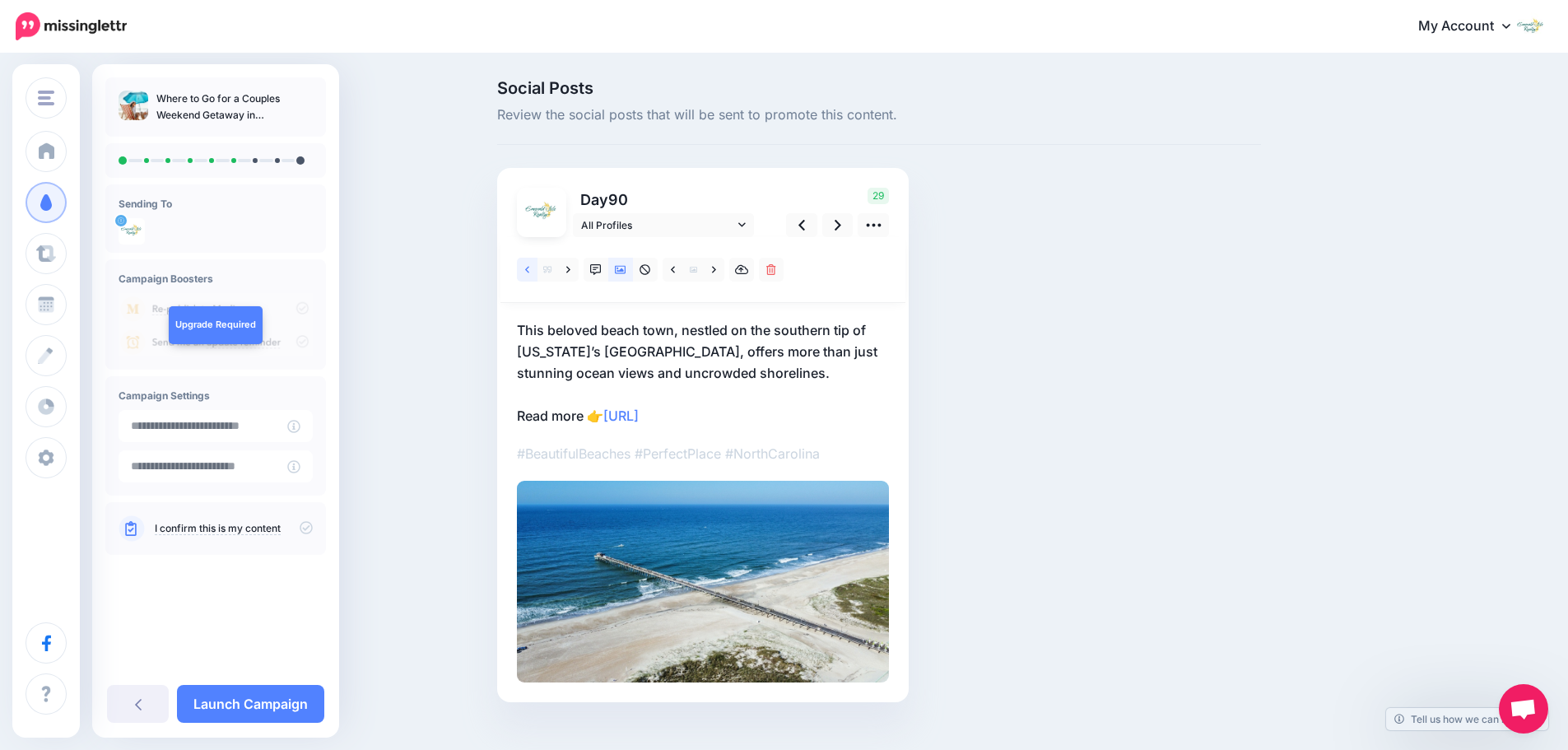
click at [530, 271] on icon at bounding box center [527, 269] width 5 height 12
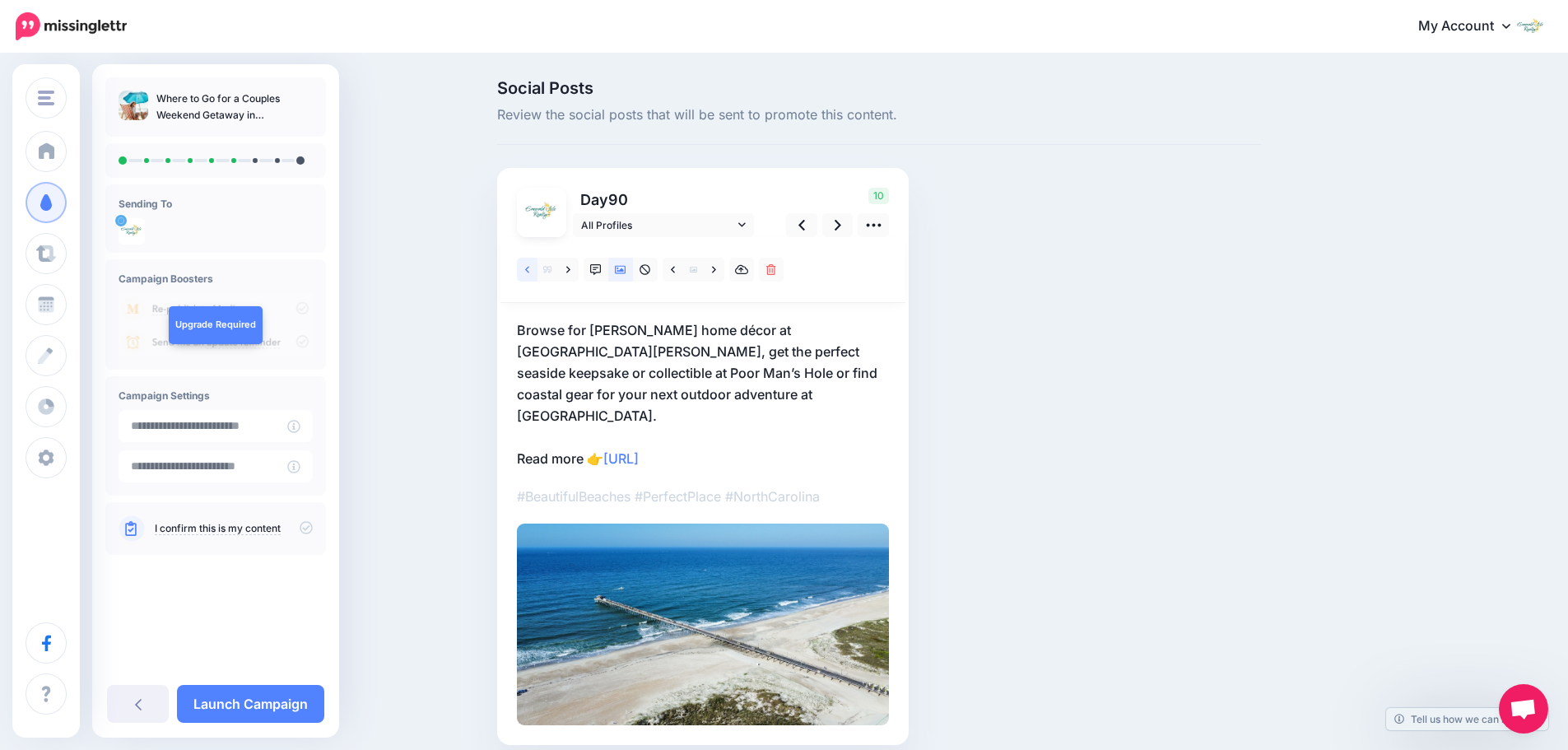
click at [530, 271] on icon at bounding box center [527, 269] width 5 height 12
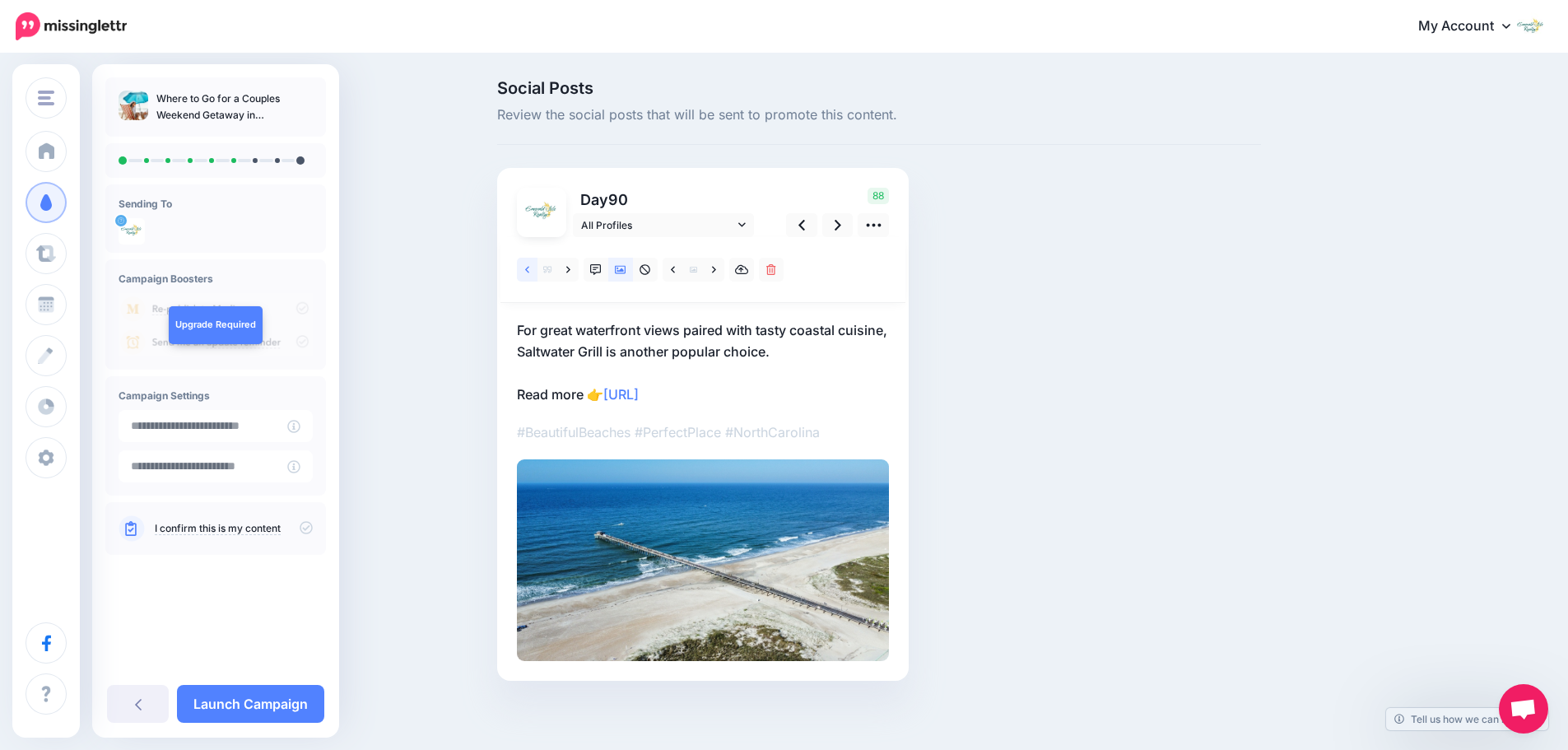
click at [530, 271] on icon at bounding box center [527, 269] width 5 height 12
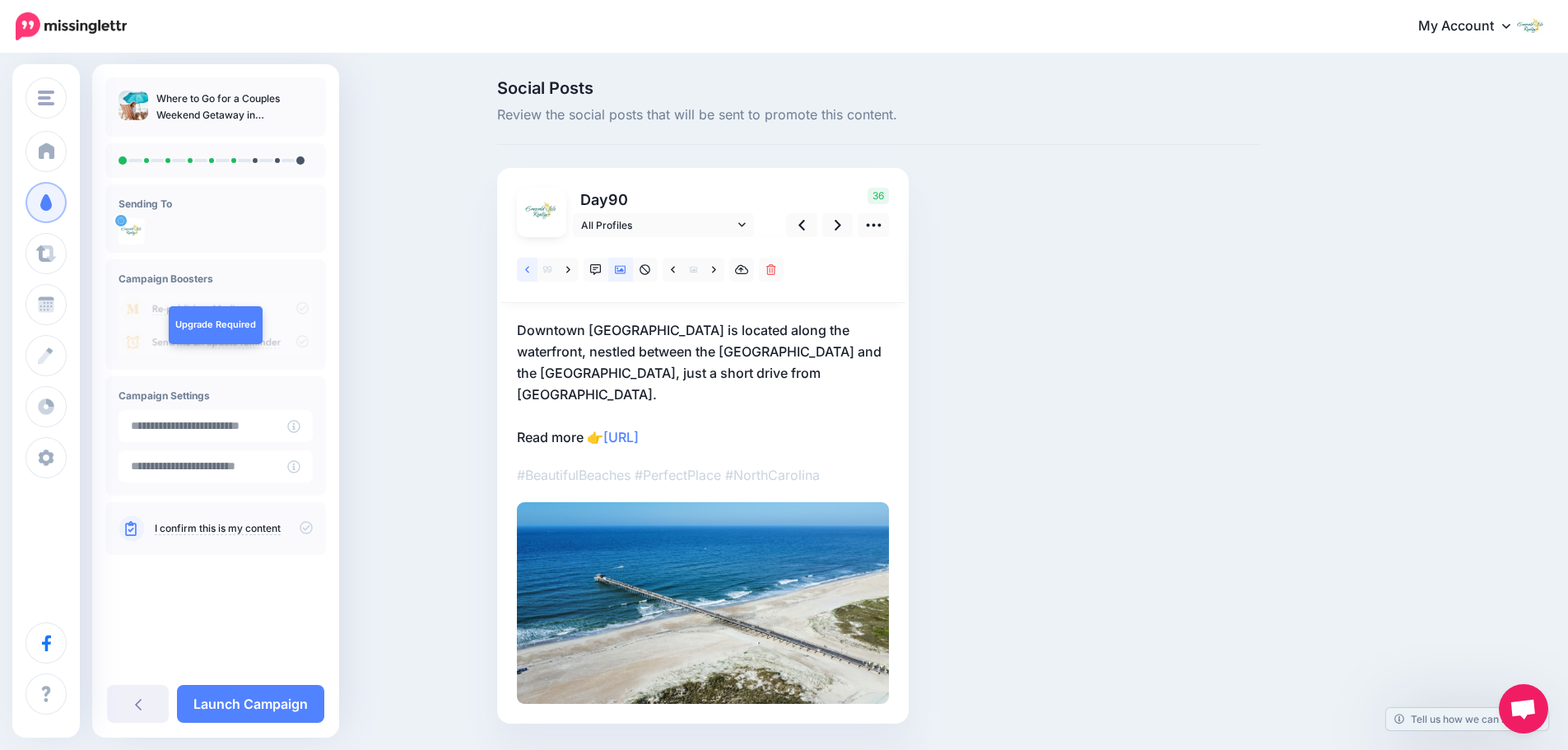
click at [530, 271] on icon at bounding box center [527, 269] width 5 height 12
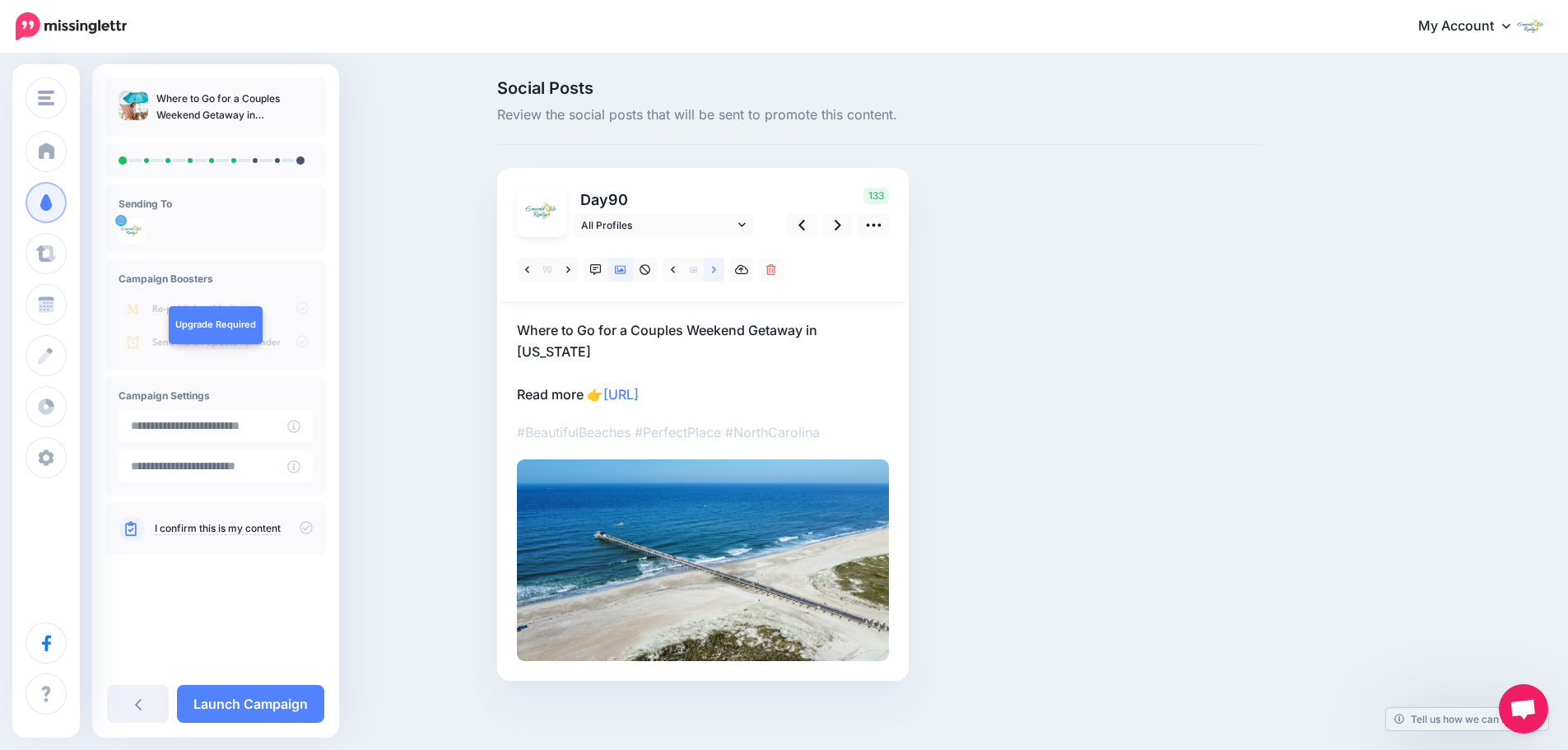
click at [716, 273] on icon at bounding box center [714, 269] width 5 height 12
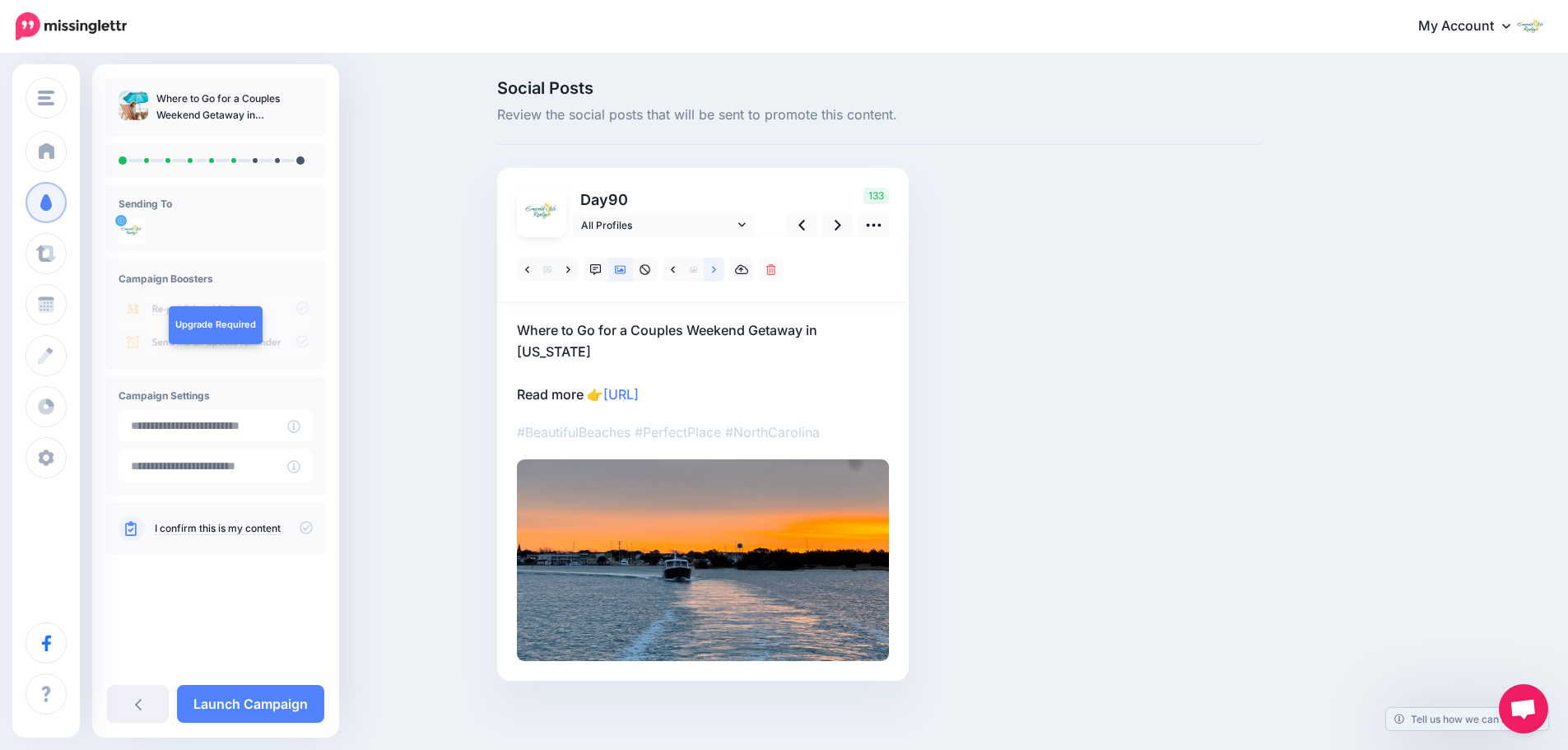
click at [716, 273] on icon at bounding box center [714, 269] width 5 height 12
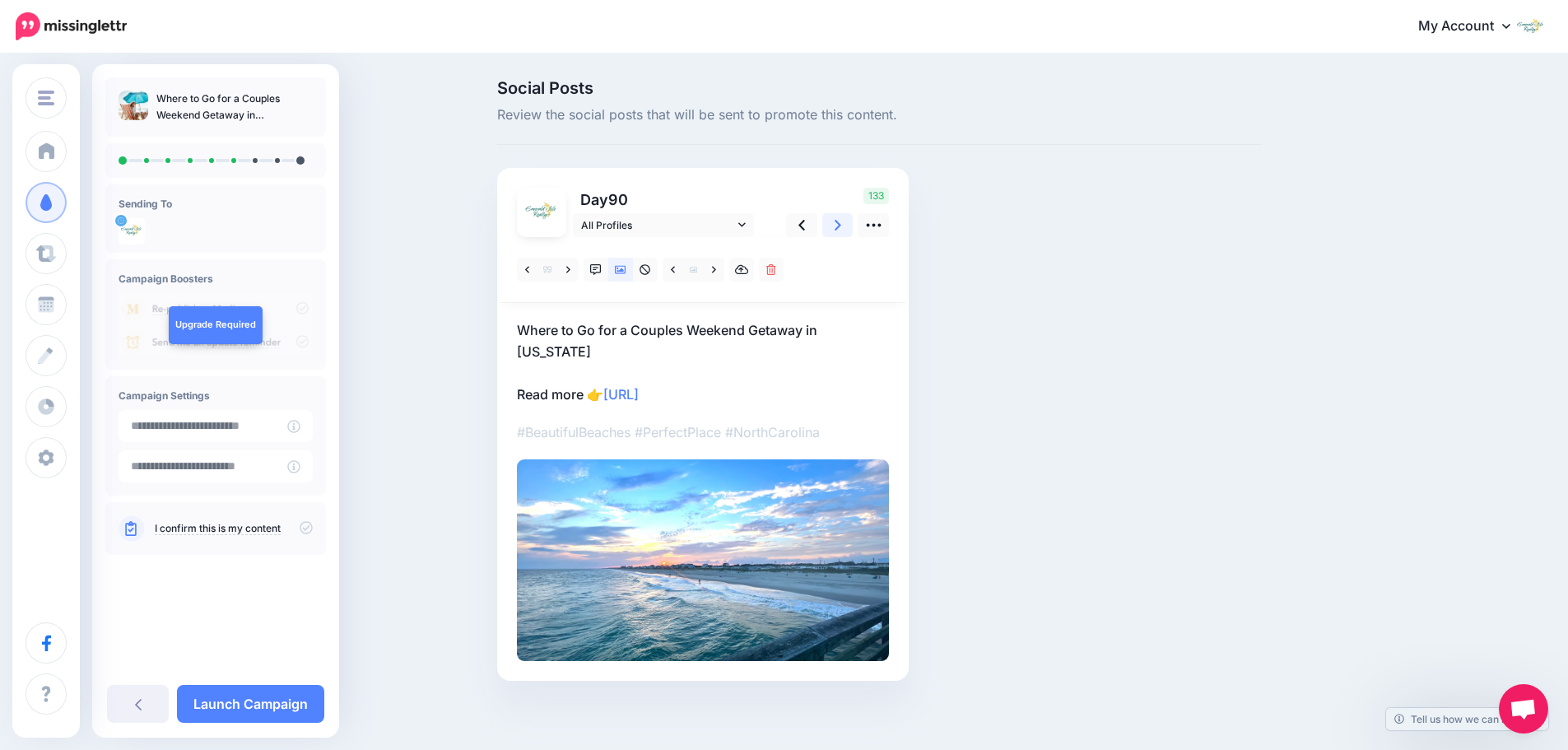
click at [838, 225] on link at bounding box center [837, 225] width 31 height 24
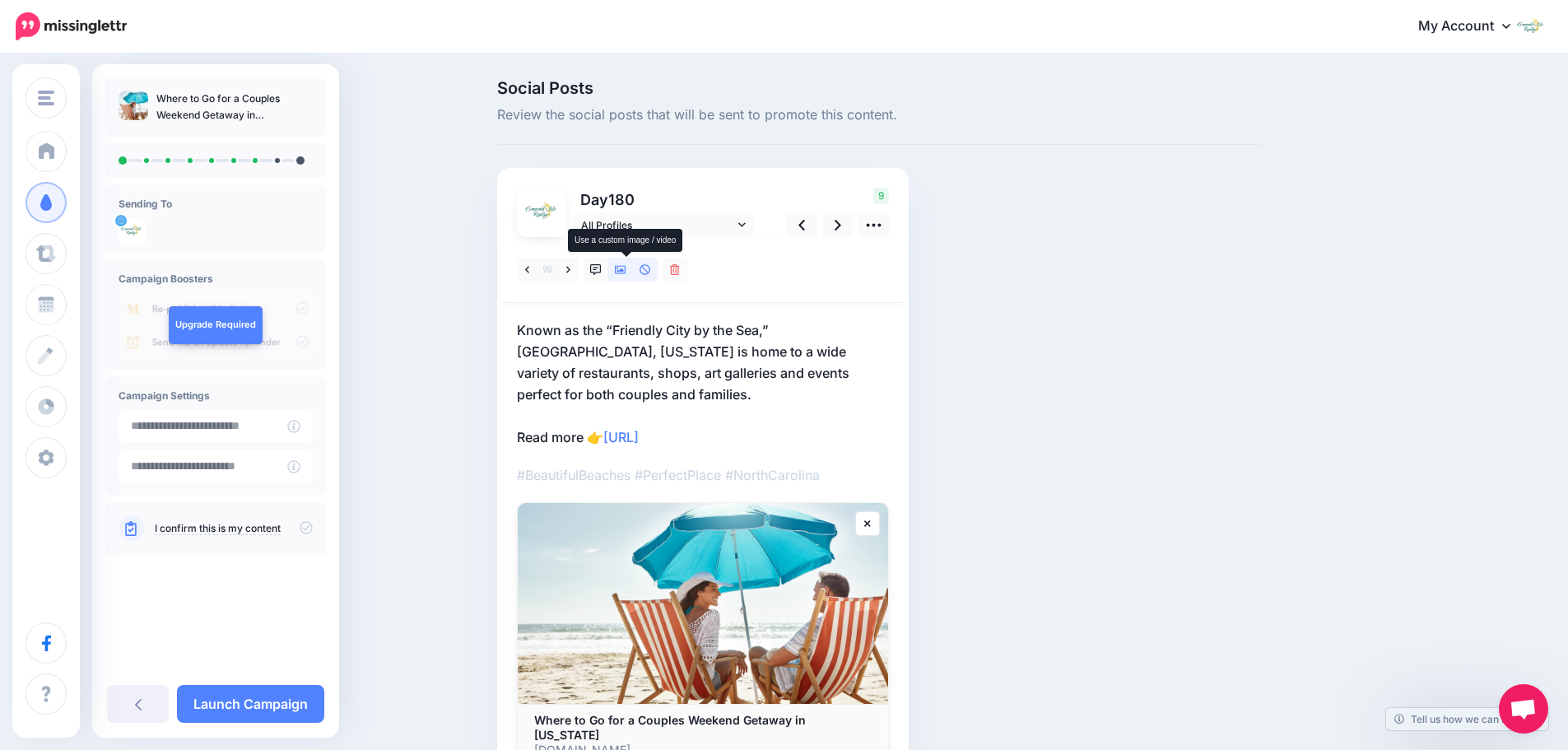
click at [622, 268] on icon at bounding box center [620, 269] width 12 height 8
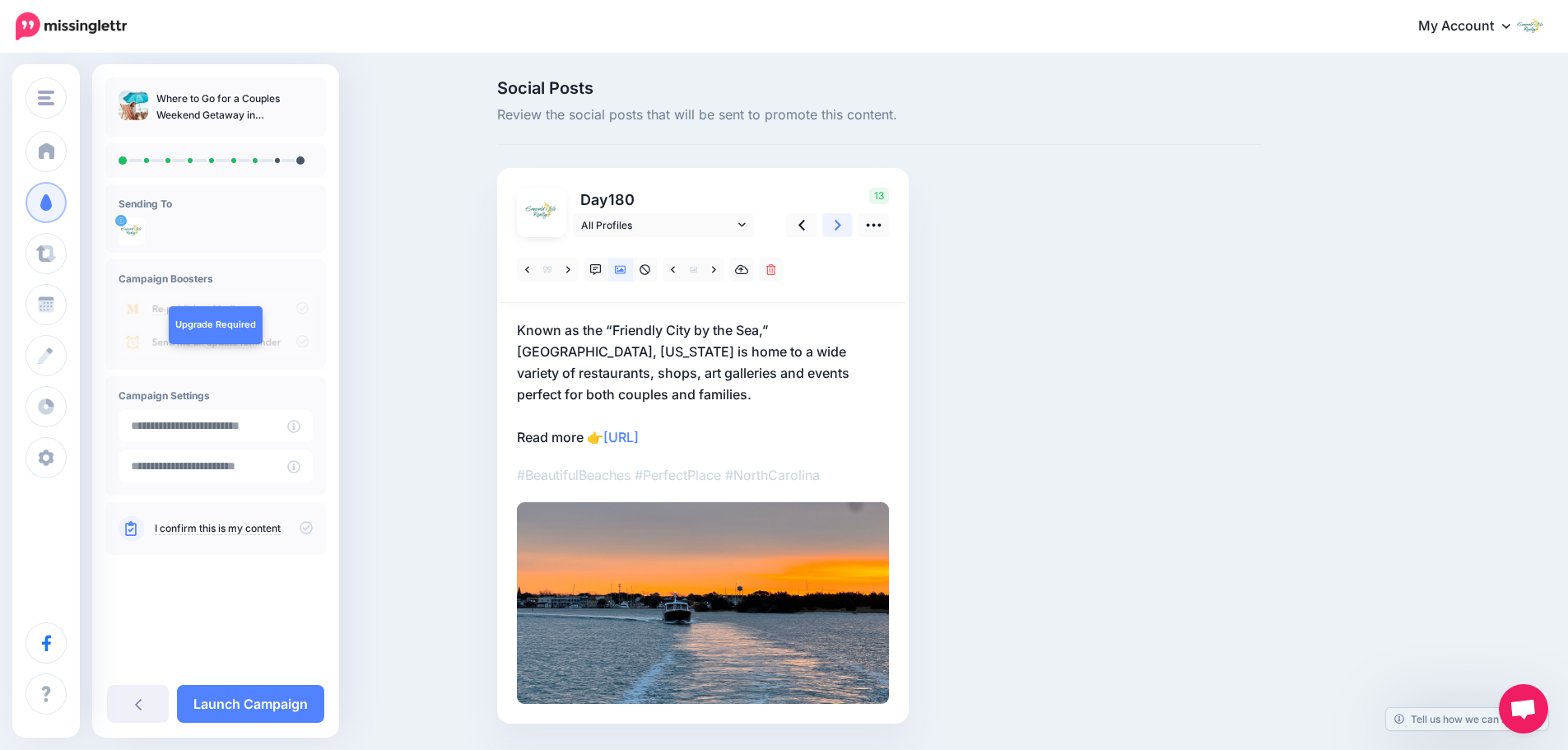
click at [839, 222] on link at bounding box center [837, 225] width 31 height 24
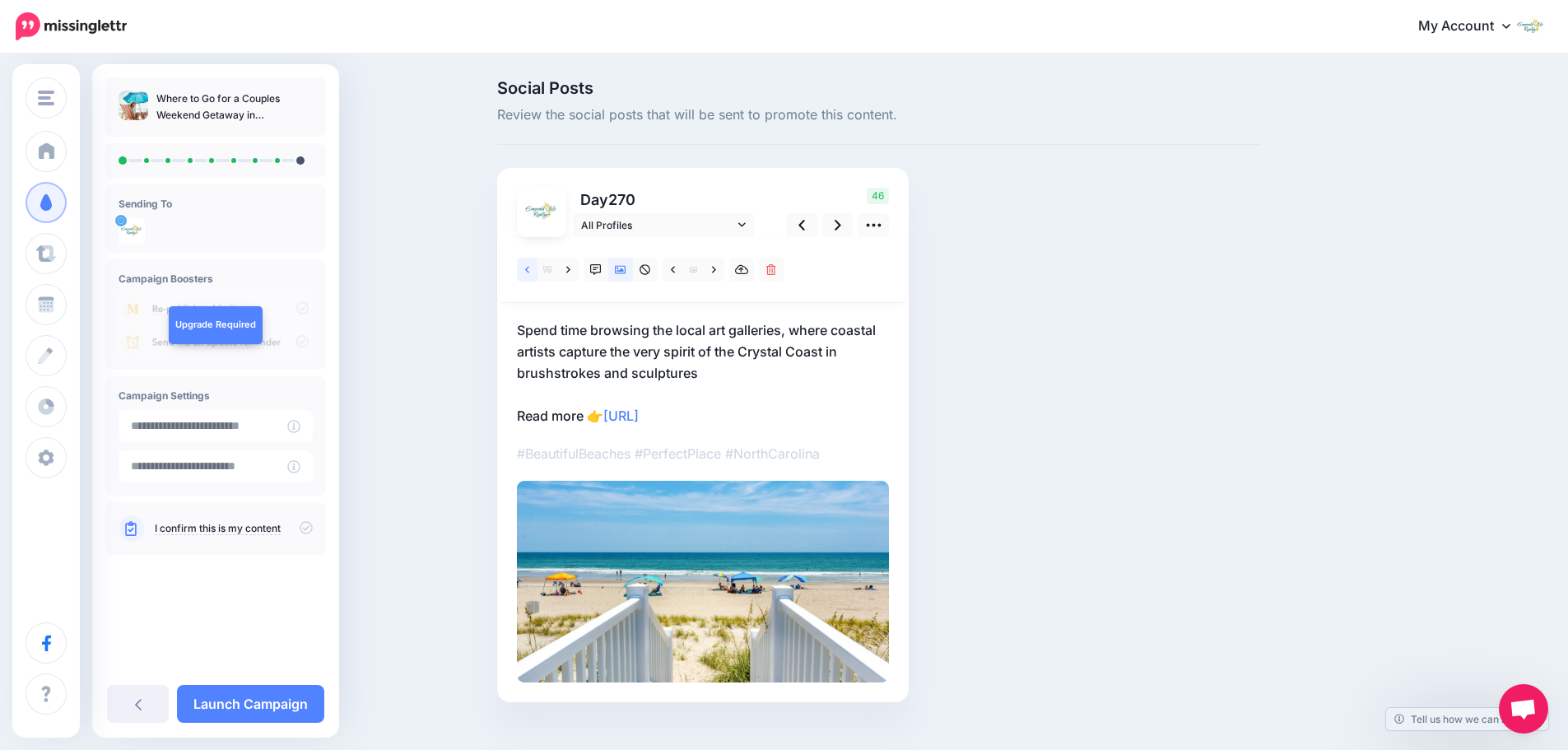
click at [530, 273] on icon at bounding box center [527, 269] width 5 height 12
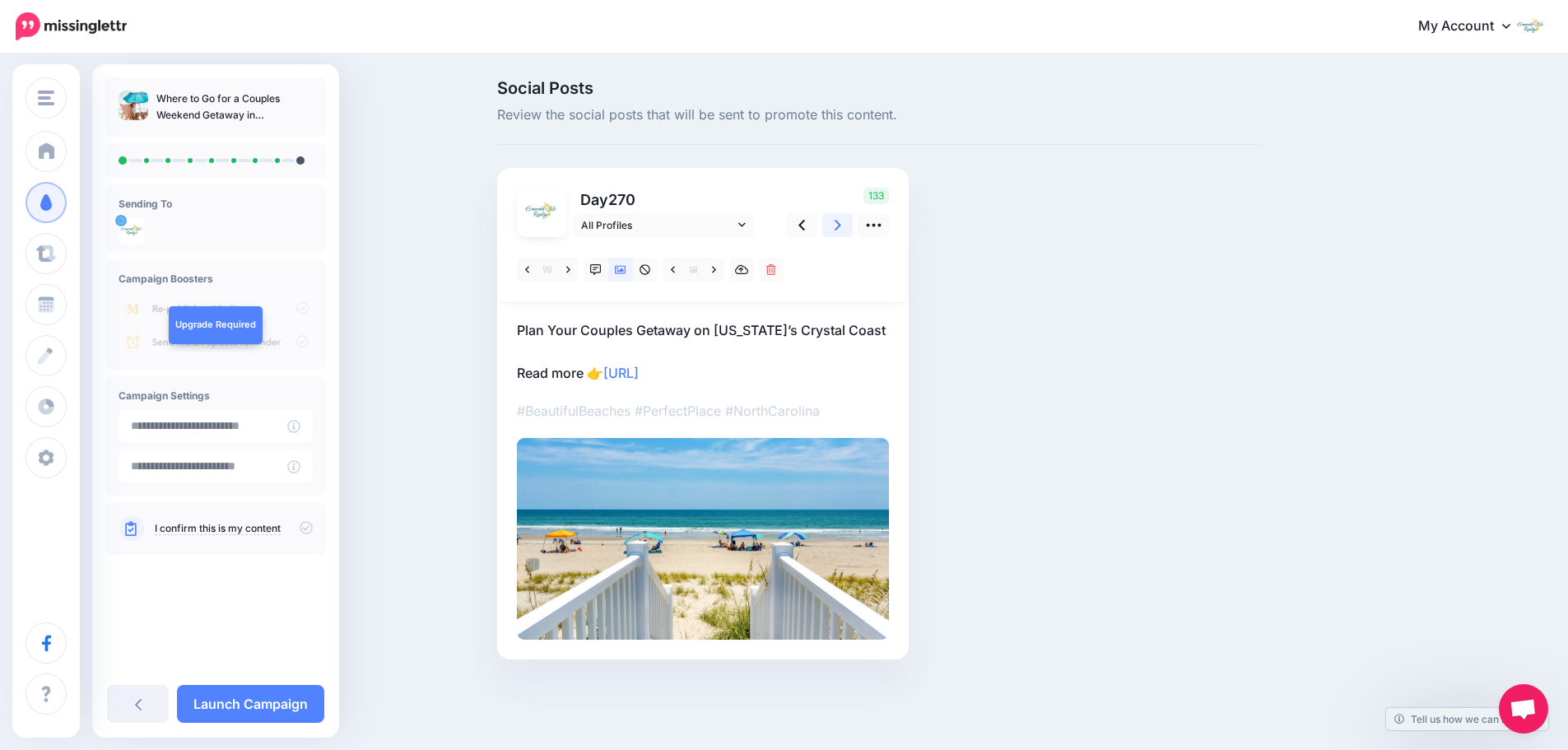
click at [841, 229] on icon at bounding box center [837, 225] width 6 height 17
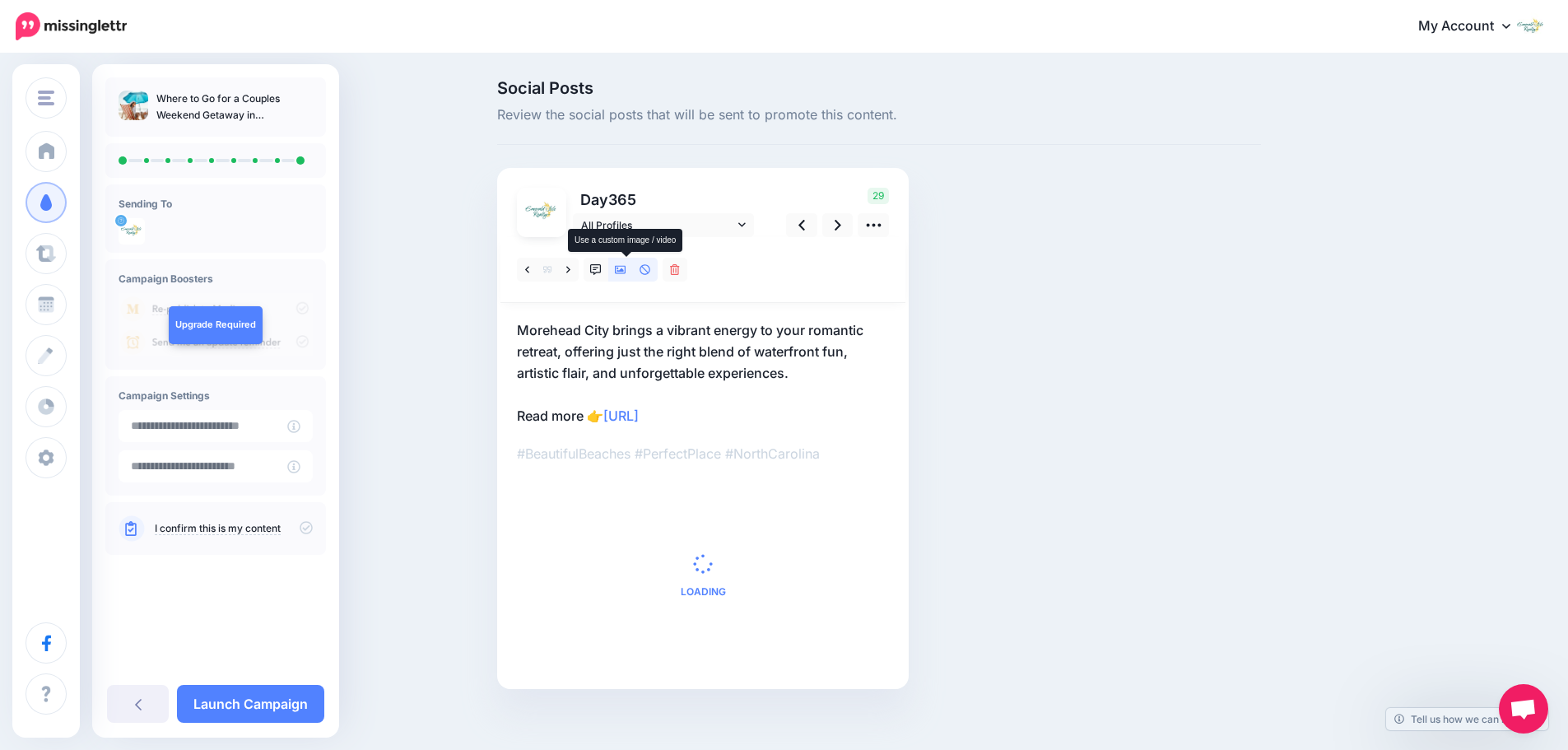
click at [623, 277] on link at bounding box center [620, 269] width 25 height 24
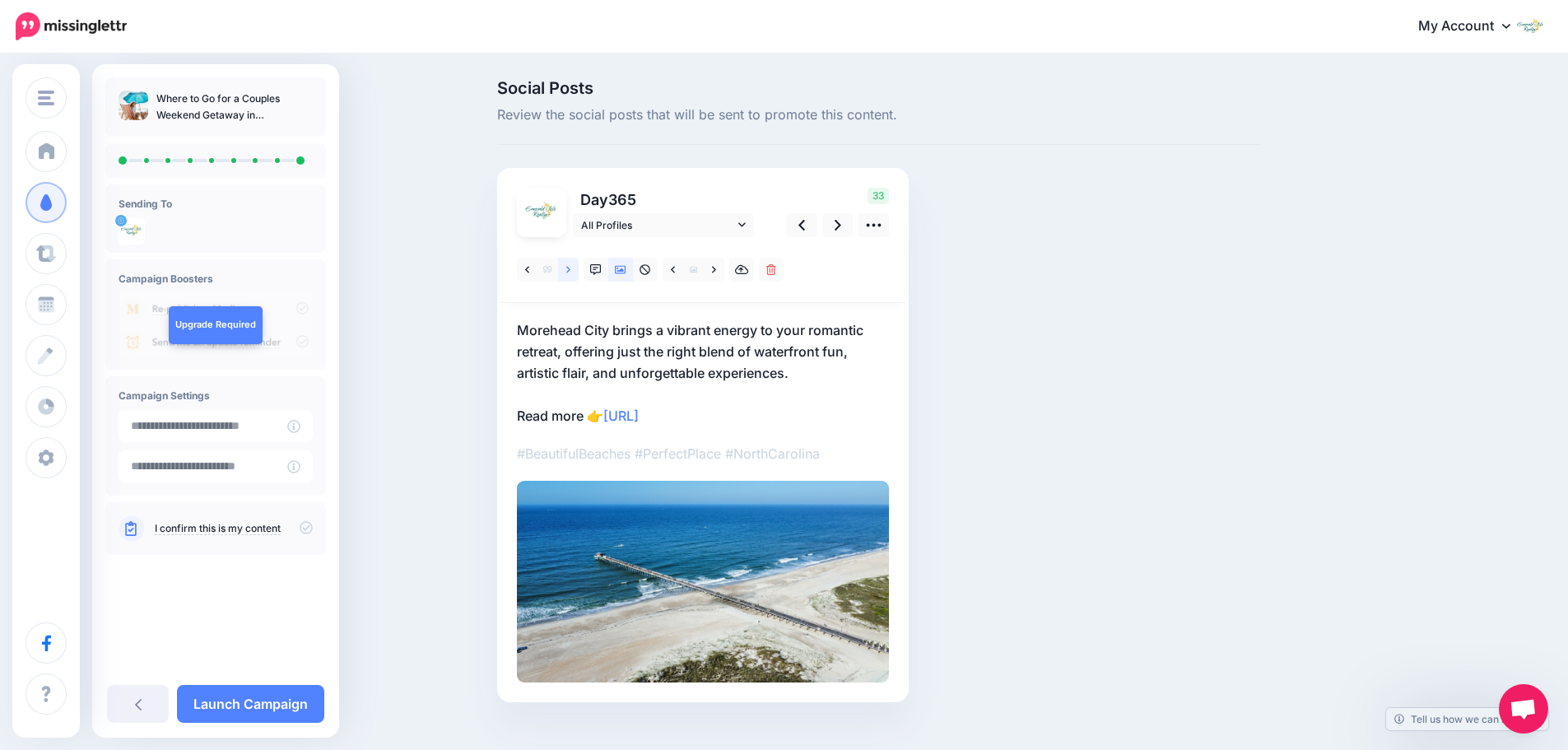
click at [571, 274] on icon at bounding box center [568, 269] width 5 height 12
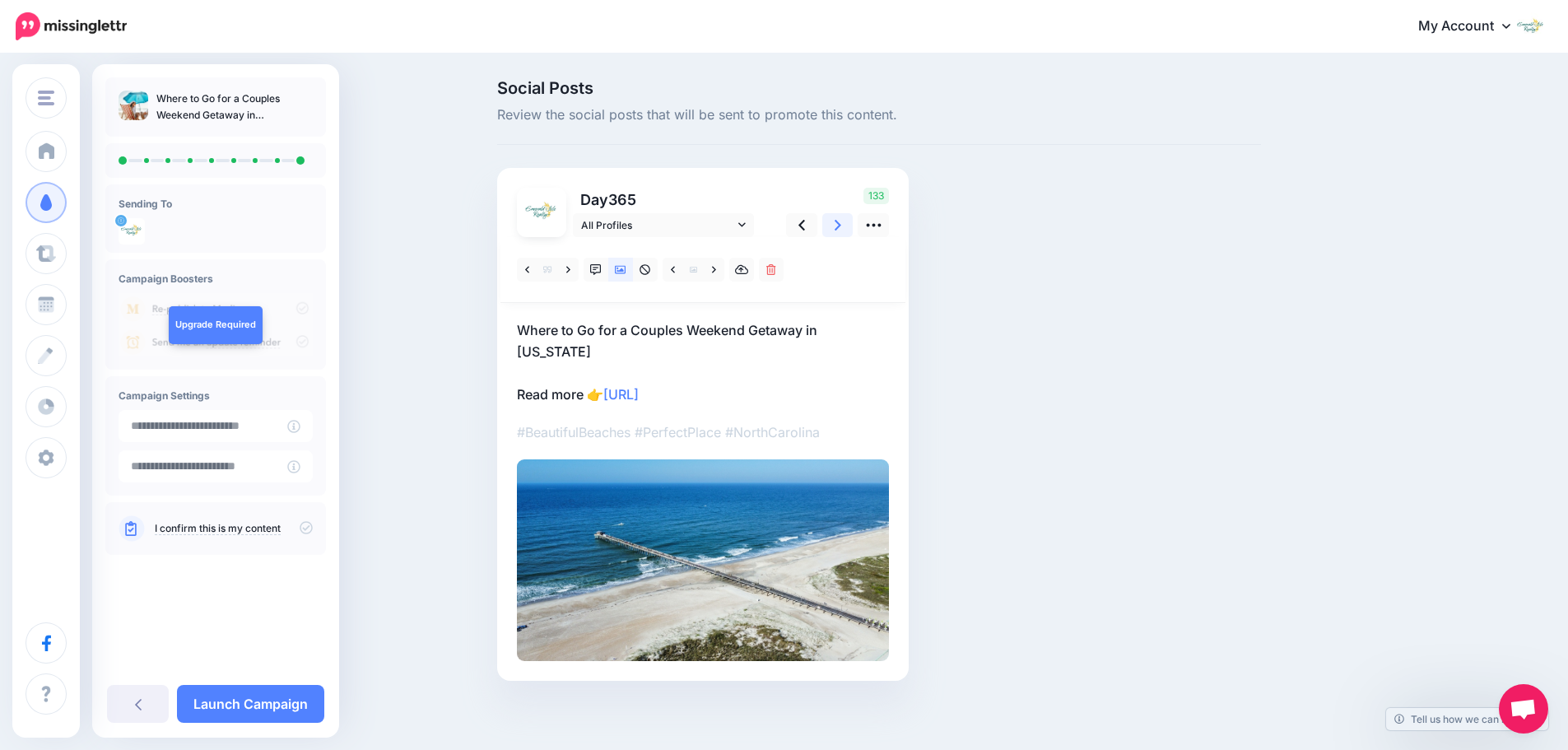
click at [835, 231] on link at bounding box center [837, 225] width 31 height 24
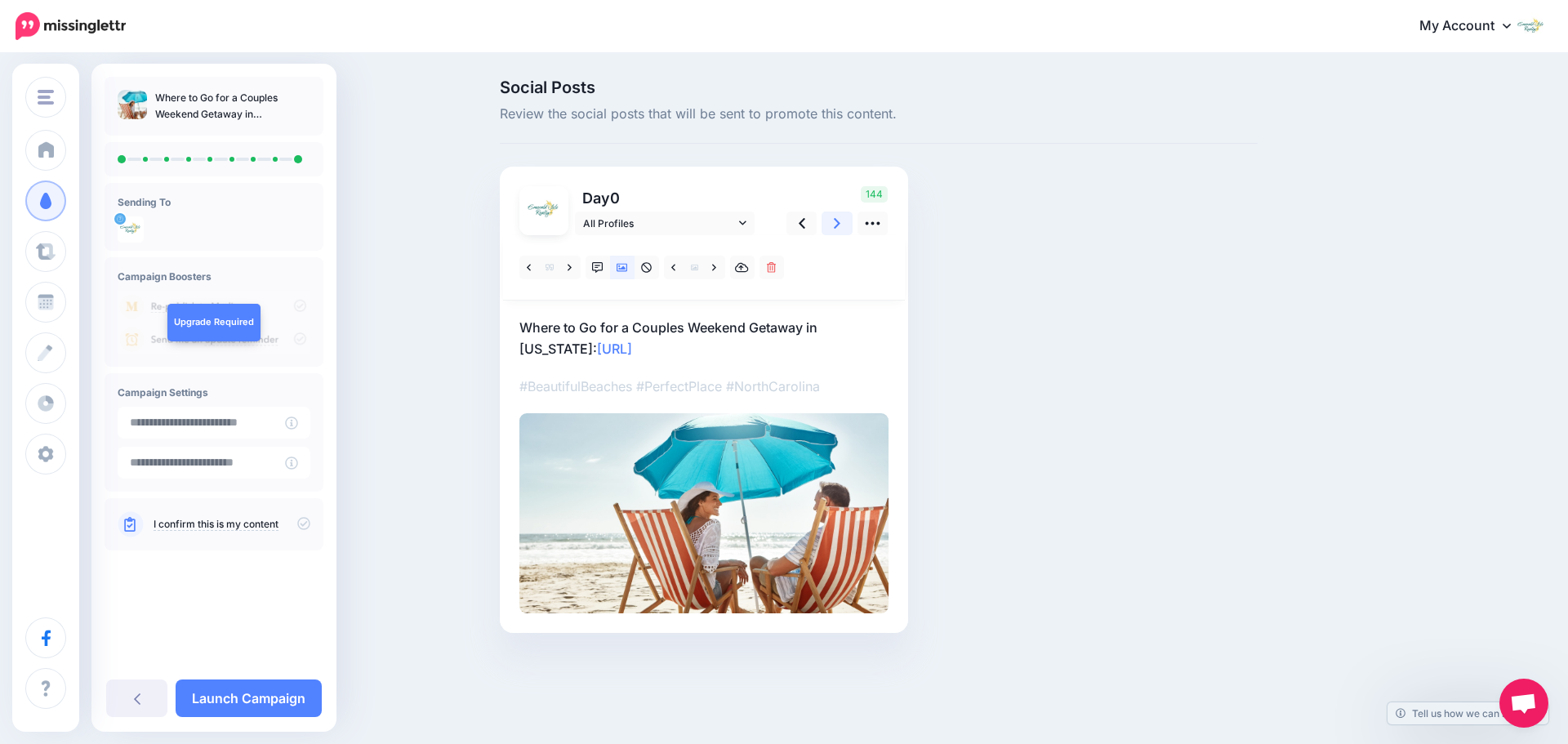
click at [829, 227] on link at bounding box center [837, 223] width 31 height 24
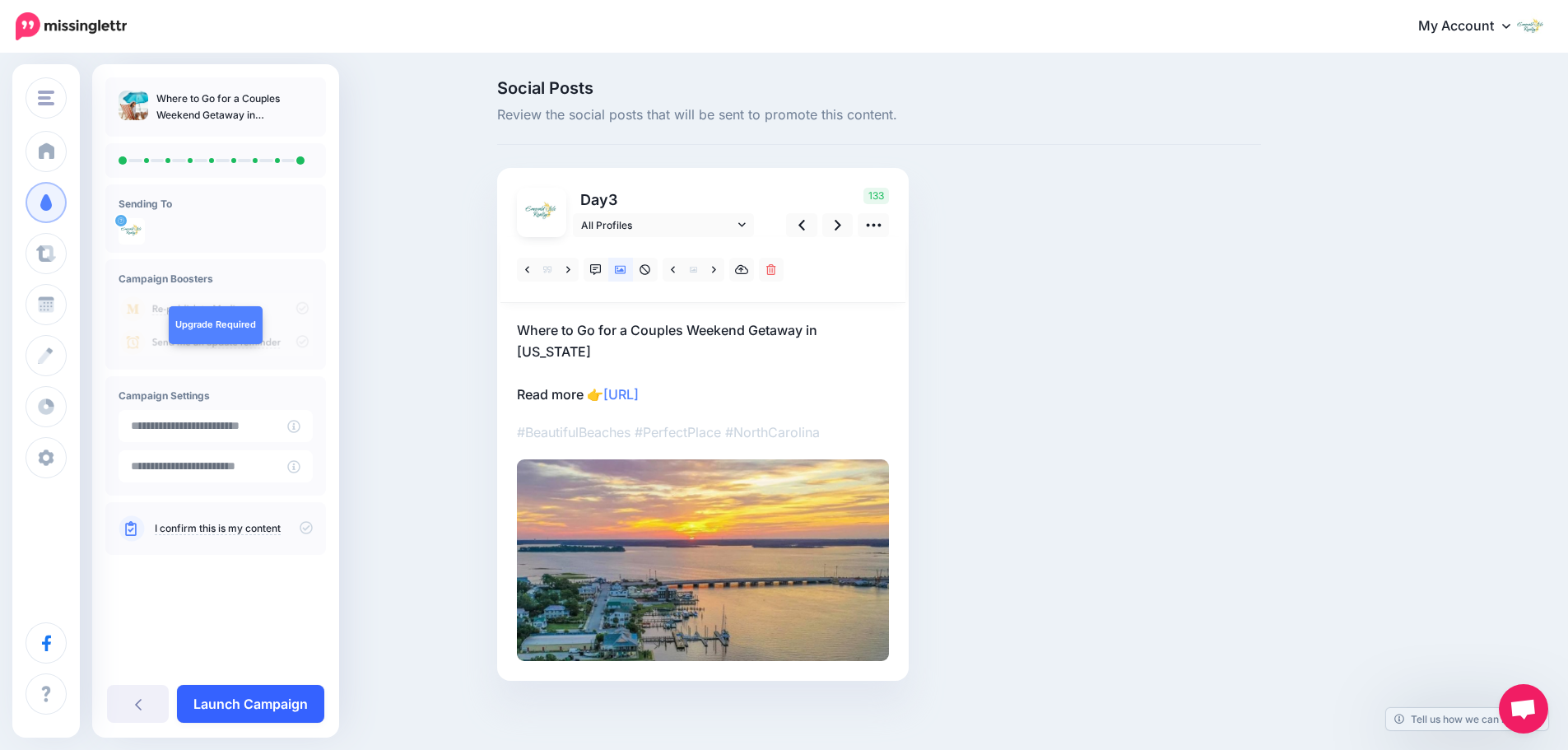
click at [271, 705] on link "Launch Campaign" at bounding box center [250, 703] width 147 height 37
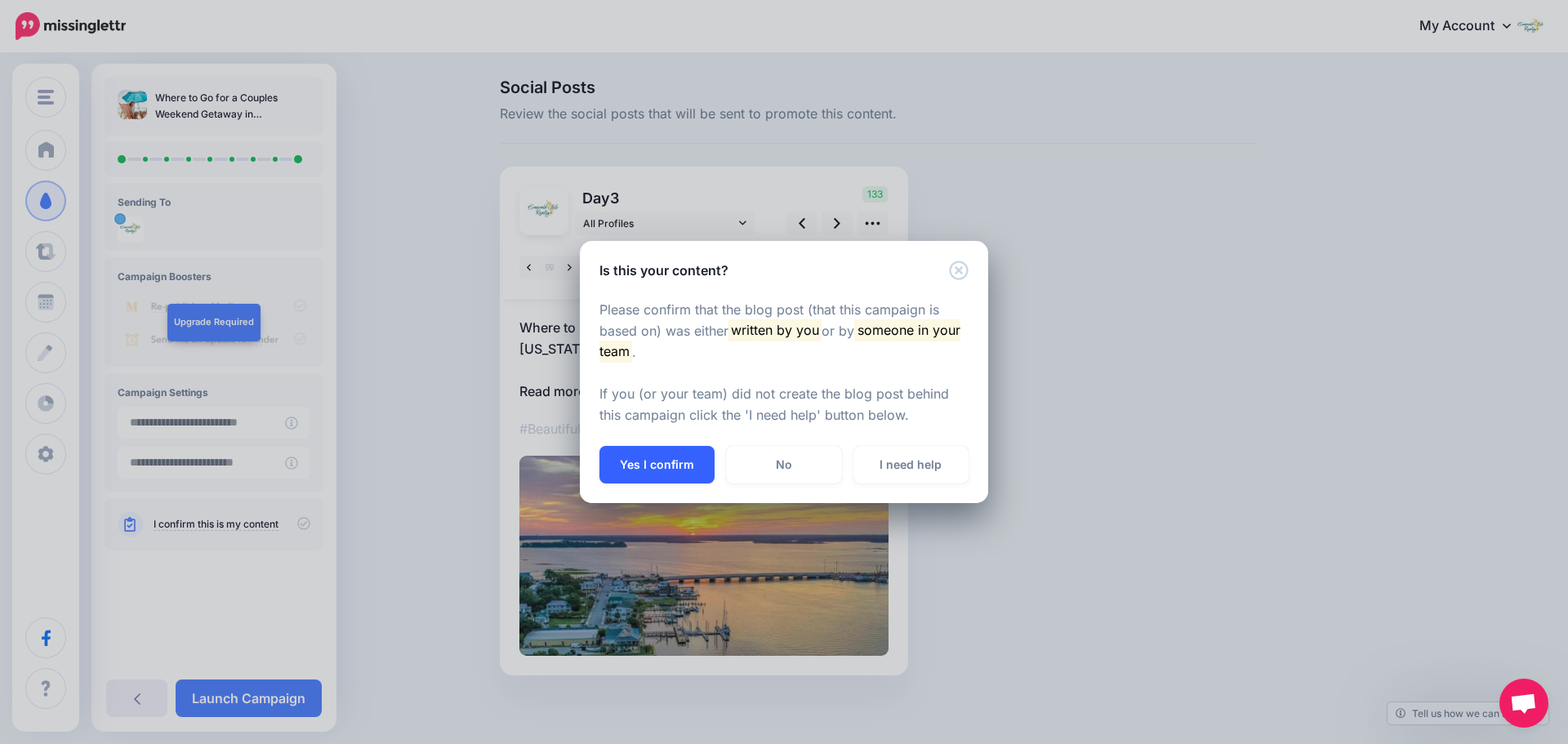
click at [681, 468] on button "Yes I confirm" at bounding box center [657, 464] width 115 height 37
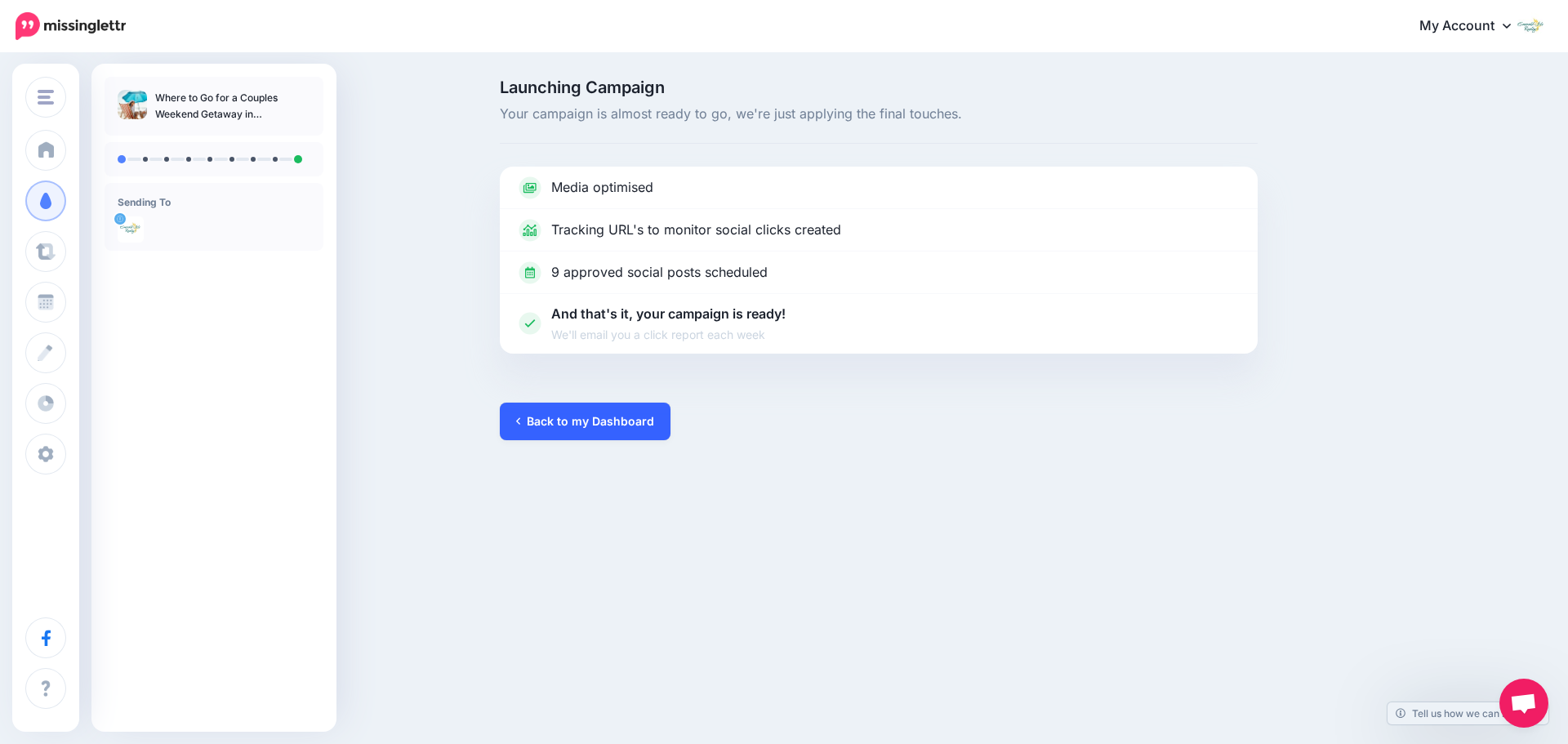
click at [605, 421] on link "Back to my Dashboard" at bounding box center [585, 420] width 170 height 37
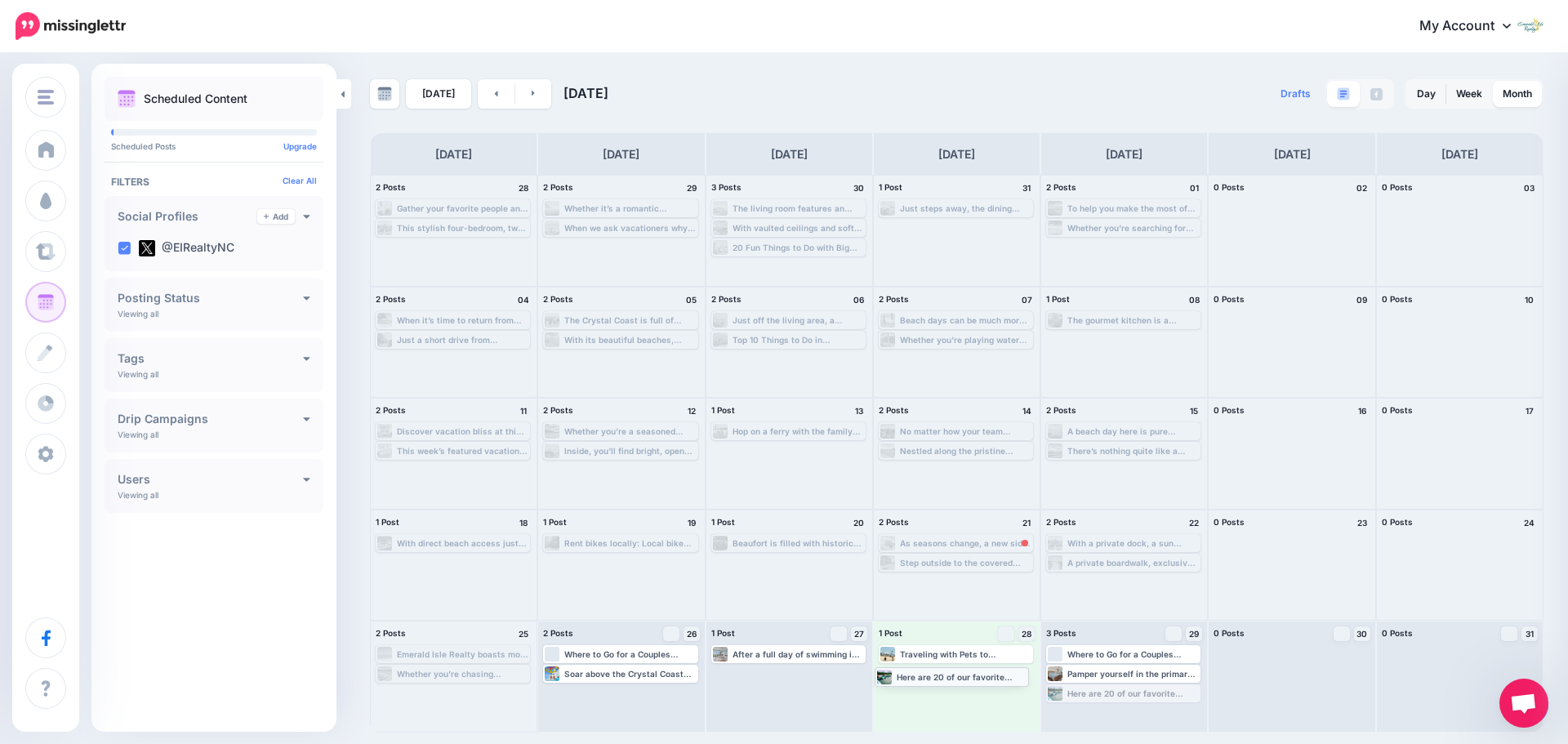
drag, startPoint x: 1118, startPoint y: 693, endPoint x: 947, endPoint y: 676, distance: 171.8
